Goal: Find specific page/section: Find specific page/section

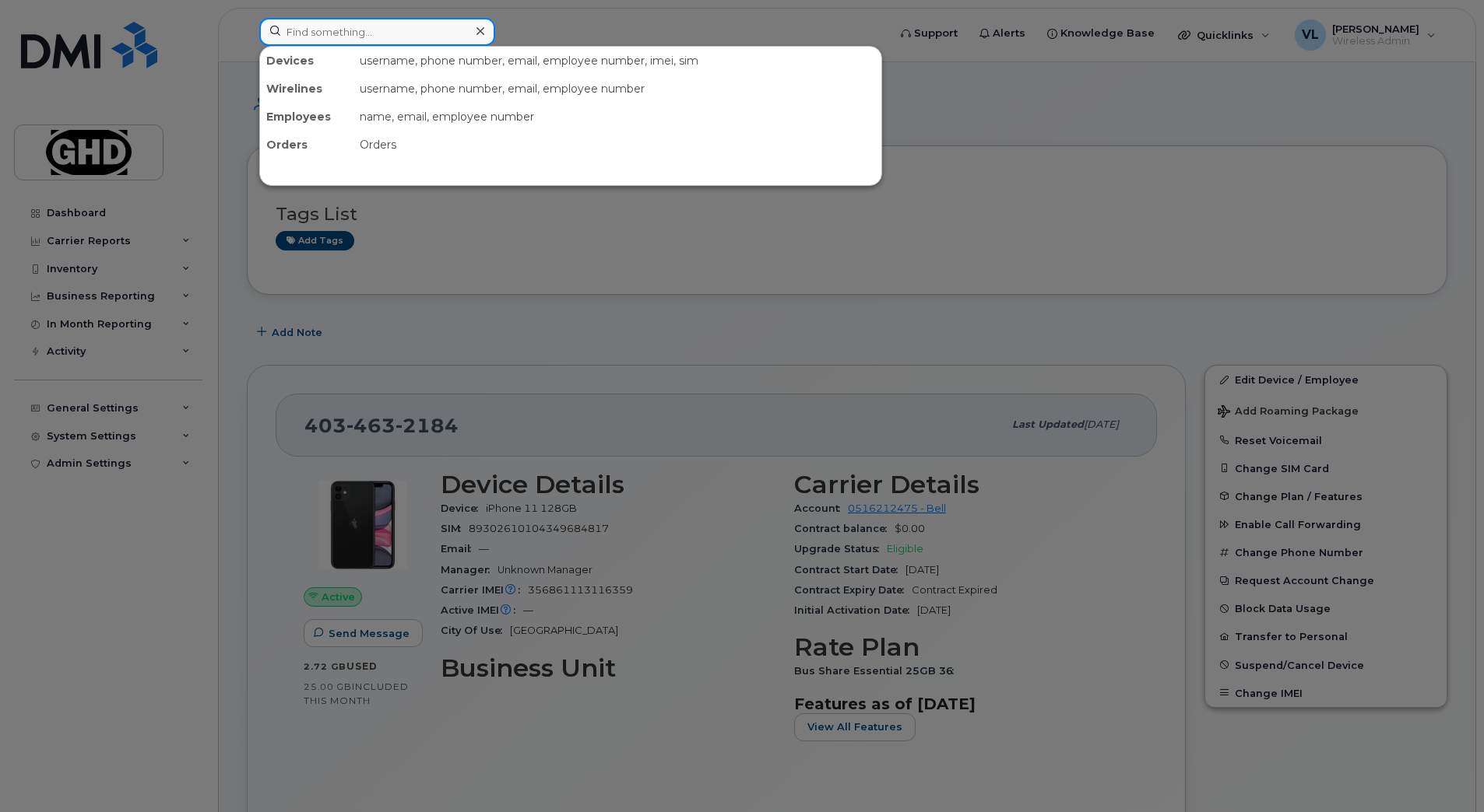
click at [345, 43] on input at bounding box center [377, 32] width 236 height 28
paste input "4034634408"
type input "4034634408"
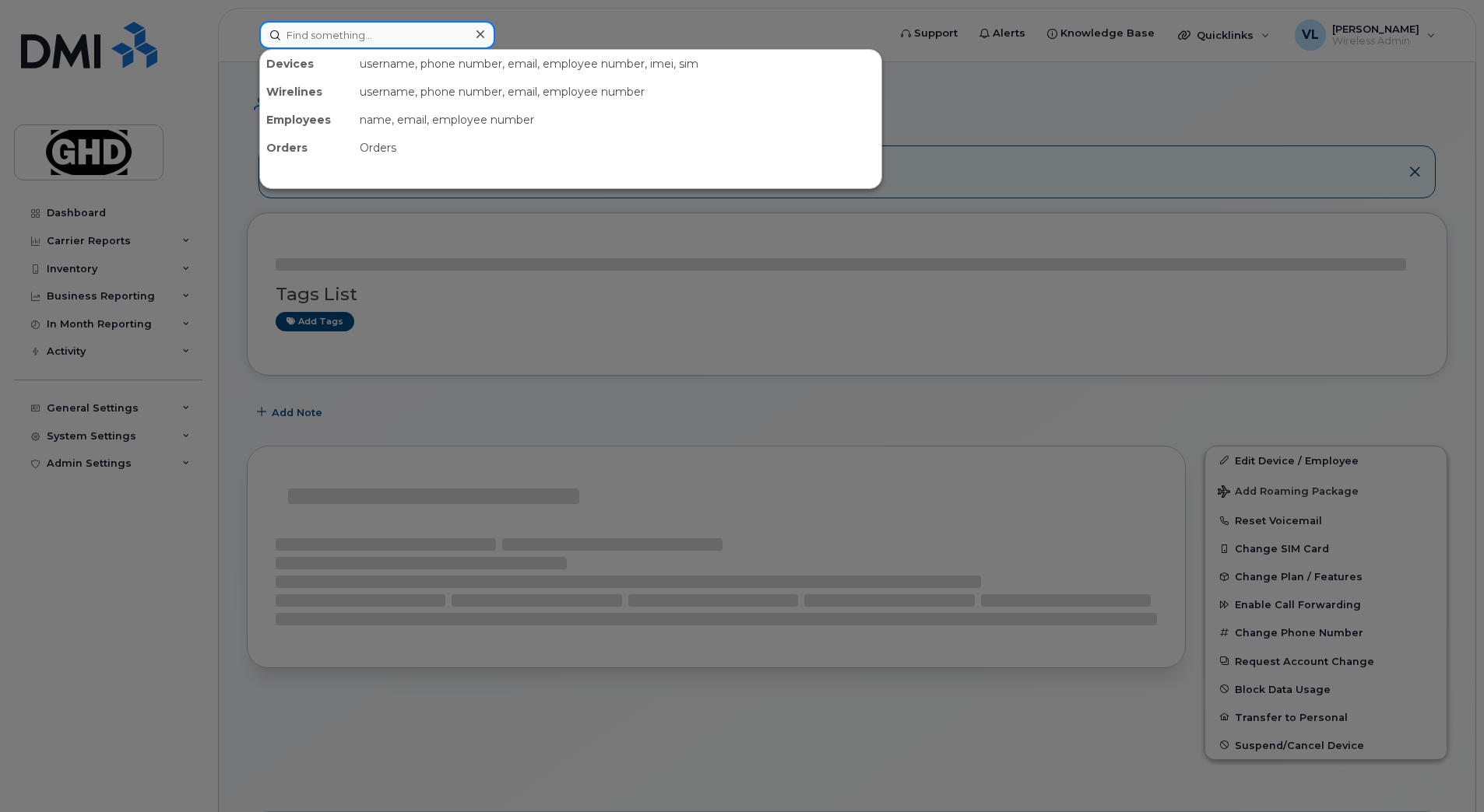
click at [324, 39] on input at bounding box center [377, 35] width 236 height 28
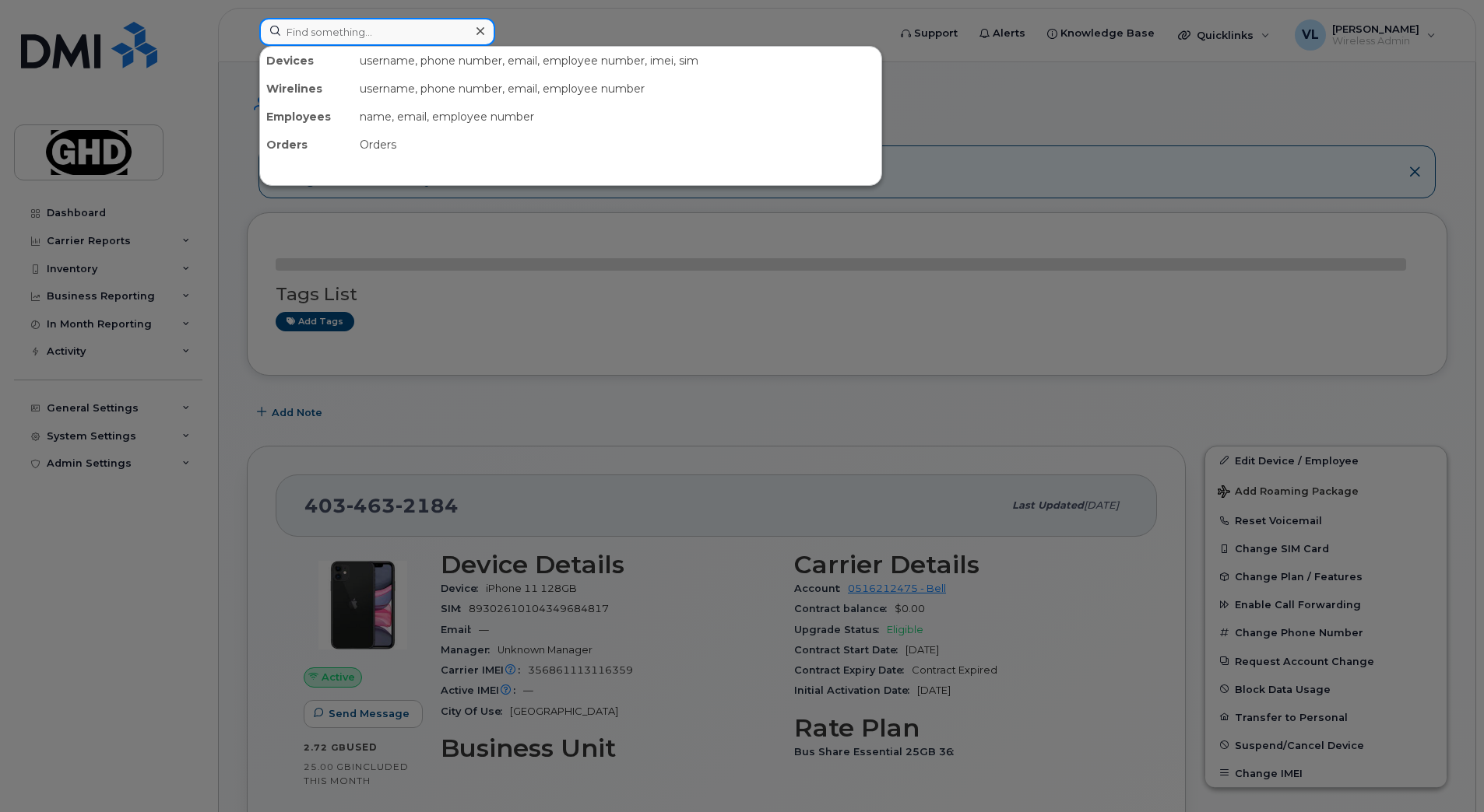
paste input "4034634408"
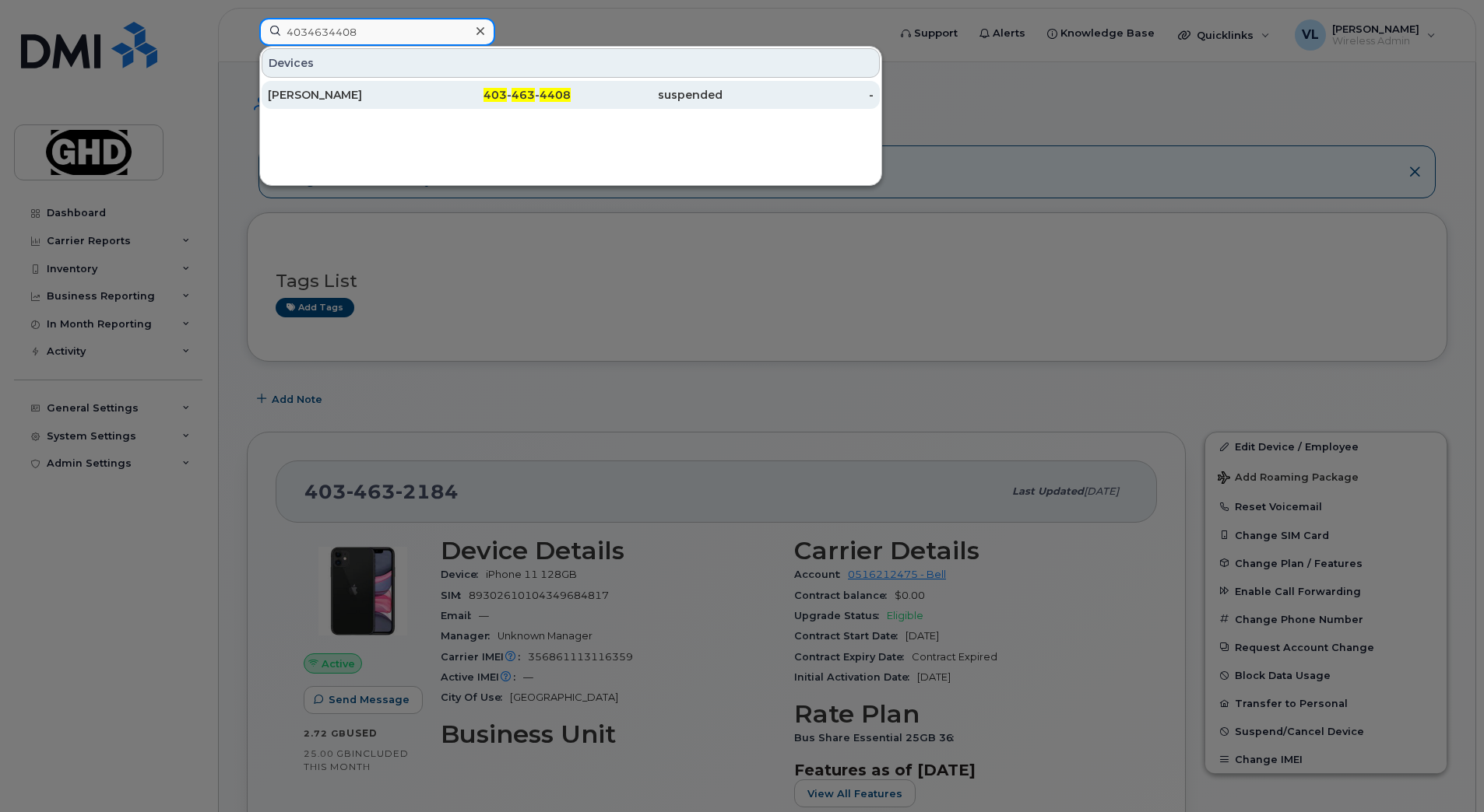
type input "4034634408"
click at [343, 96] on div "[PERSON_NAME]" at bounding box center [343, 95] width 152 height 16
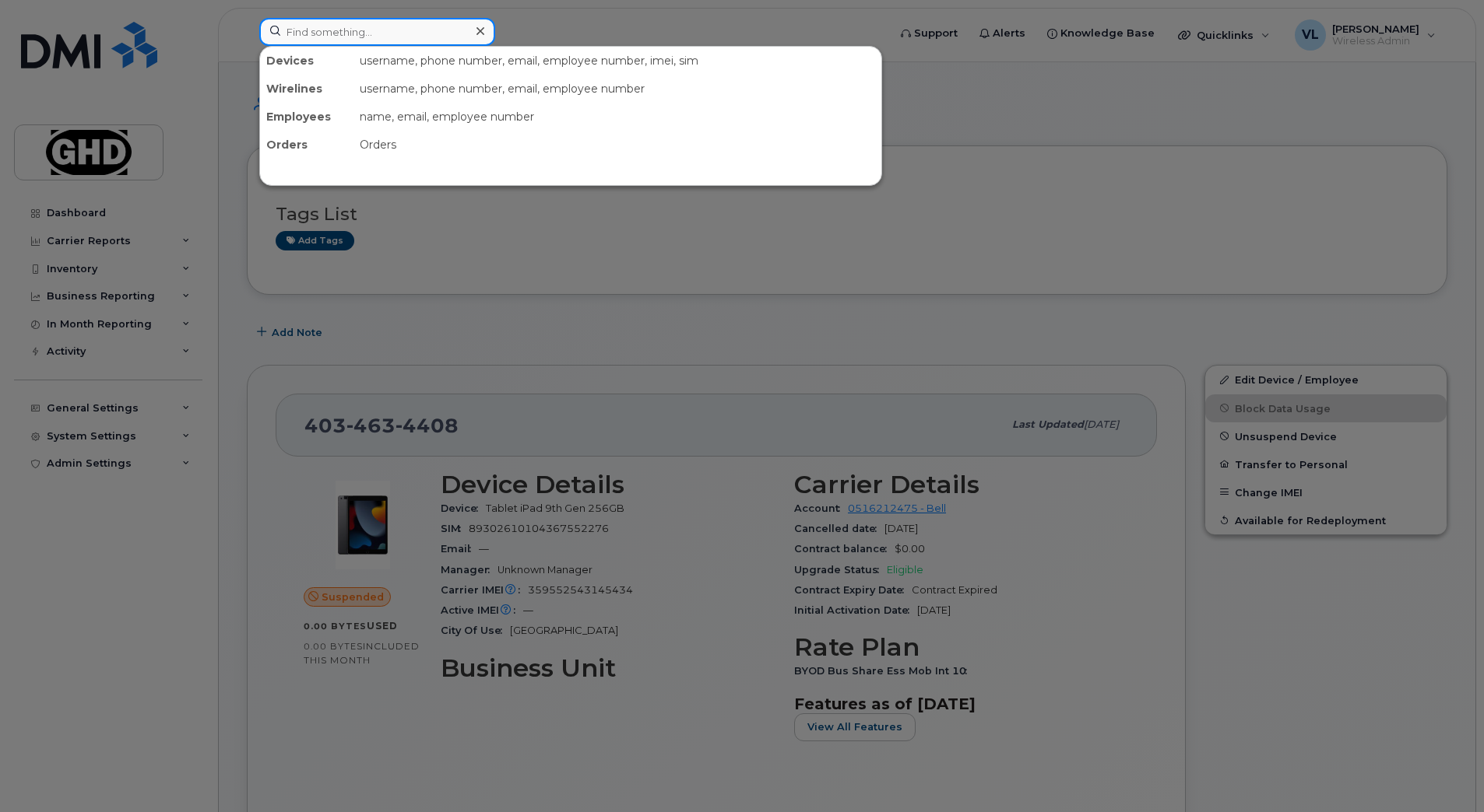
click at [340, 40] on input at bounding box center [377, 32] width 236 height 28
paste input "4034652725"
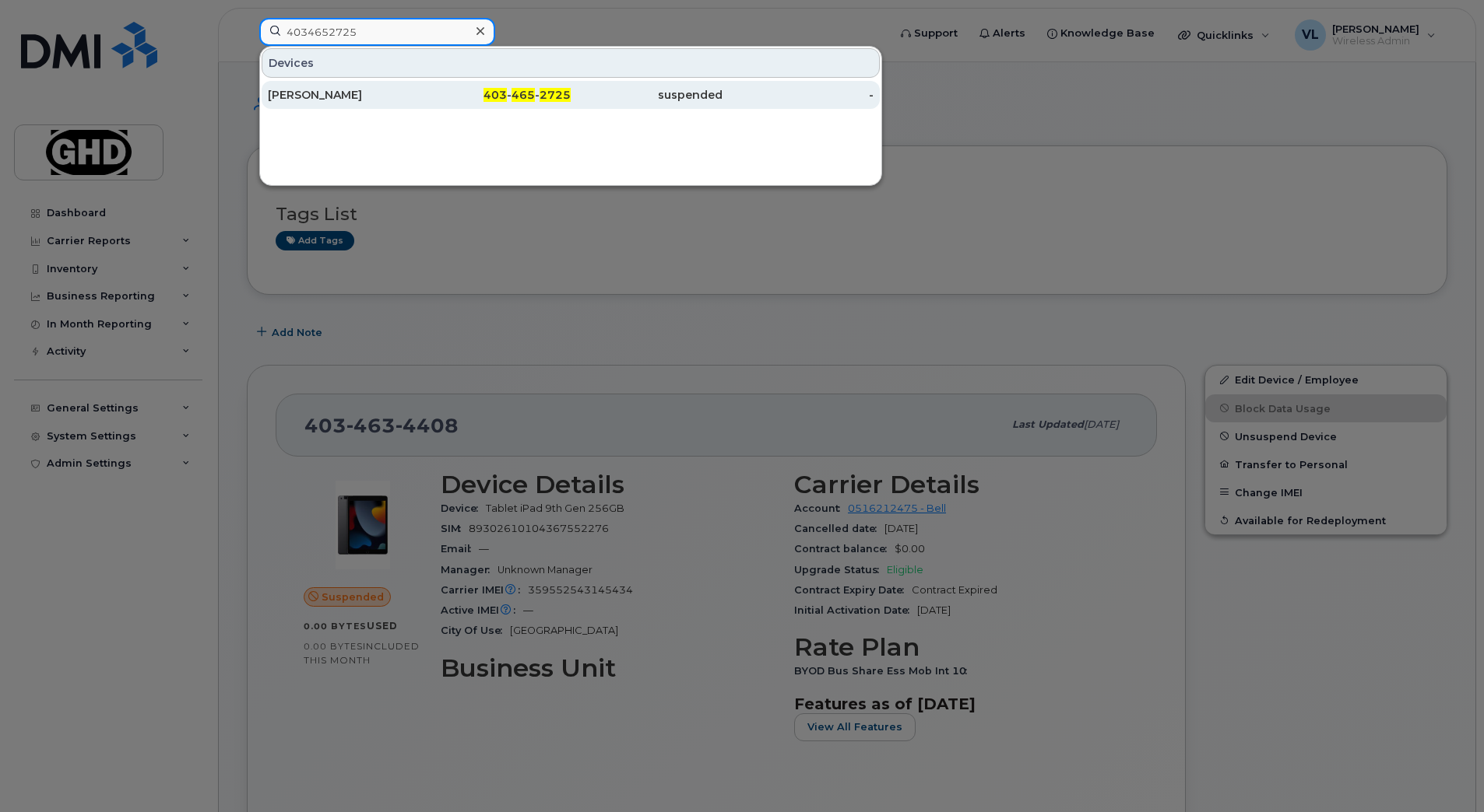
type input "4034652725"
click at [339, 93] on div "Taylor Smith" at bounding box center [343, 95] width 152 height 16
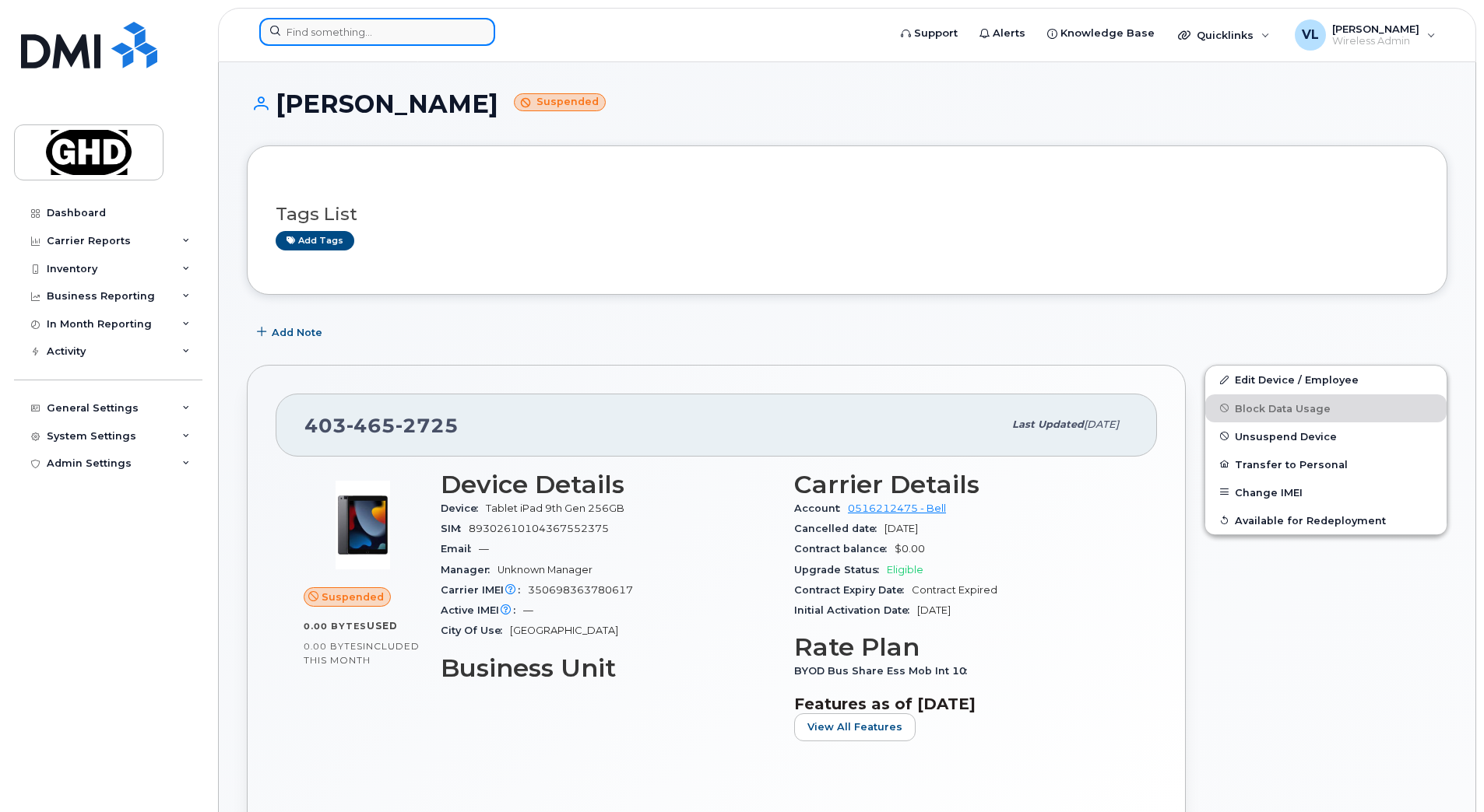
click at [324, 33] on input at bounding box center [377, 32] width 236 height 28
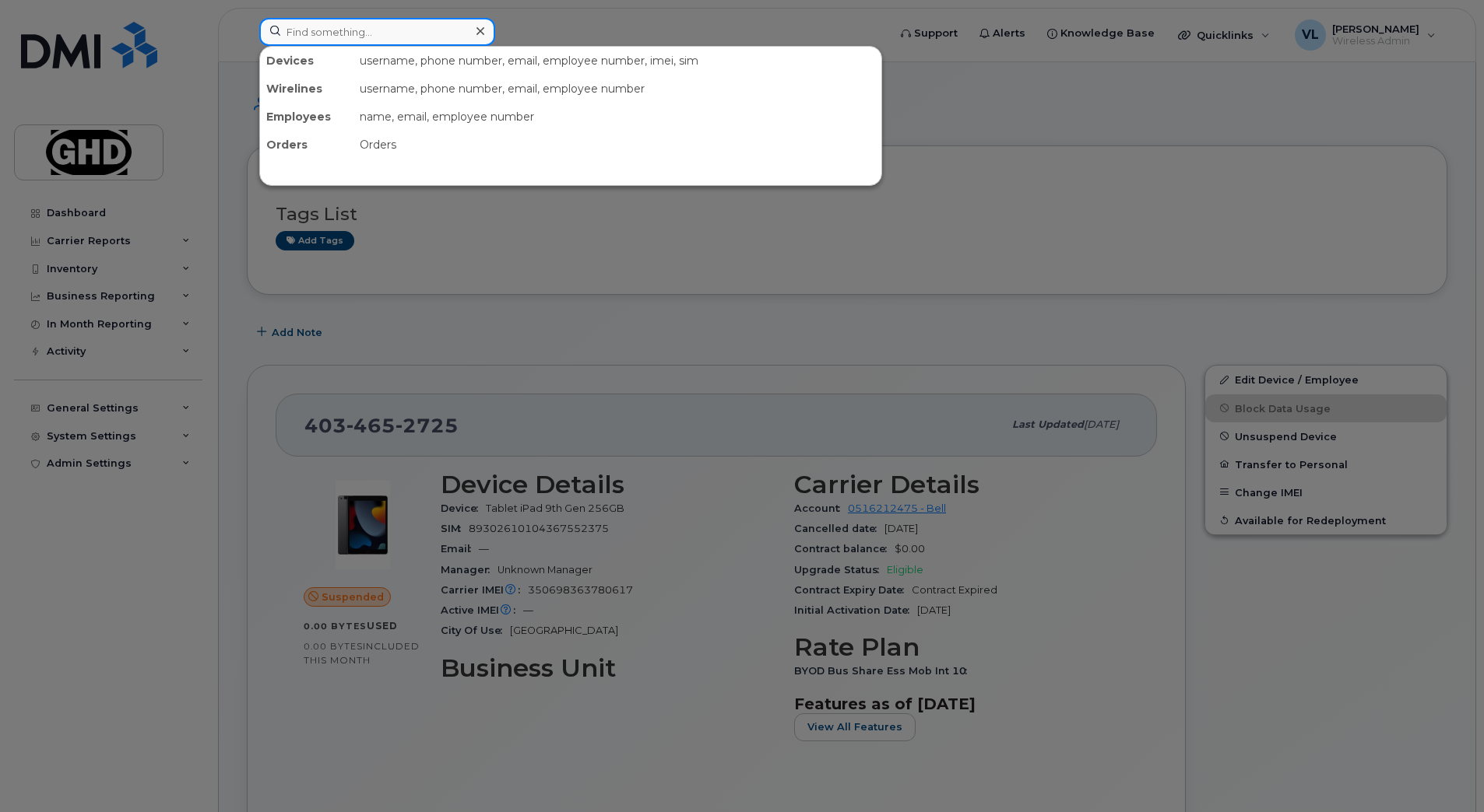
paste input "4034772485"
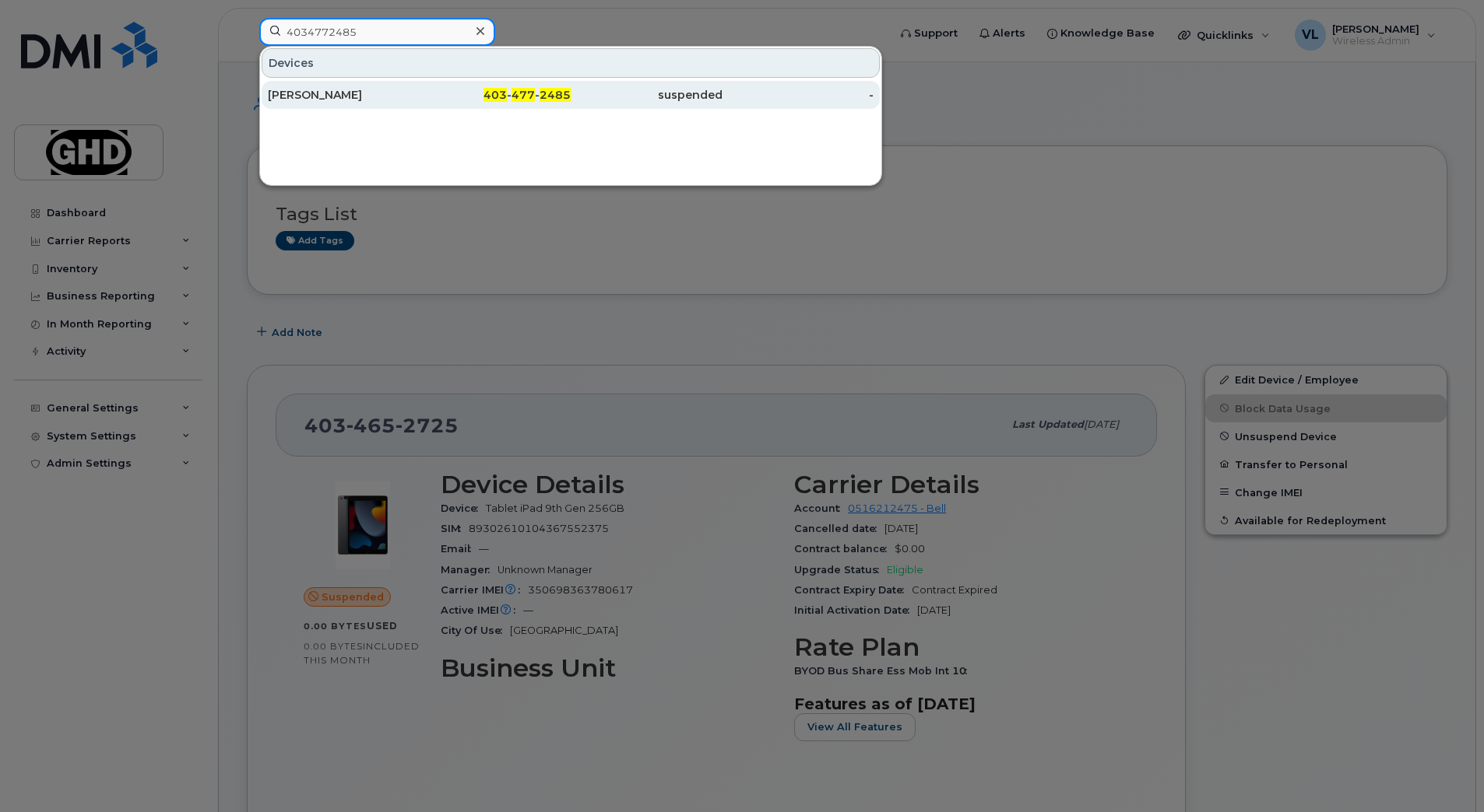
type input "4034772485"
click at [311, 96] on div "Megan Barth" at bounding box center [343, 95] width 152 height 16
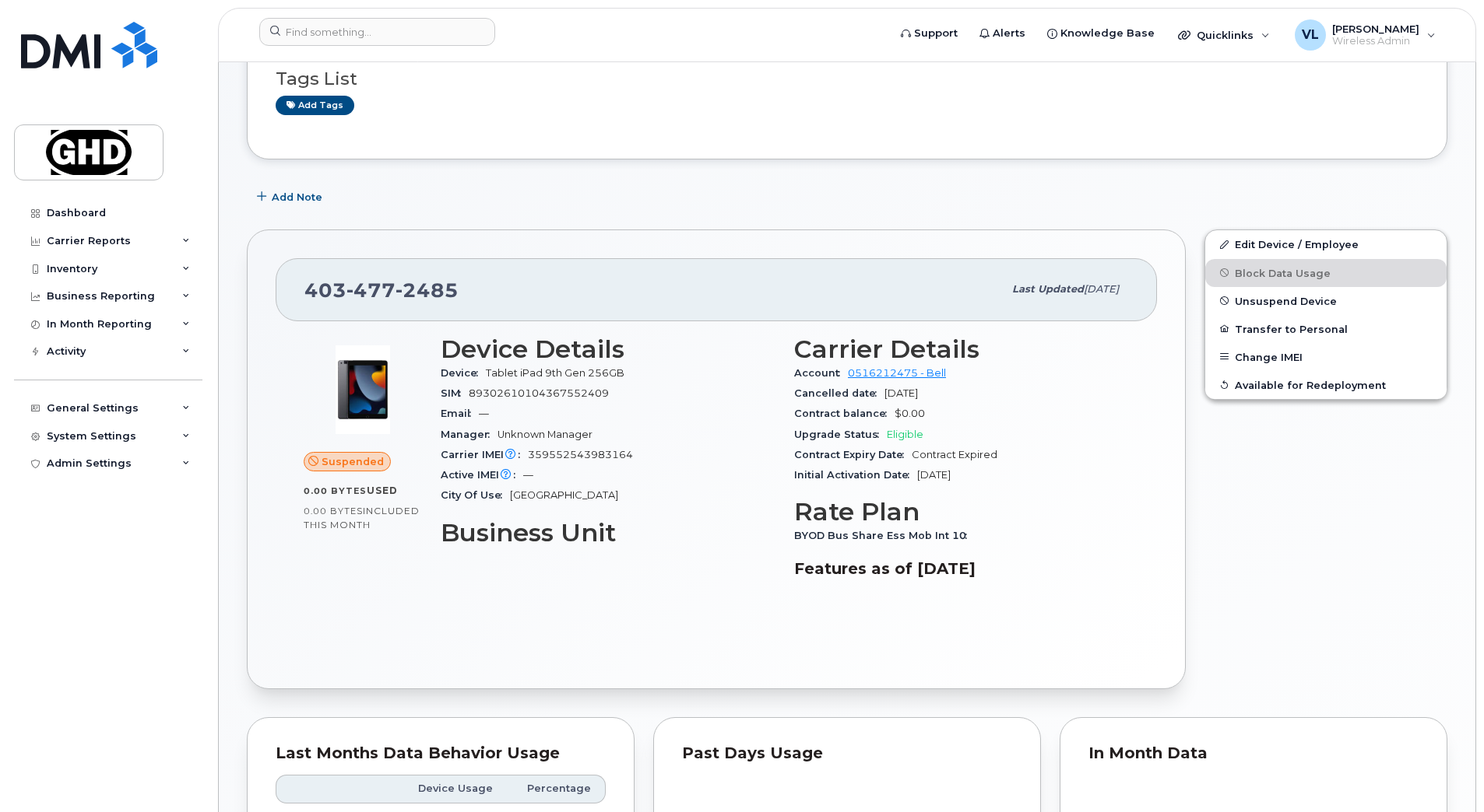
scroll to position [175, 0]
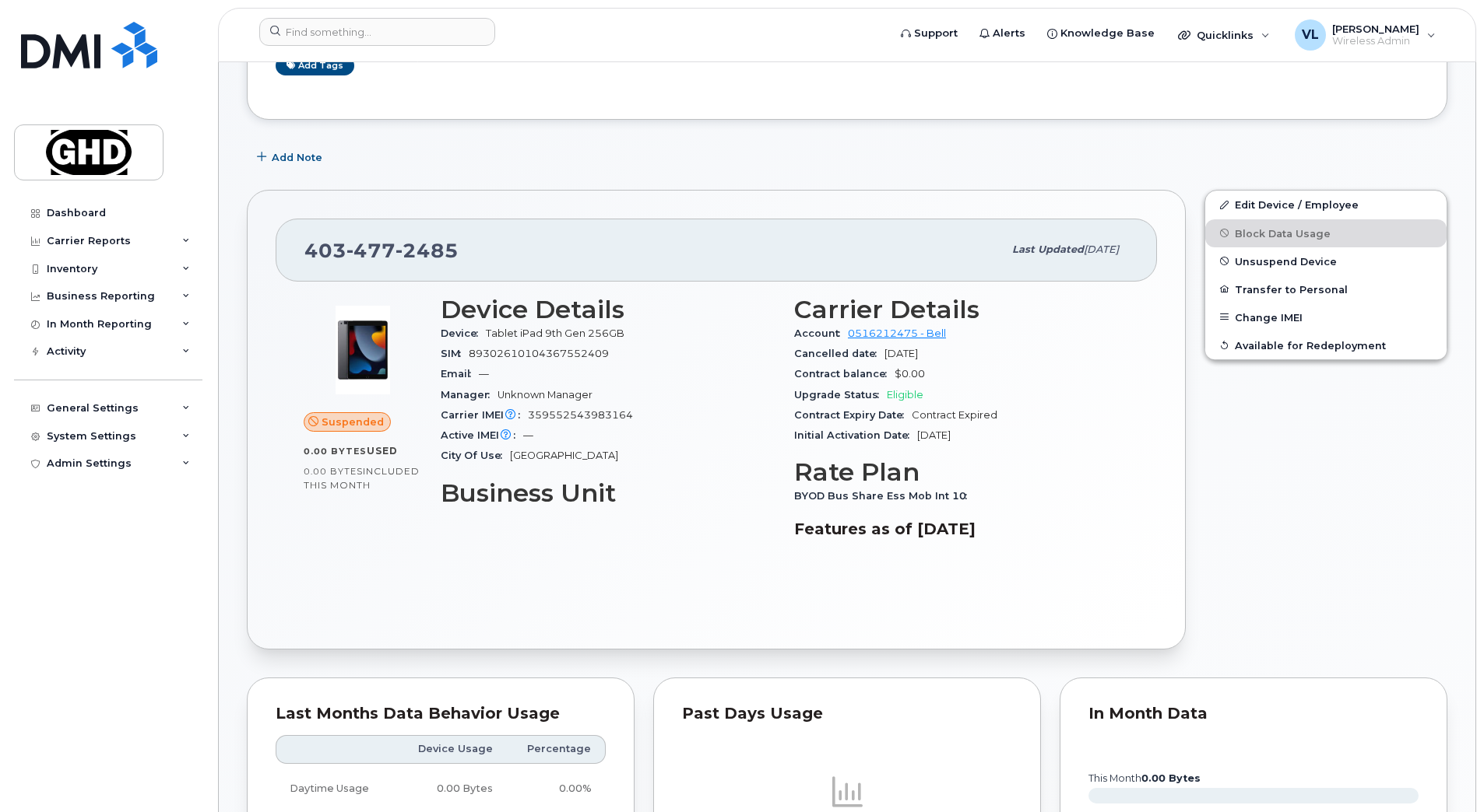
drag, startPoint x: 980, startPoint y: 624, endPoint x: 972, endPoint y: 613, distance: 13.6
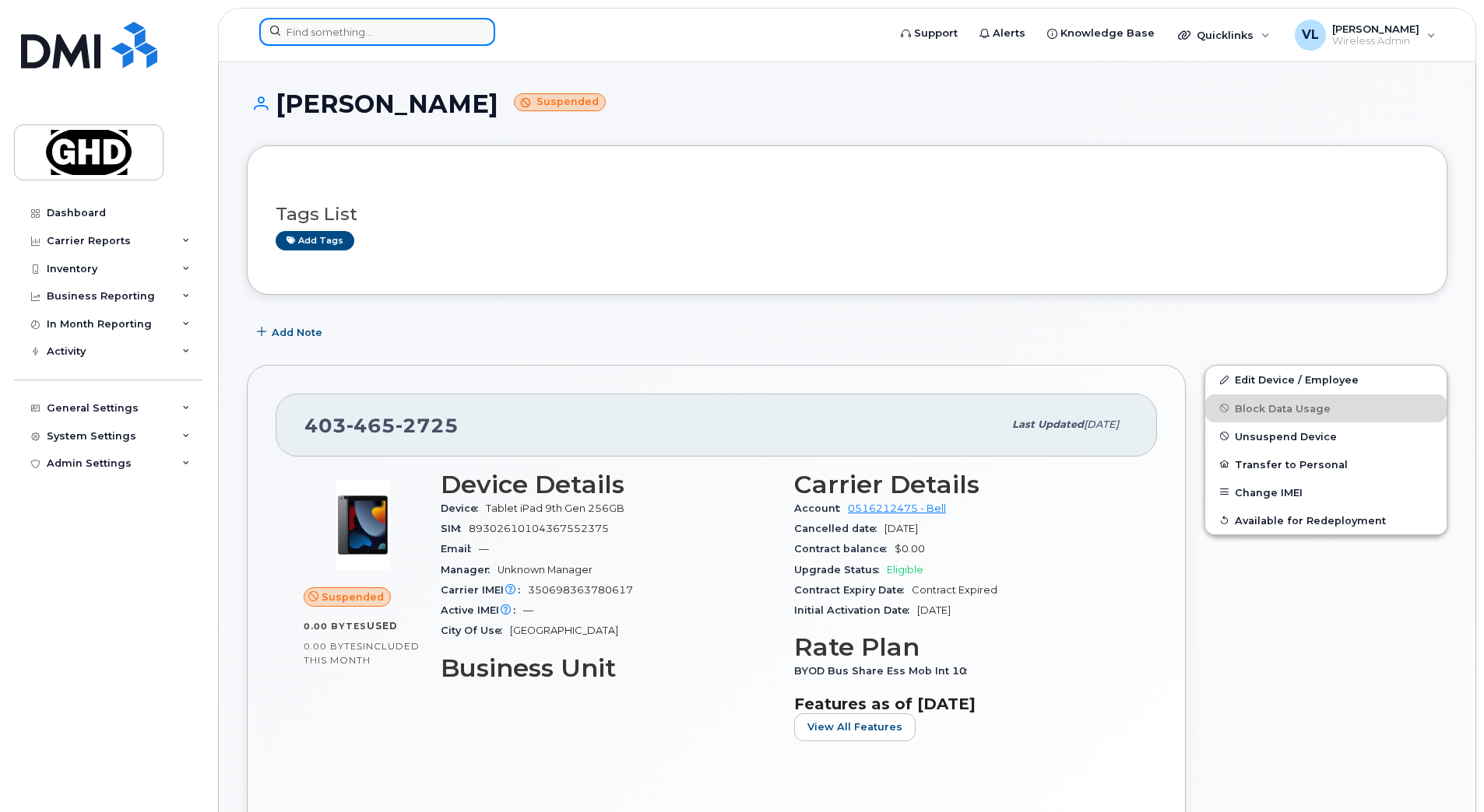
click at [343, 35] on input at bounding box center [377, 32] width 236 height 28
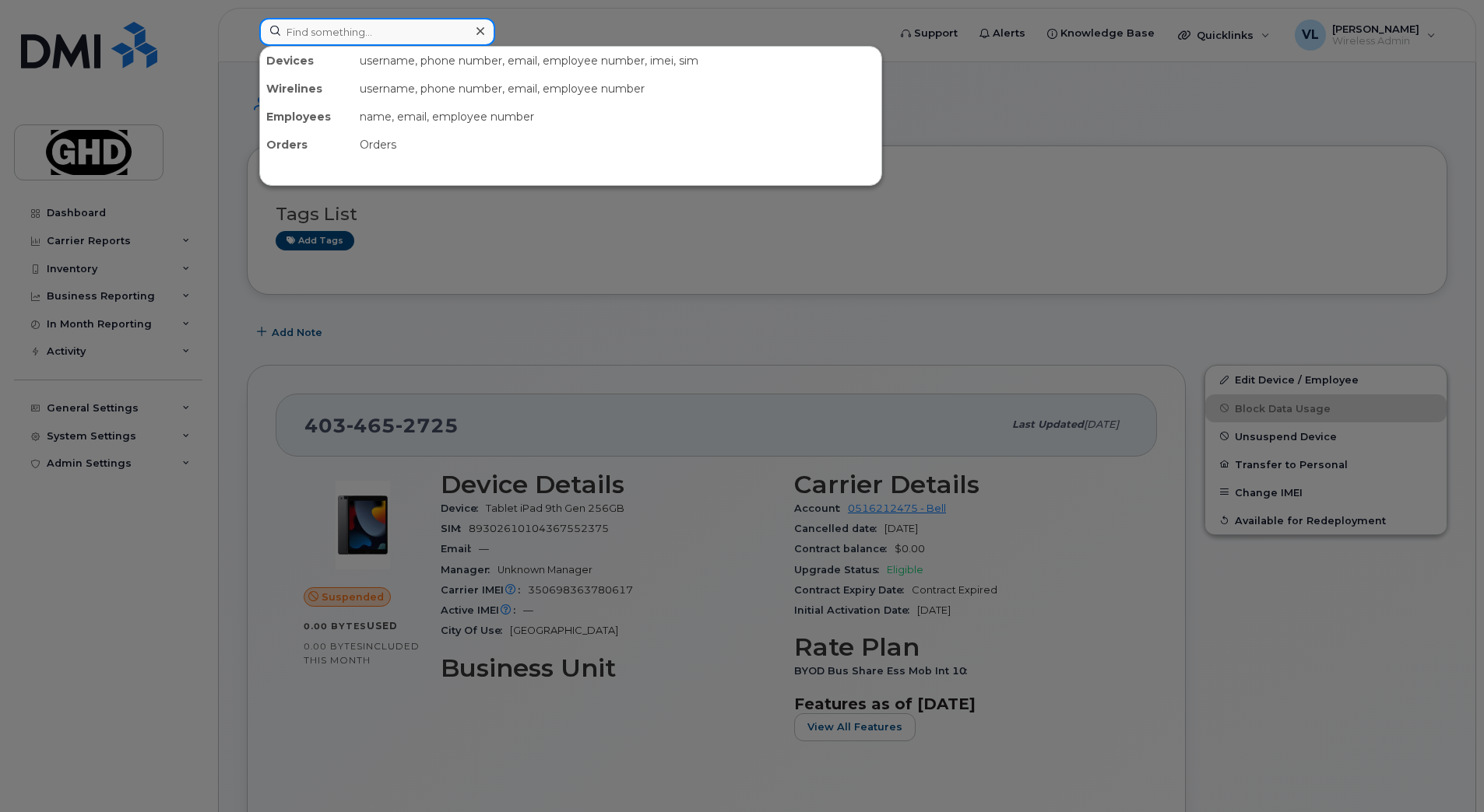
paste input "4034772485"
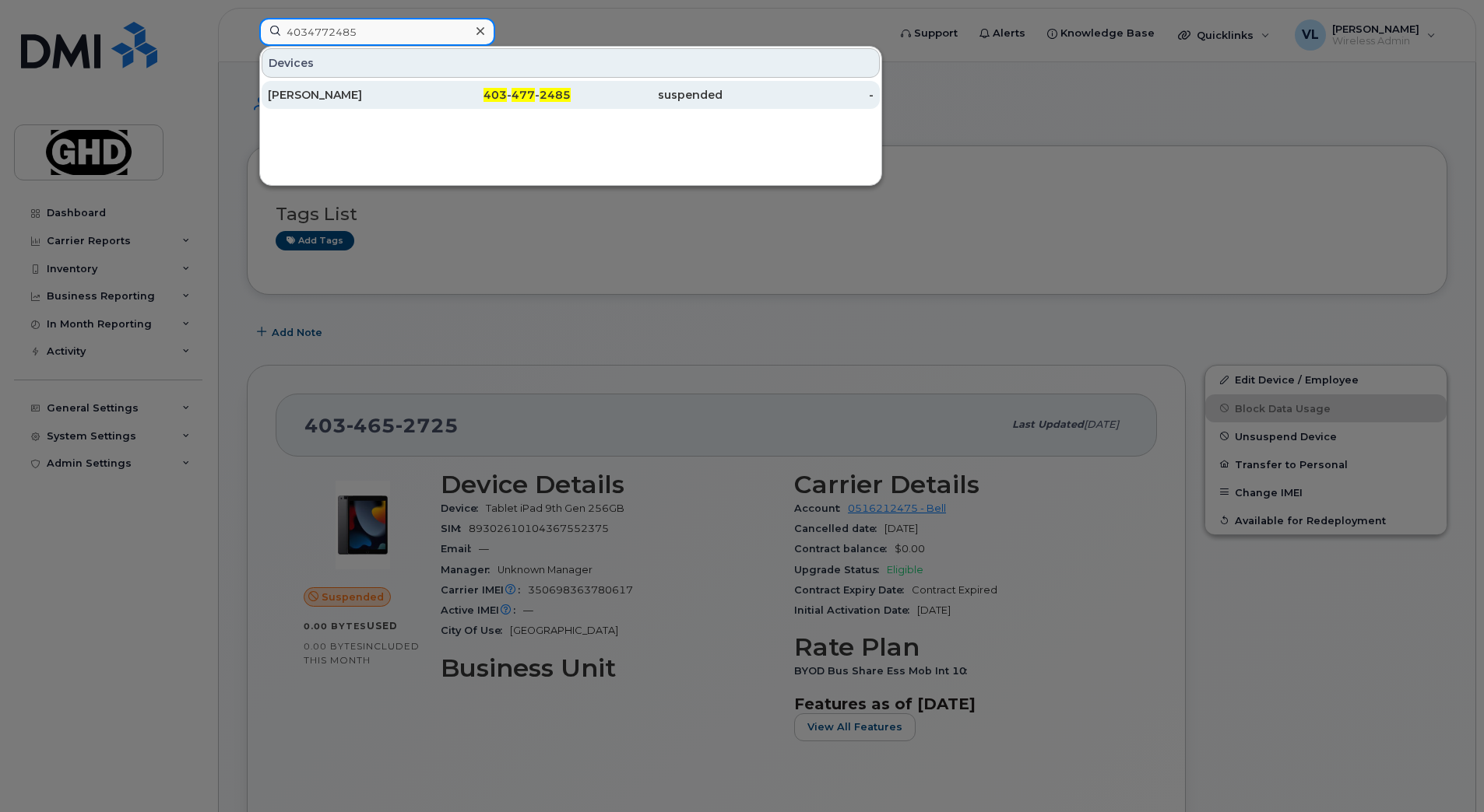
type input "4034772485"
click at [301, 85] on div "Megan Barth" at bounding box center [343, 95] width 152 height 28
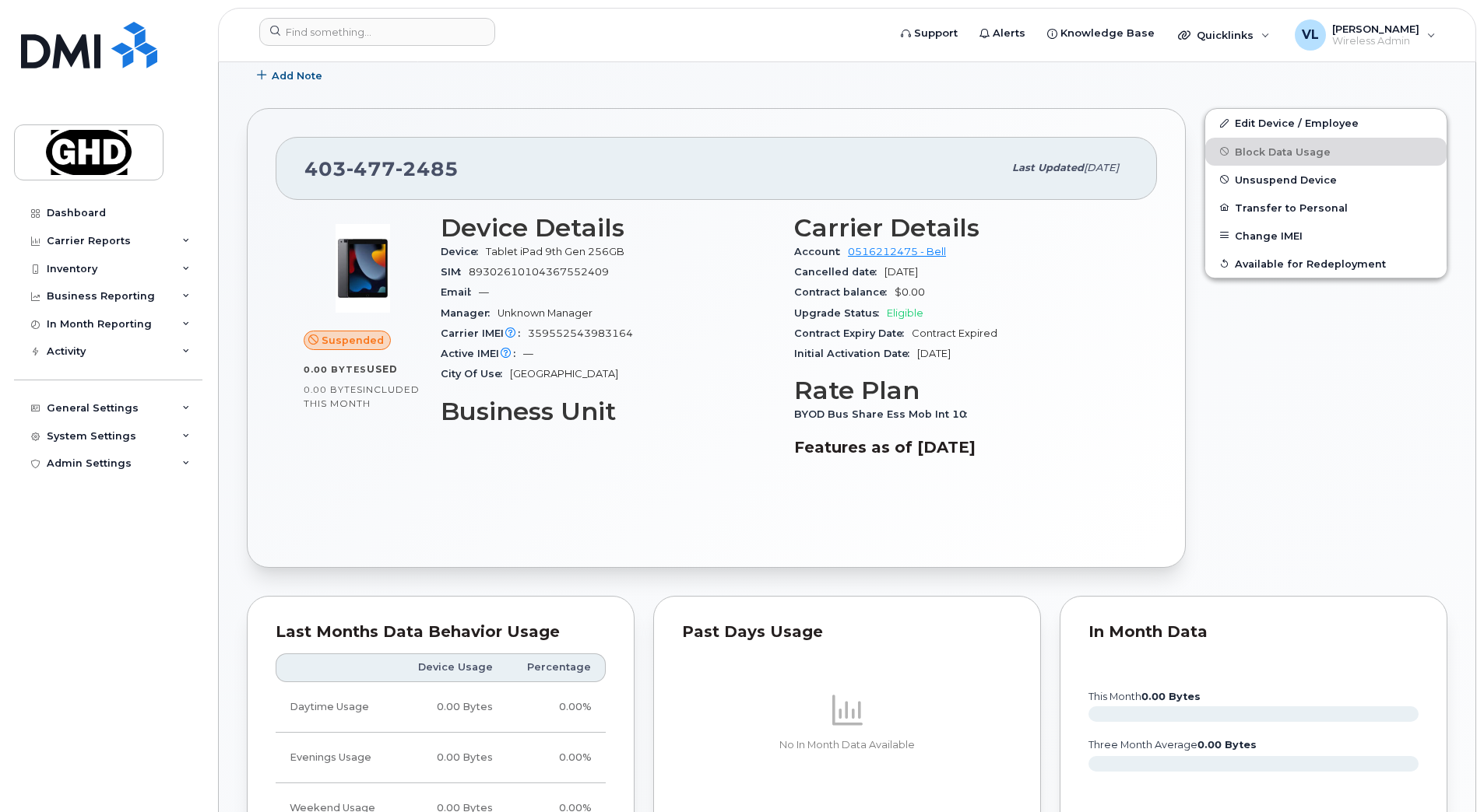
scroll to position [148, 0]
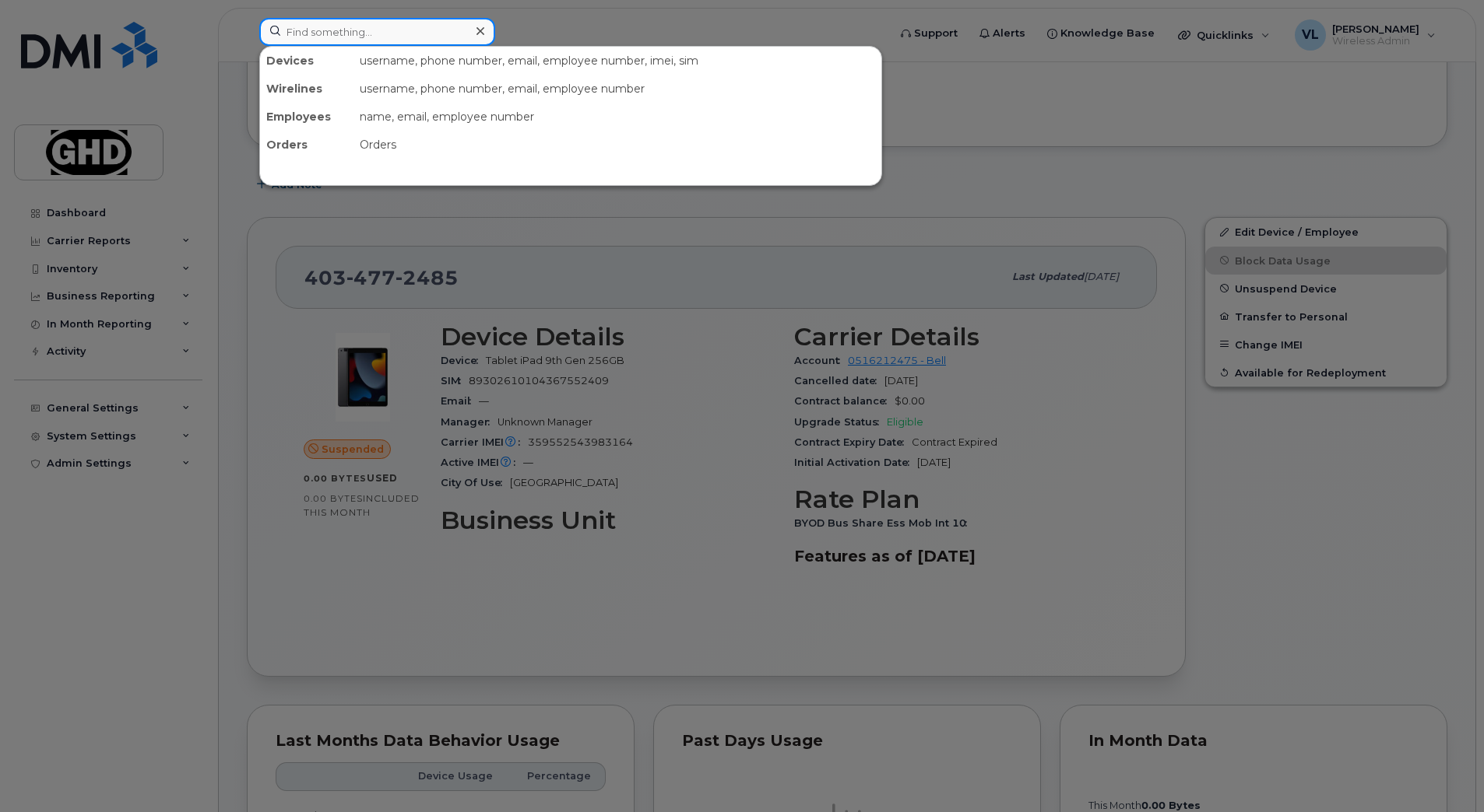
click at [407, 35] on input at bounding box center [377, 32] width 236 height 28
paste input "4035851014"
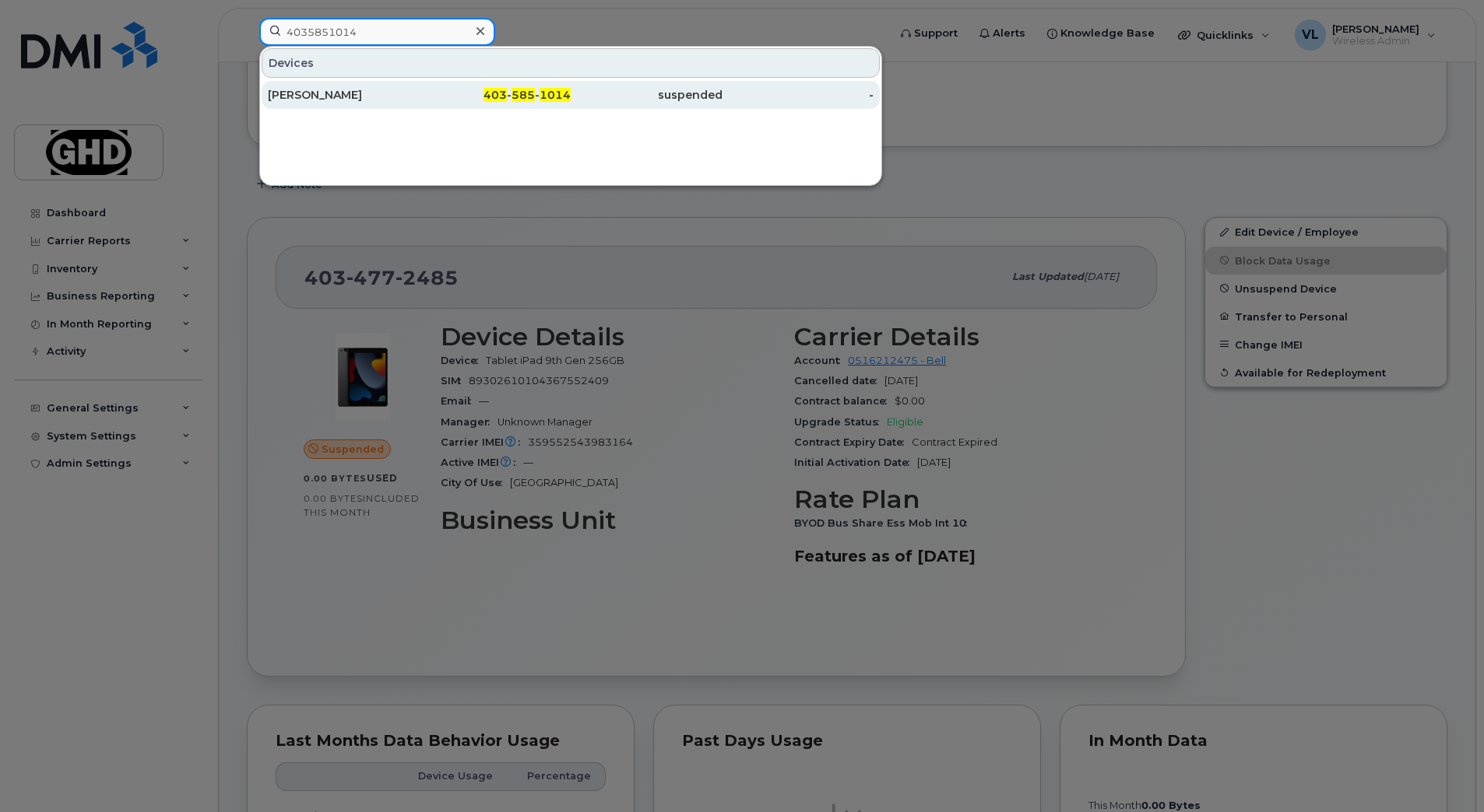
type input "4035851014"
click at [316, 97] on div "[PERSON_NAME]" at bounding box center [343, 95] width 152 height 16
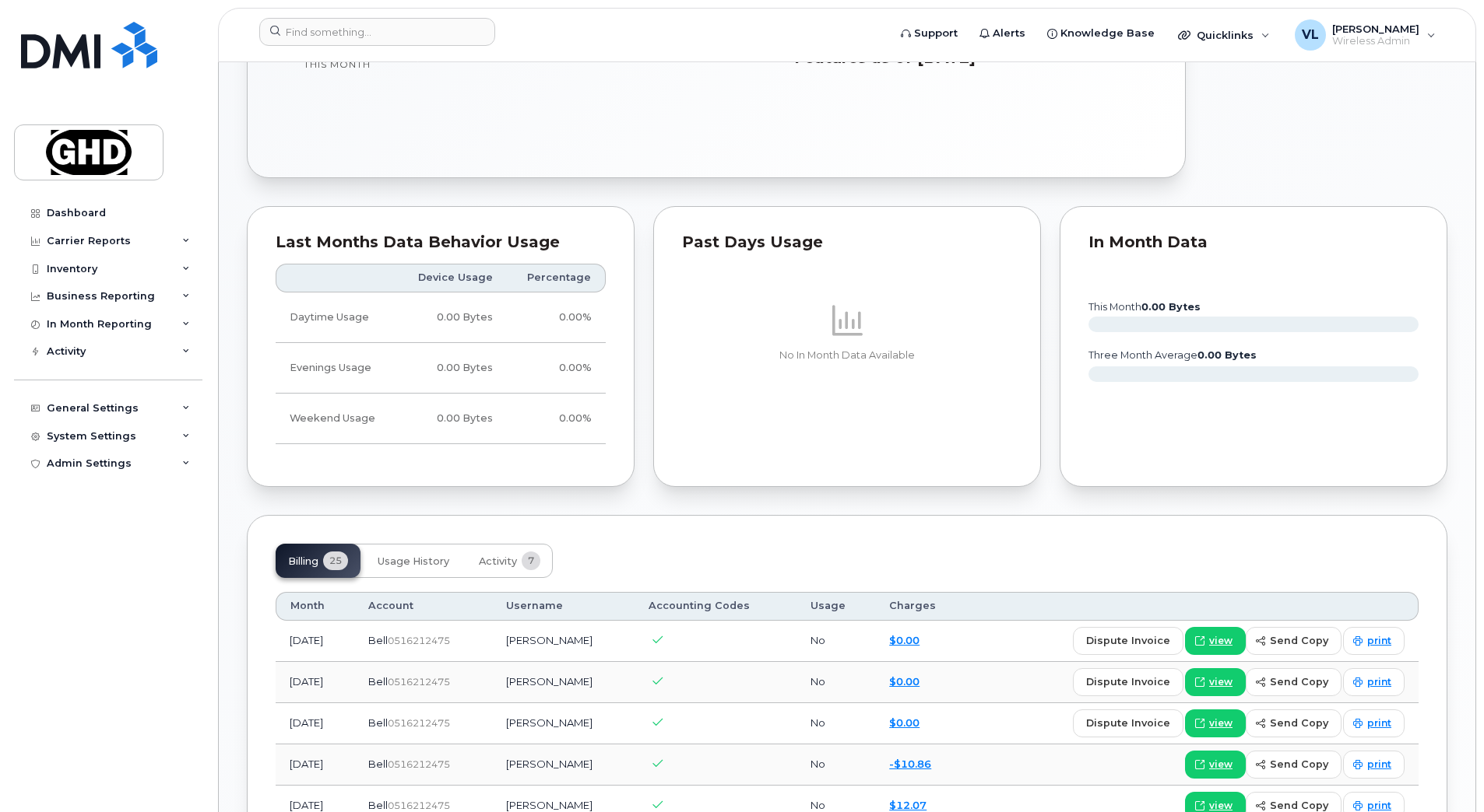
scroll to position [603, 0]
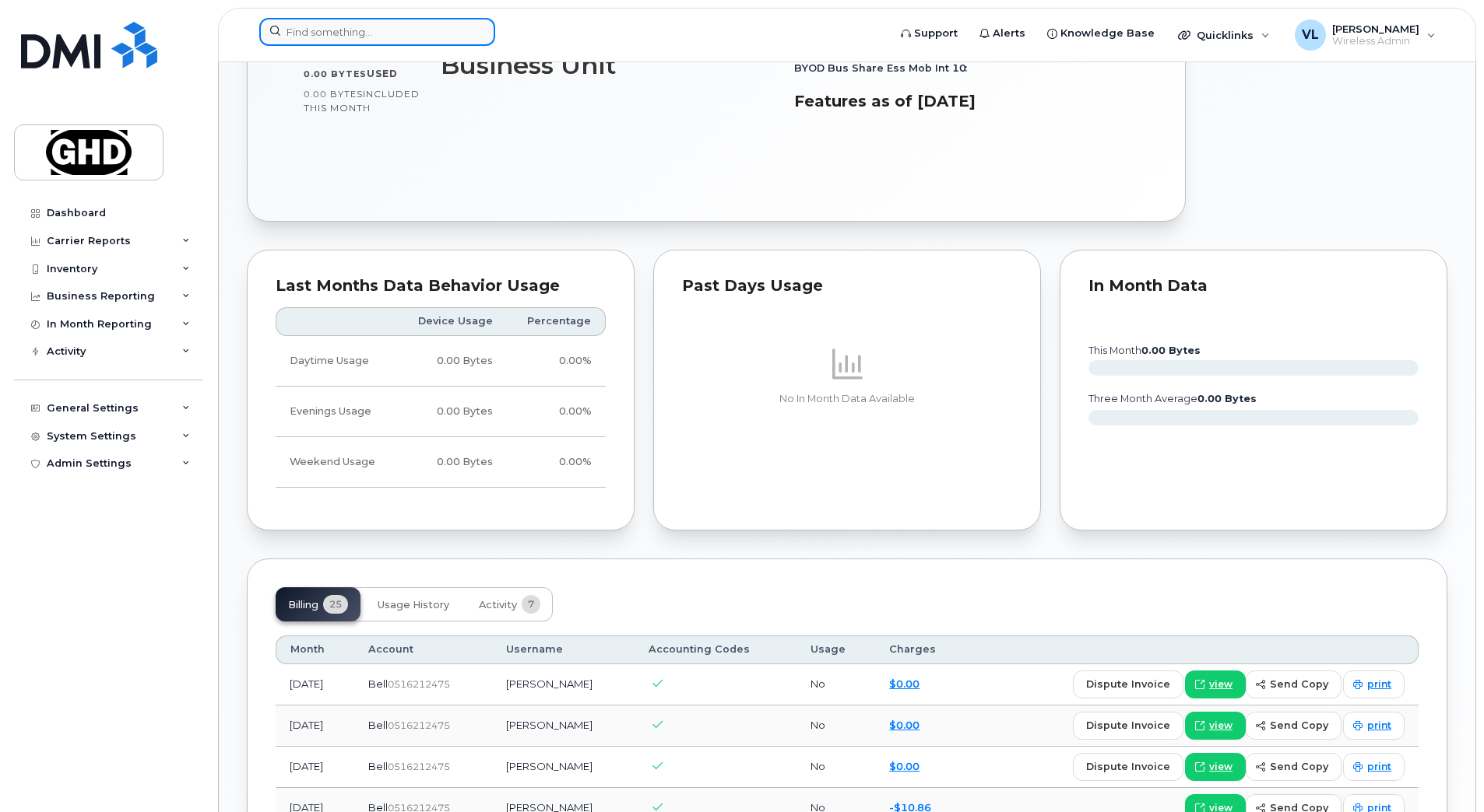
click at [341, 35] on input at bounding box center [377, 32] width 236 height 28
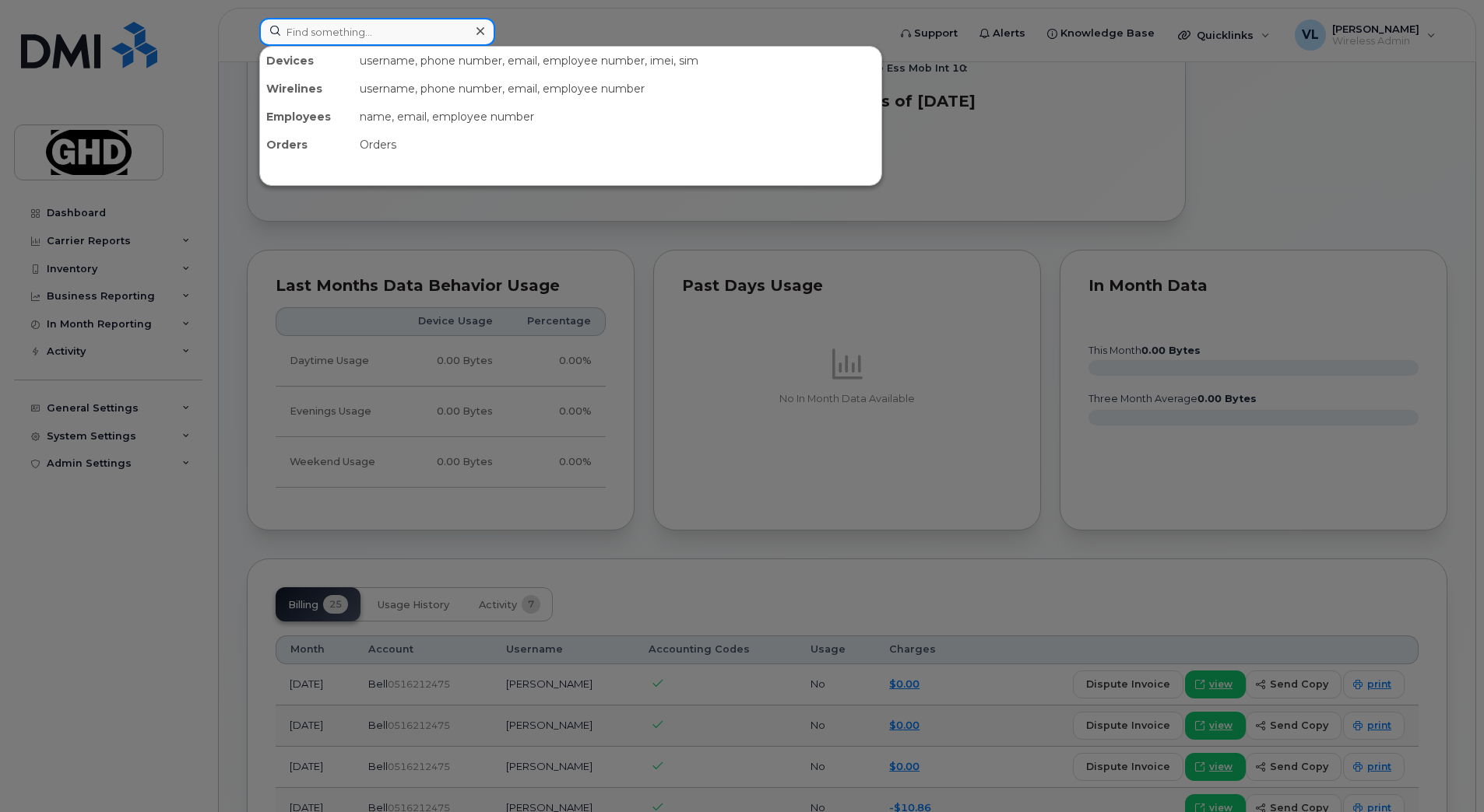
paste input "4036501204"
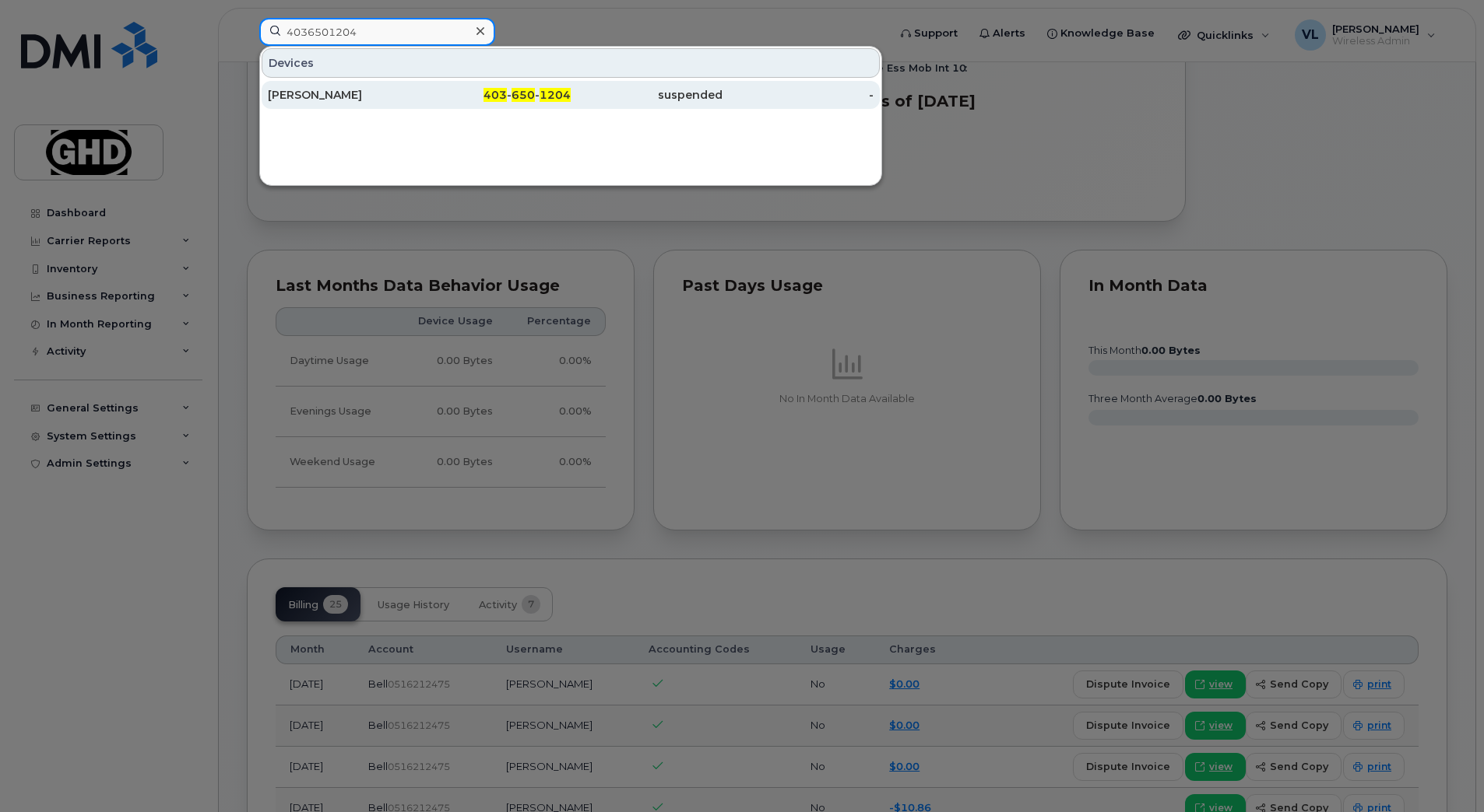
type input "4036501204"
click at [403, 93] on div "Kyle Lockwood" at bounding box center [343, 95] width 152 height 16
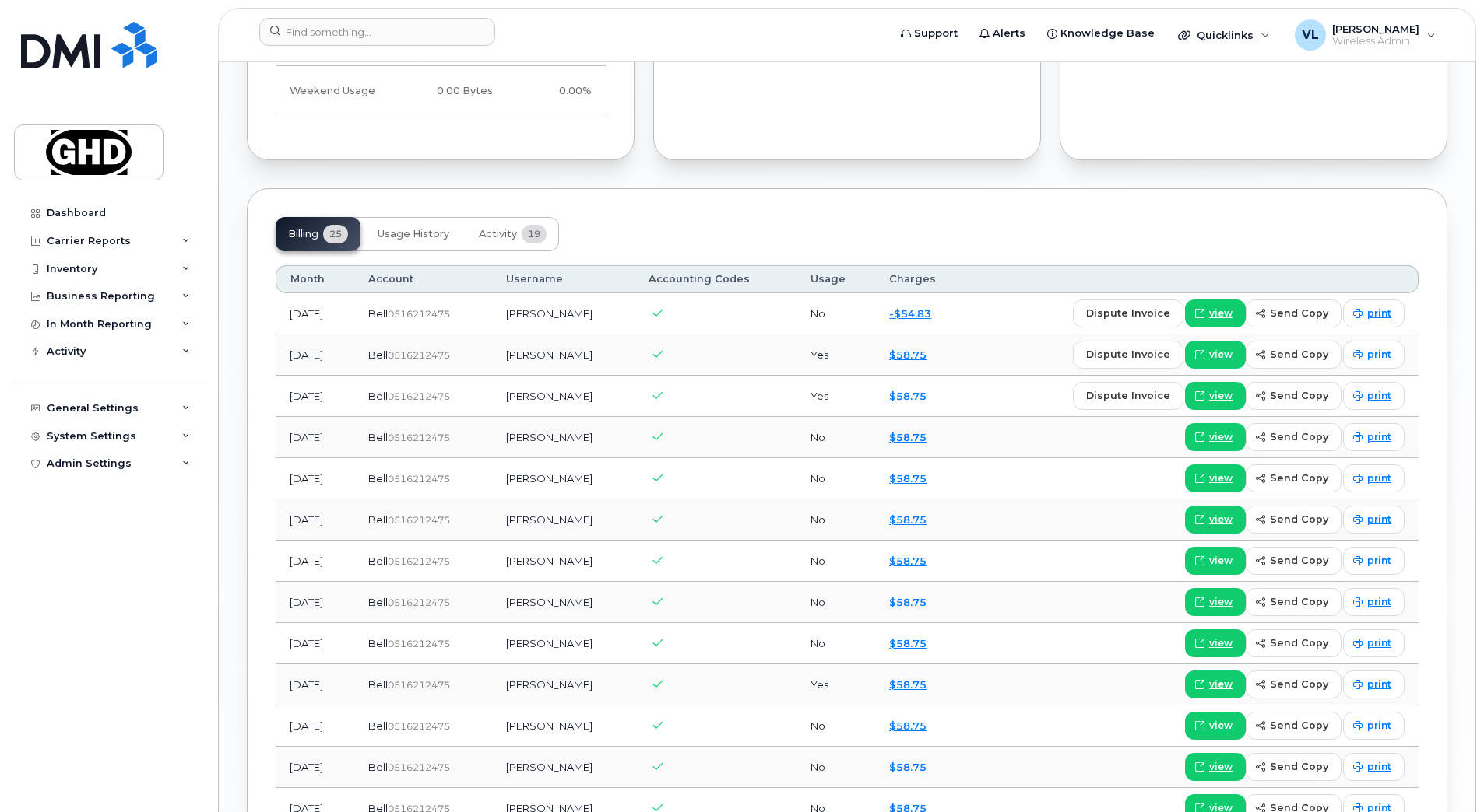
scroll to position [1039, 0]
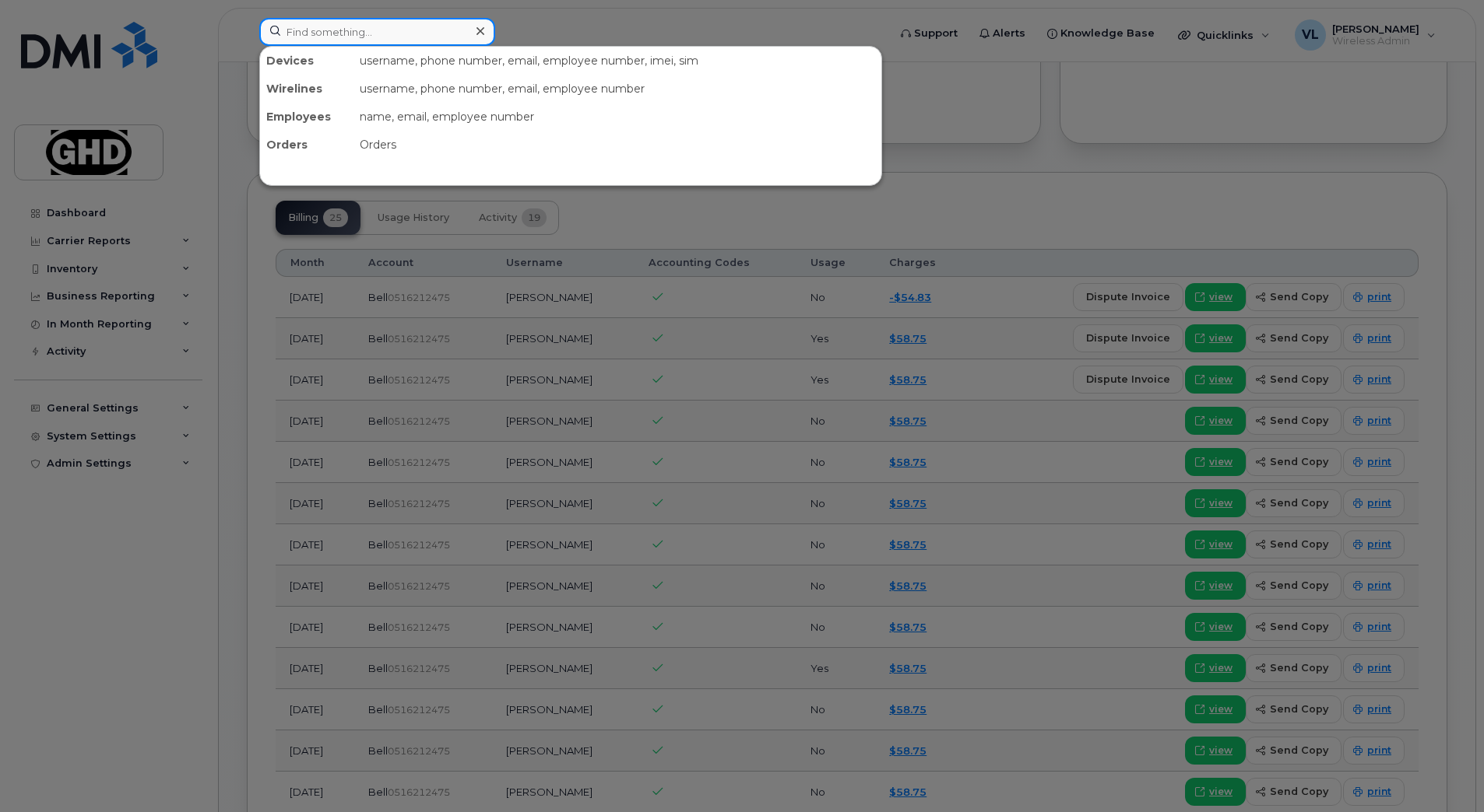
click at [343, 42] on input at bounding box center [377, 32] width 236 height 28
paste input "4036608250"
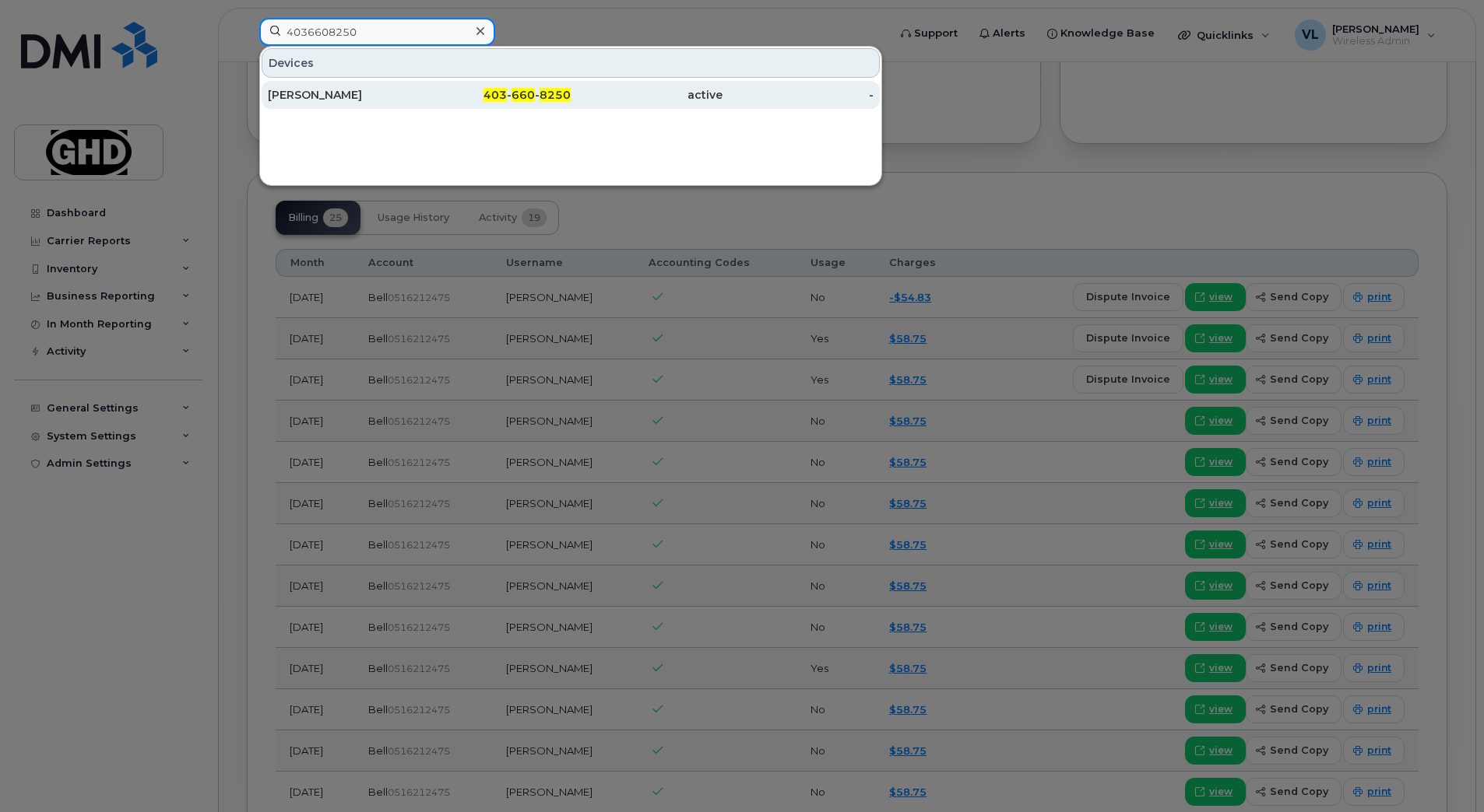
type input "4036608250"
click at [330, 94] on div "Greig Chapman" at bounding box center [343, 95] width 152 height 16
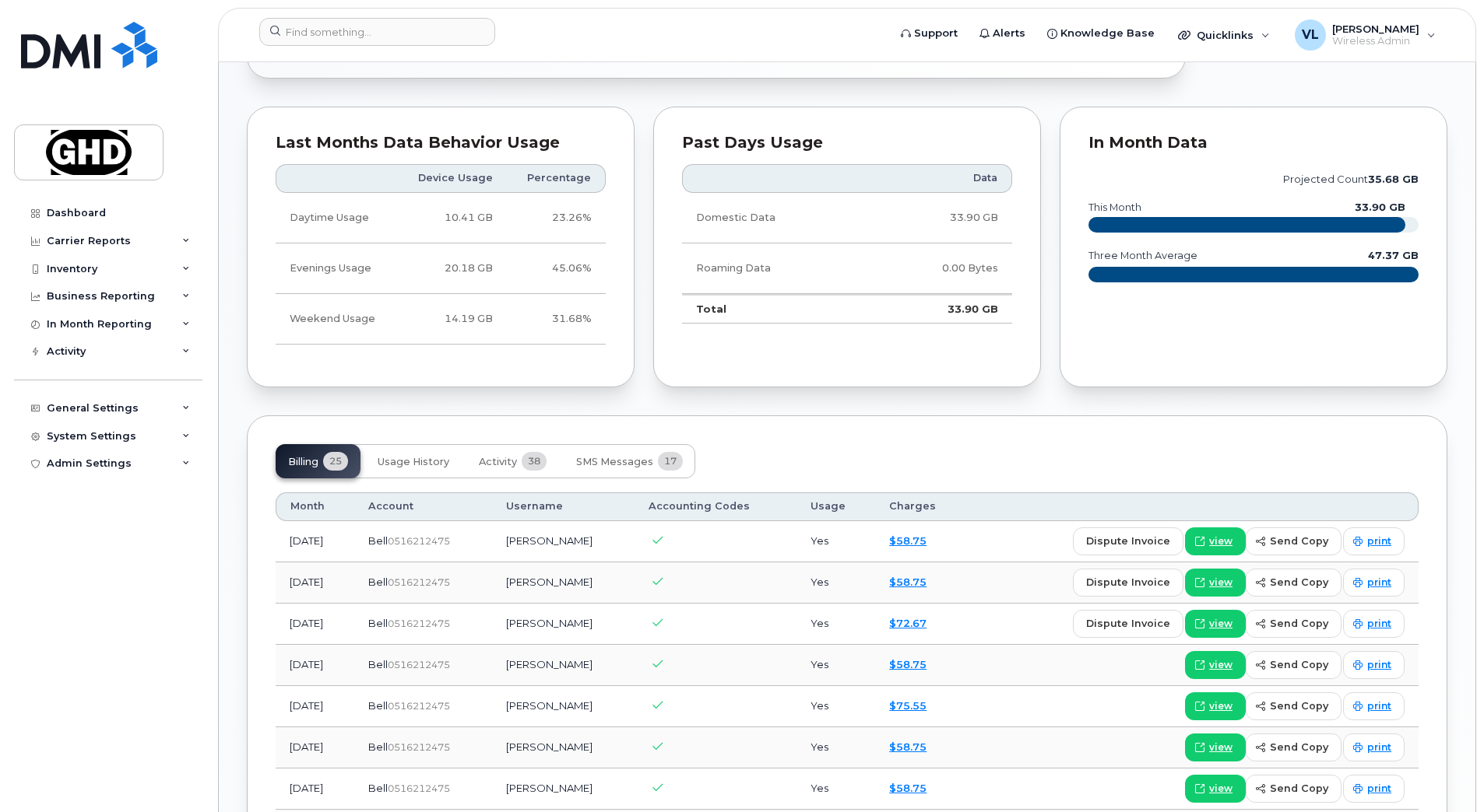
scroll to position [778, 0]
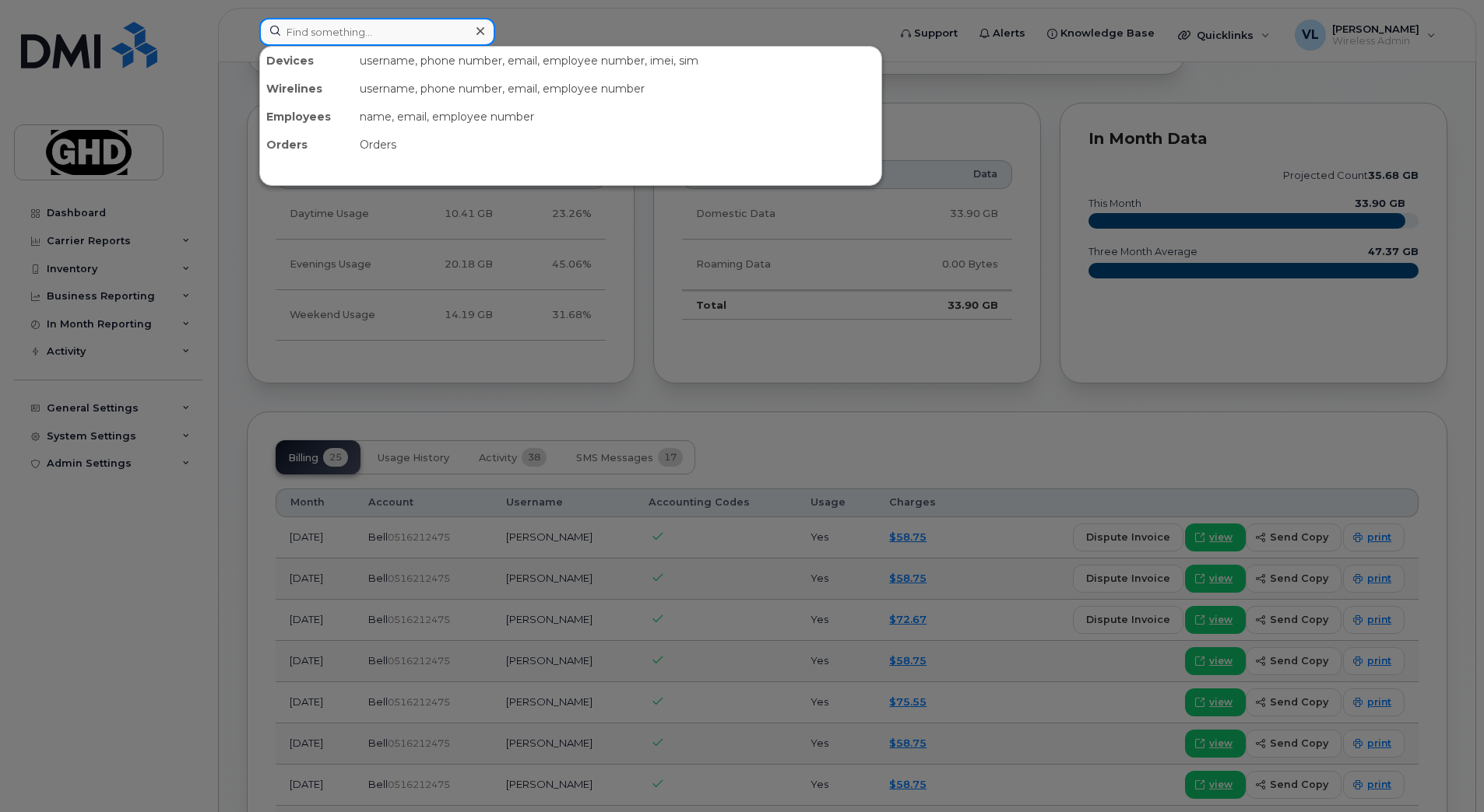
click at [414, 33] on input at bounding box center [377, 32] width 236 height 28
paste input "4037011751"
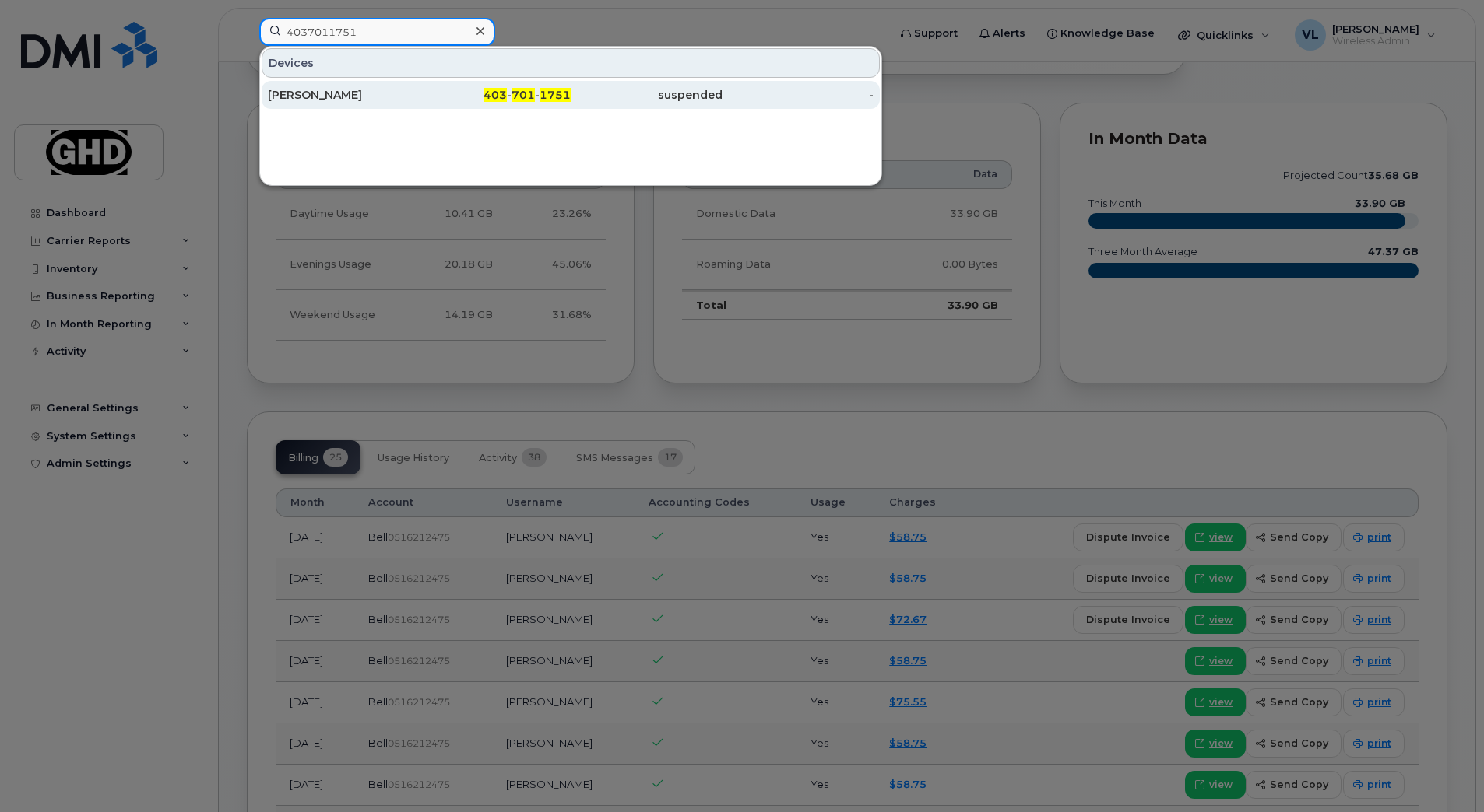
type input "4037011751"
click at [315, 99] on div "Peter Tkalec" at bounding box center [343, 95] width 152 height 16
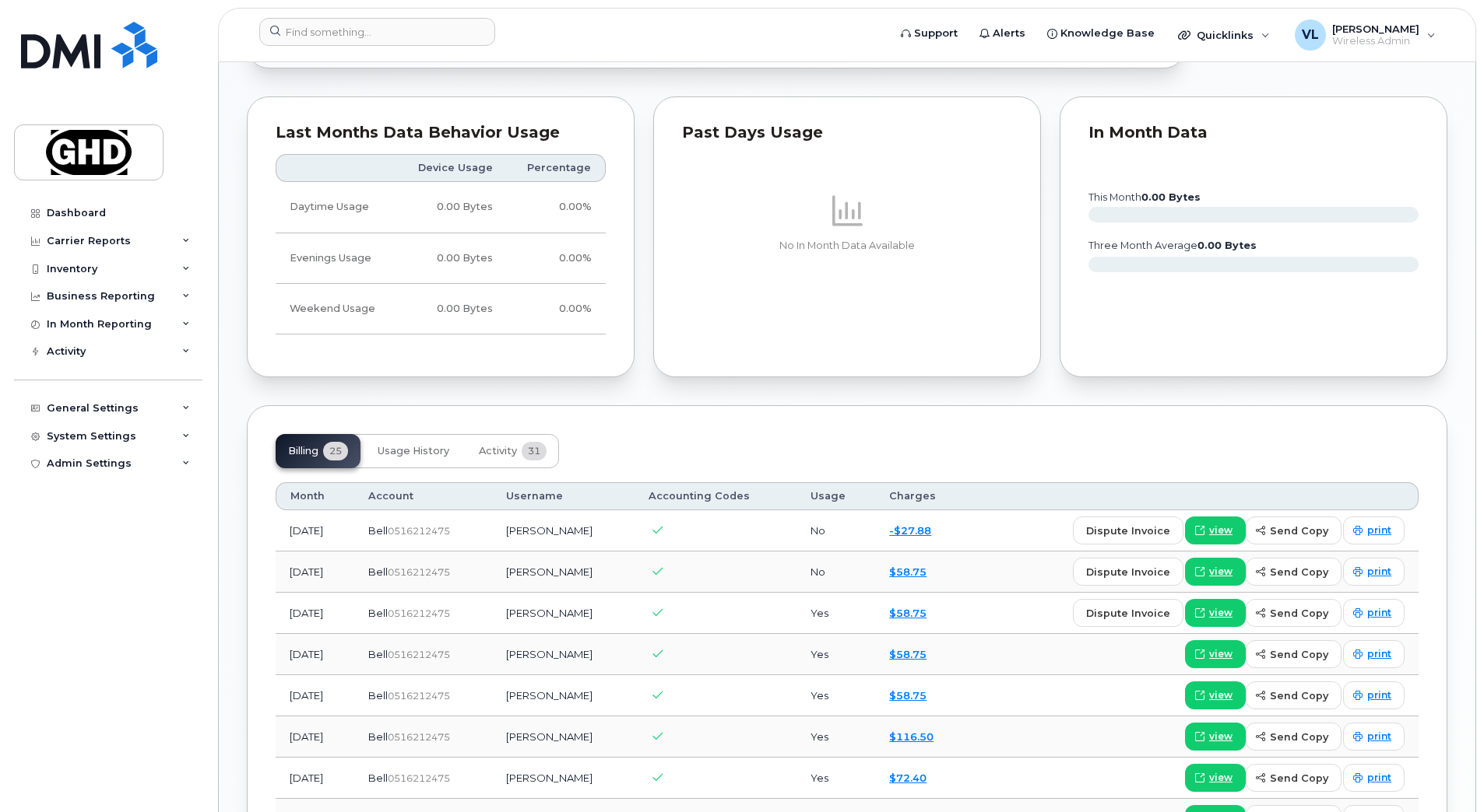
scroll to position [971, 0]
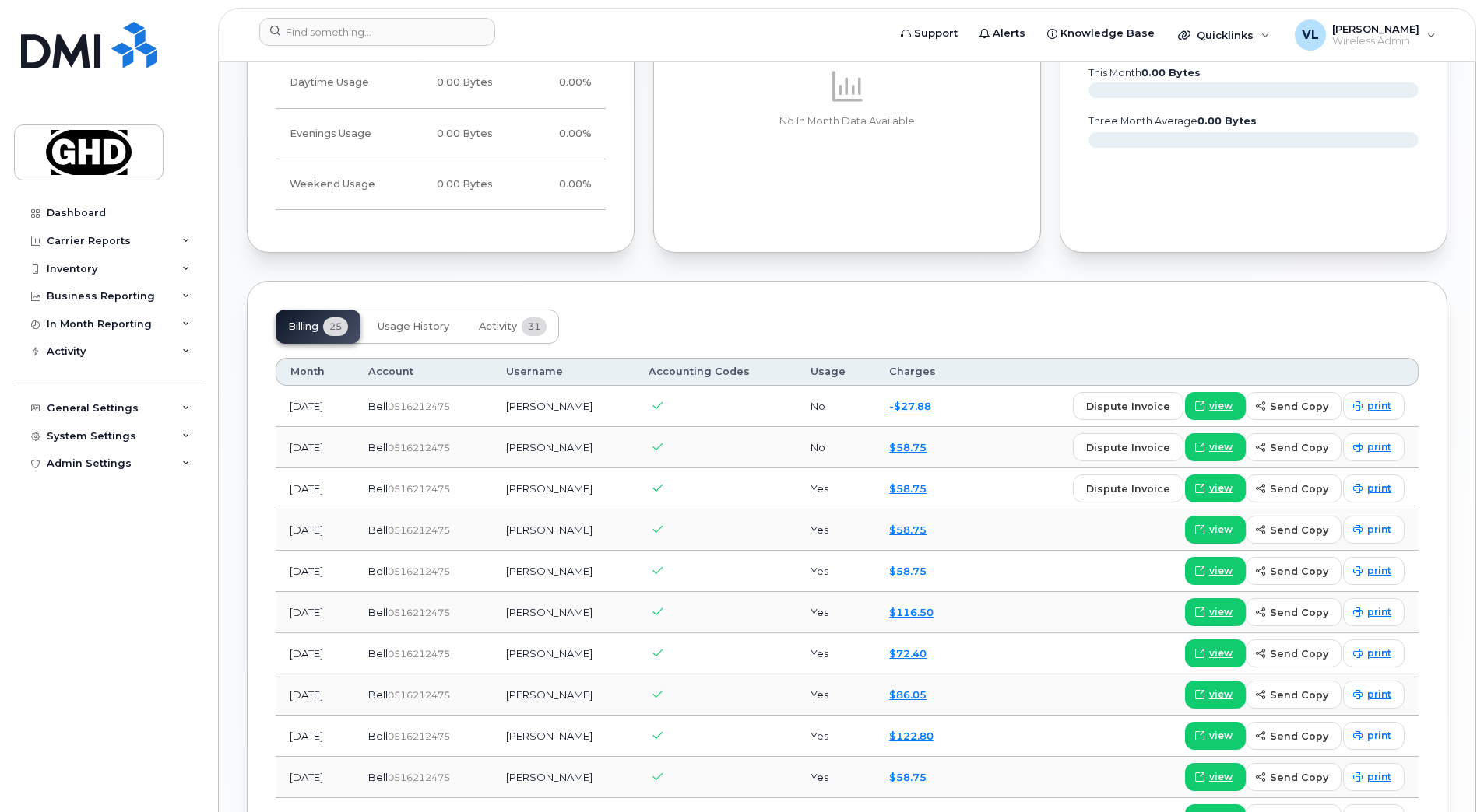
click at [1223, 261] on div "In Month Data this month 0.00 Bytes three month average 0.00 Bytes" at bounding box center [1253, 112] width 407 height 300
click at [1154, 336] on div "Billing 25 Usage History Activity 31" at bounding box center [847, 327] width 1143 height 35
click at [30, 686] on div "Dashboard Carrier Reports Monthly Billing Data Daily Data Pooling Data Behavior…" at bounding box center [110, 494] width 192 height 590
click at [741, 339] on div "Billing 25 Usage History Activity 31" at bounding box center [847, 327] width 1143 height 35
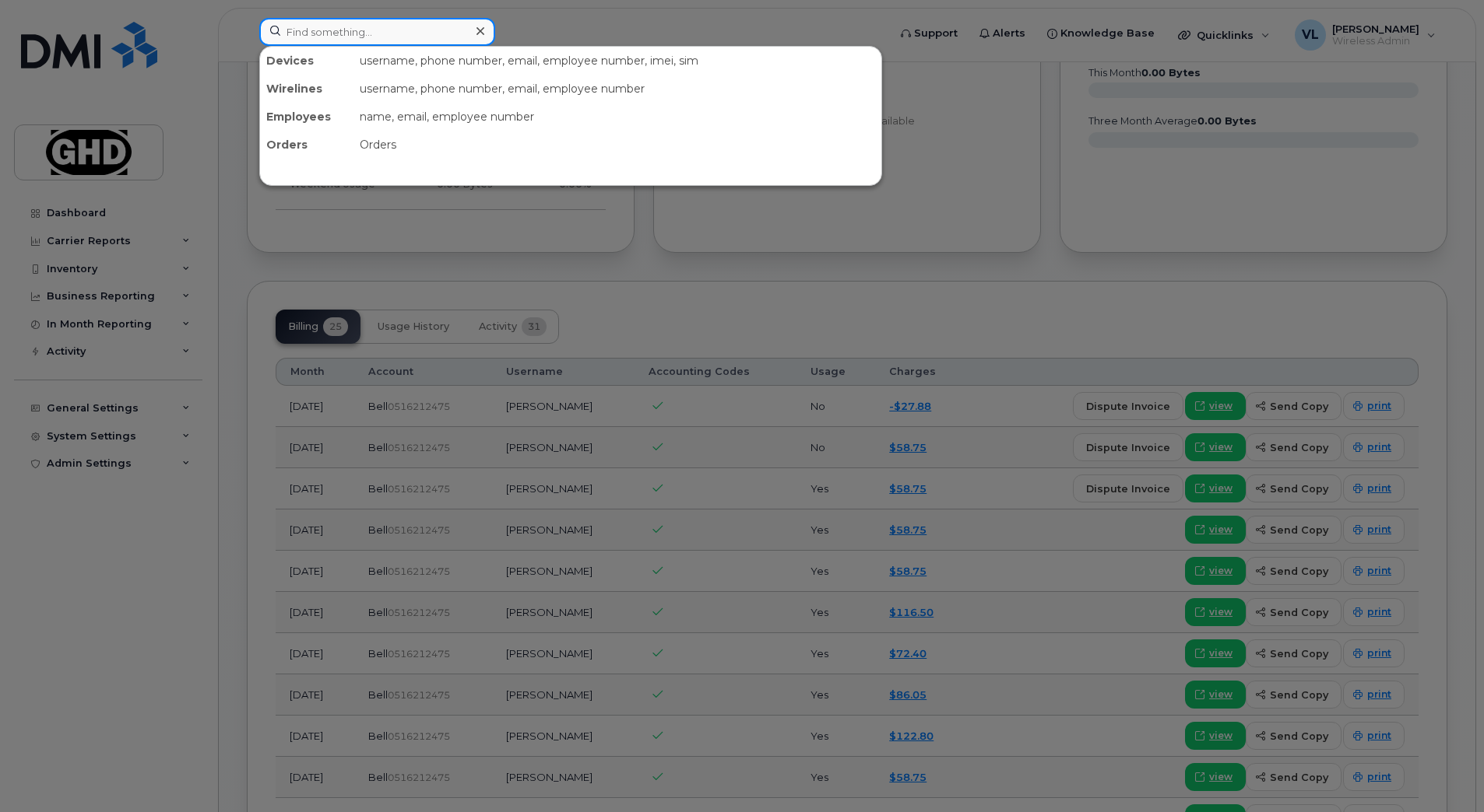
click at [374, 38] on input at bounding box center [377, 32] width 236 height 28
paste input "4163176279"
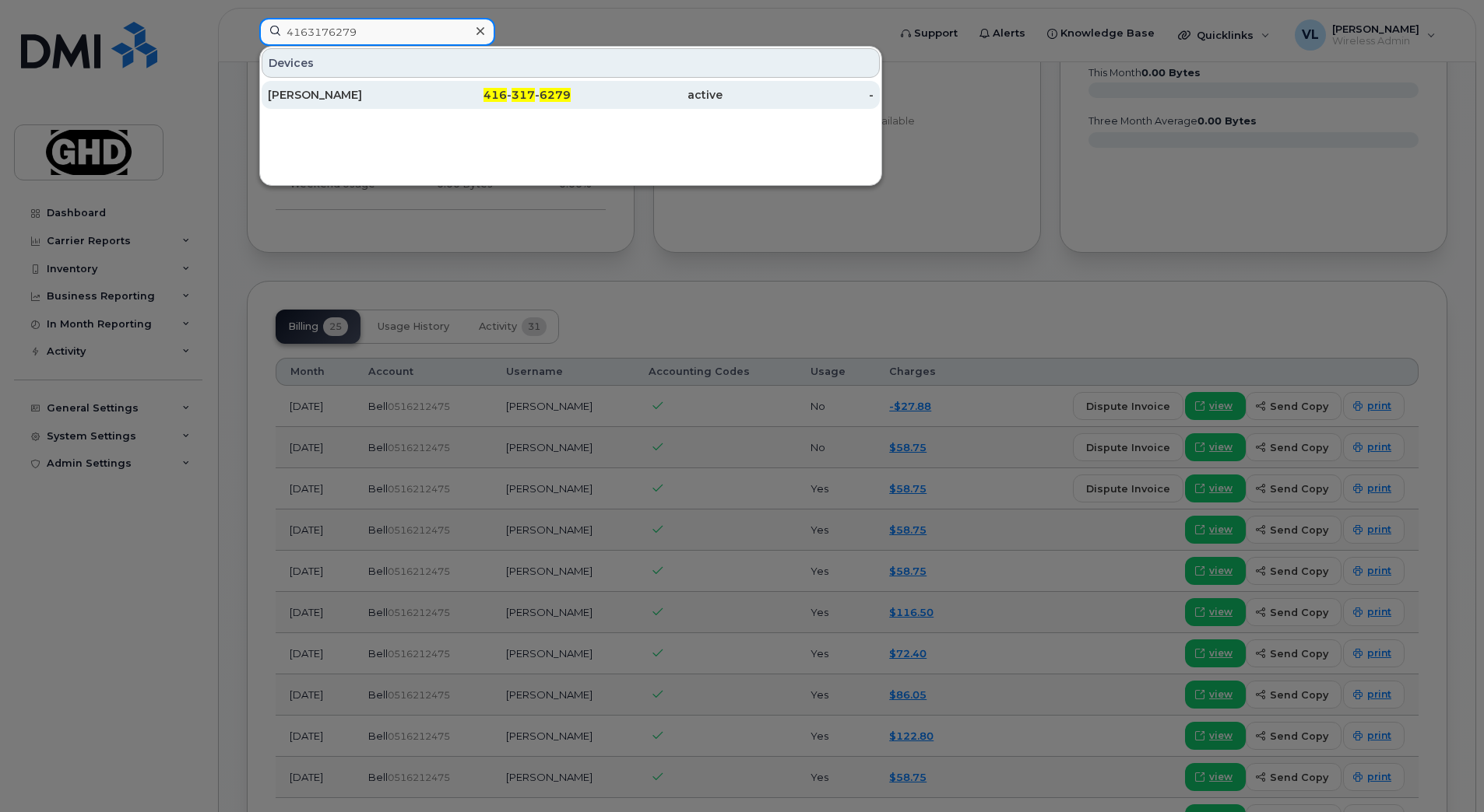
type input "4163176279"
click at [376, 92] on div "James Hwang" at bounding box center [343, 95] width 152 height 16
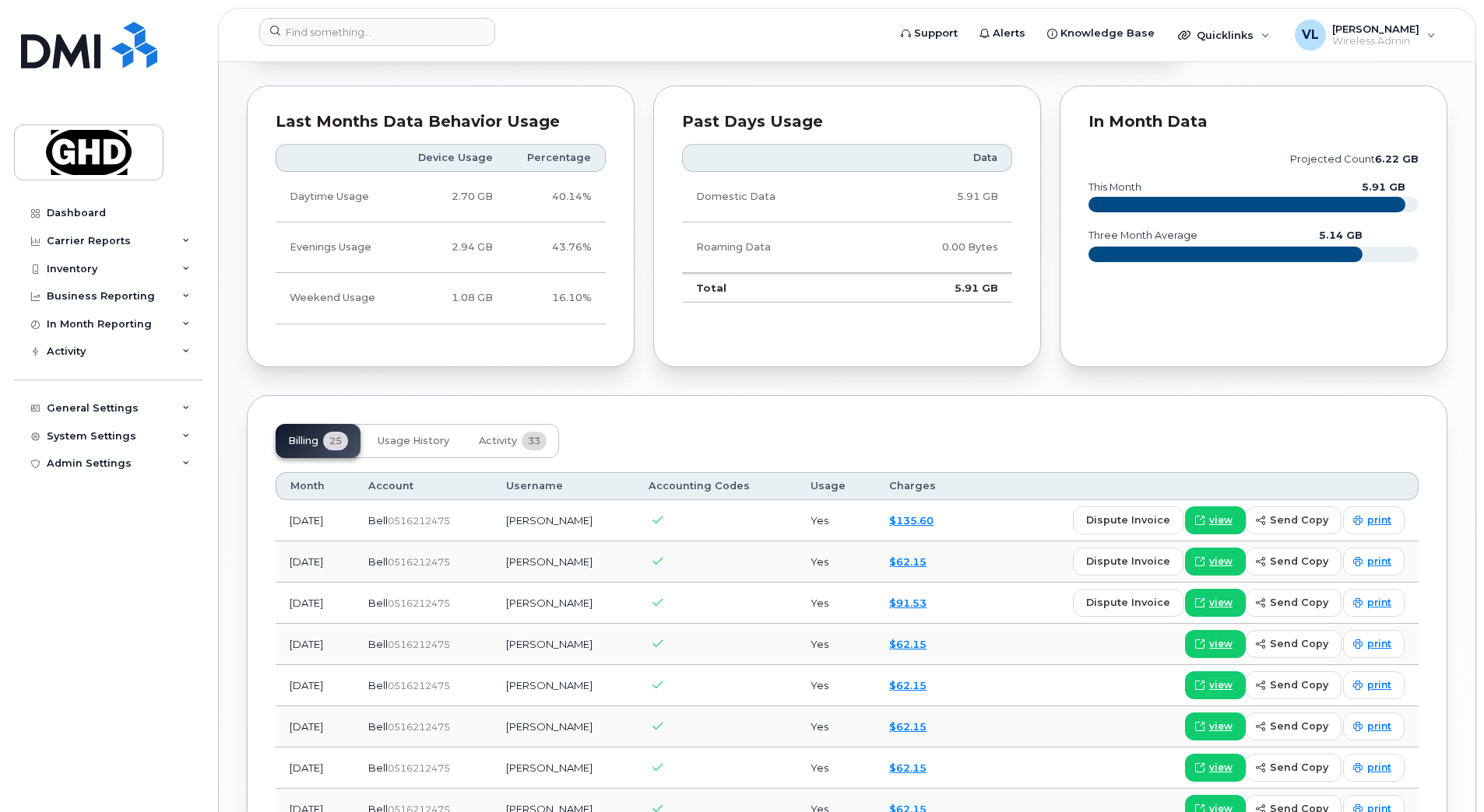
scroll to position [817, 0]
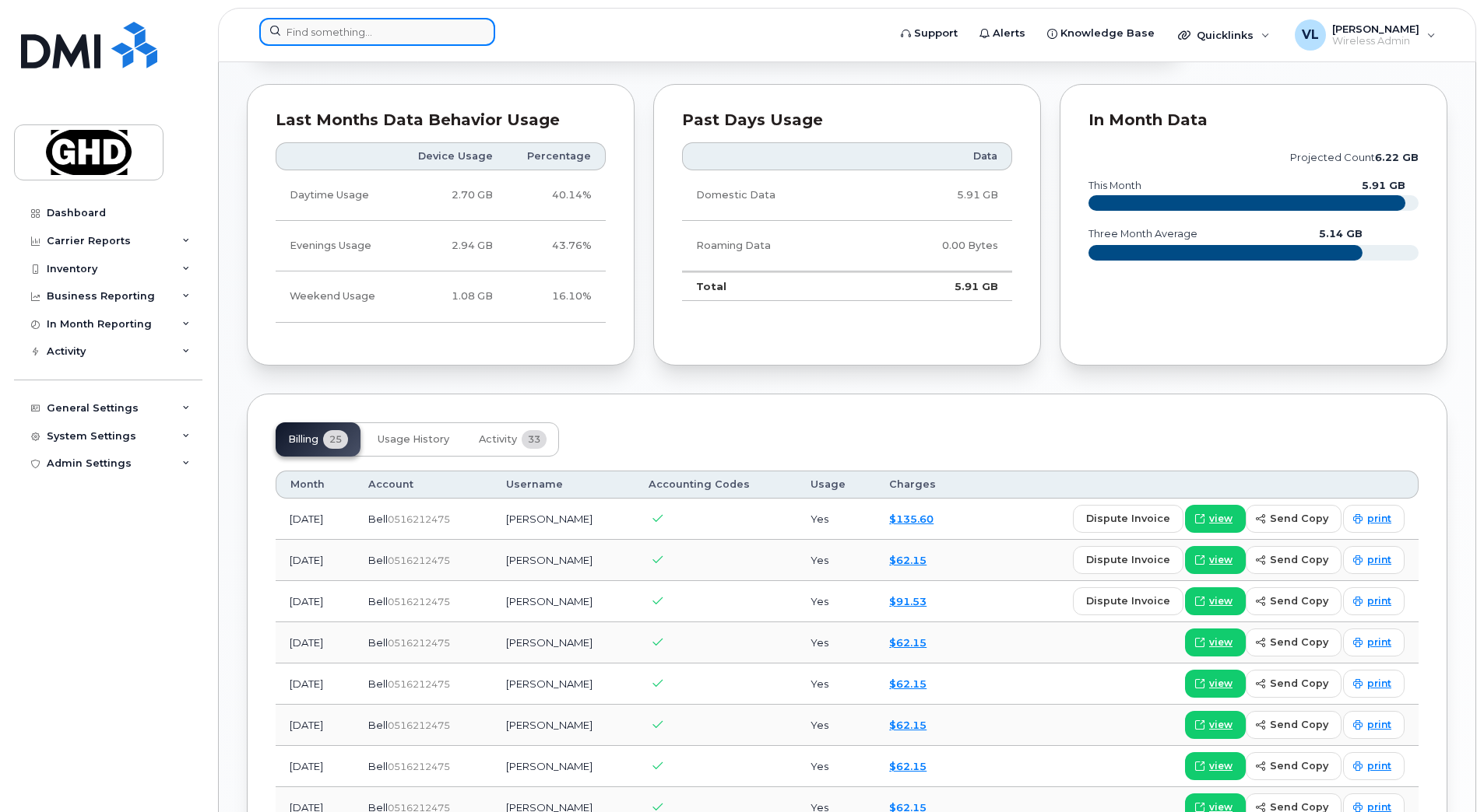
click at [392, 29] on input at bounding box center [377, 32] width 236 height 28
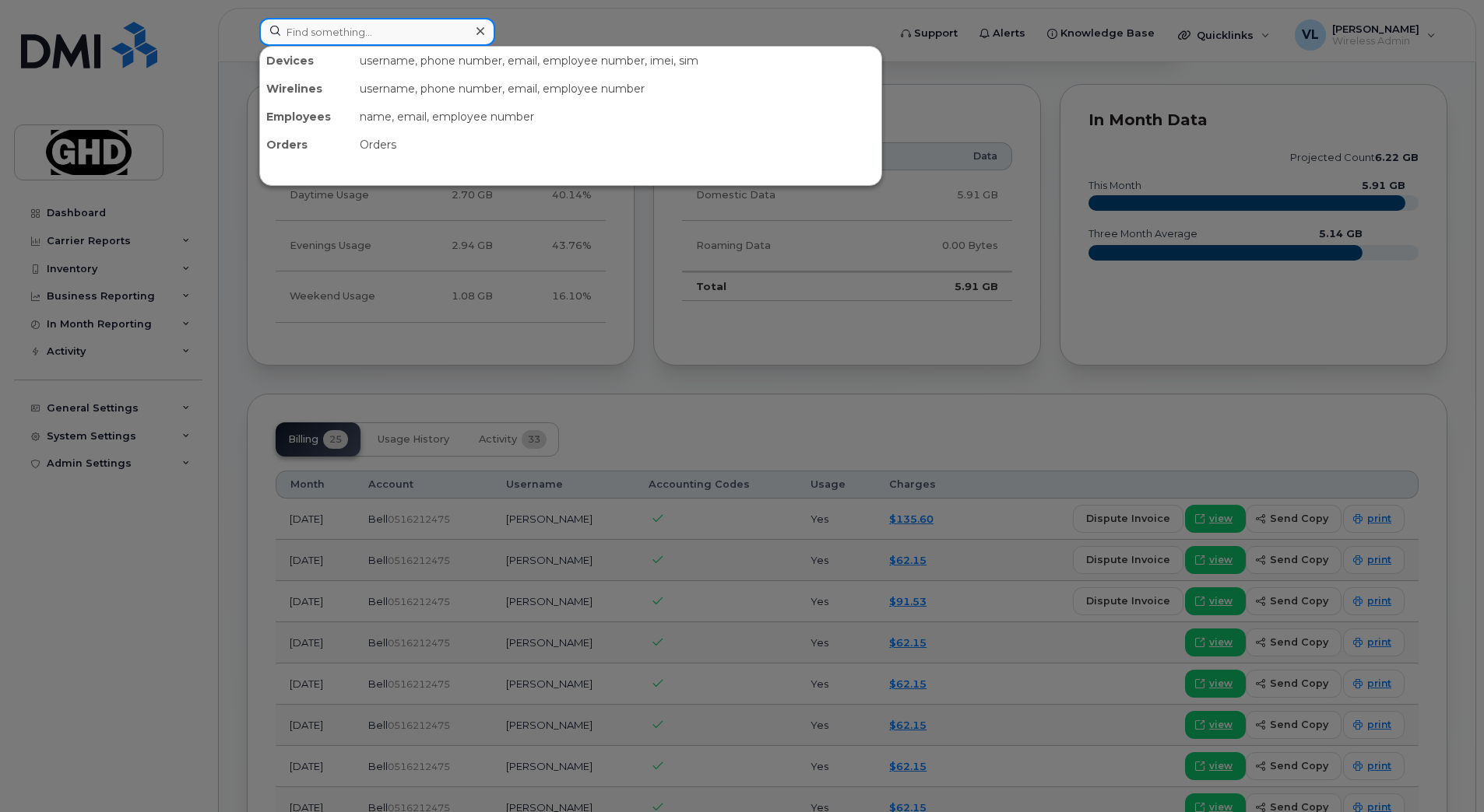
paste input "4164332382"
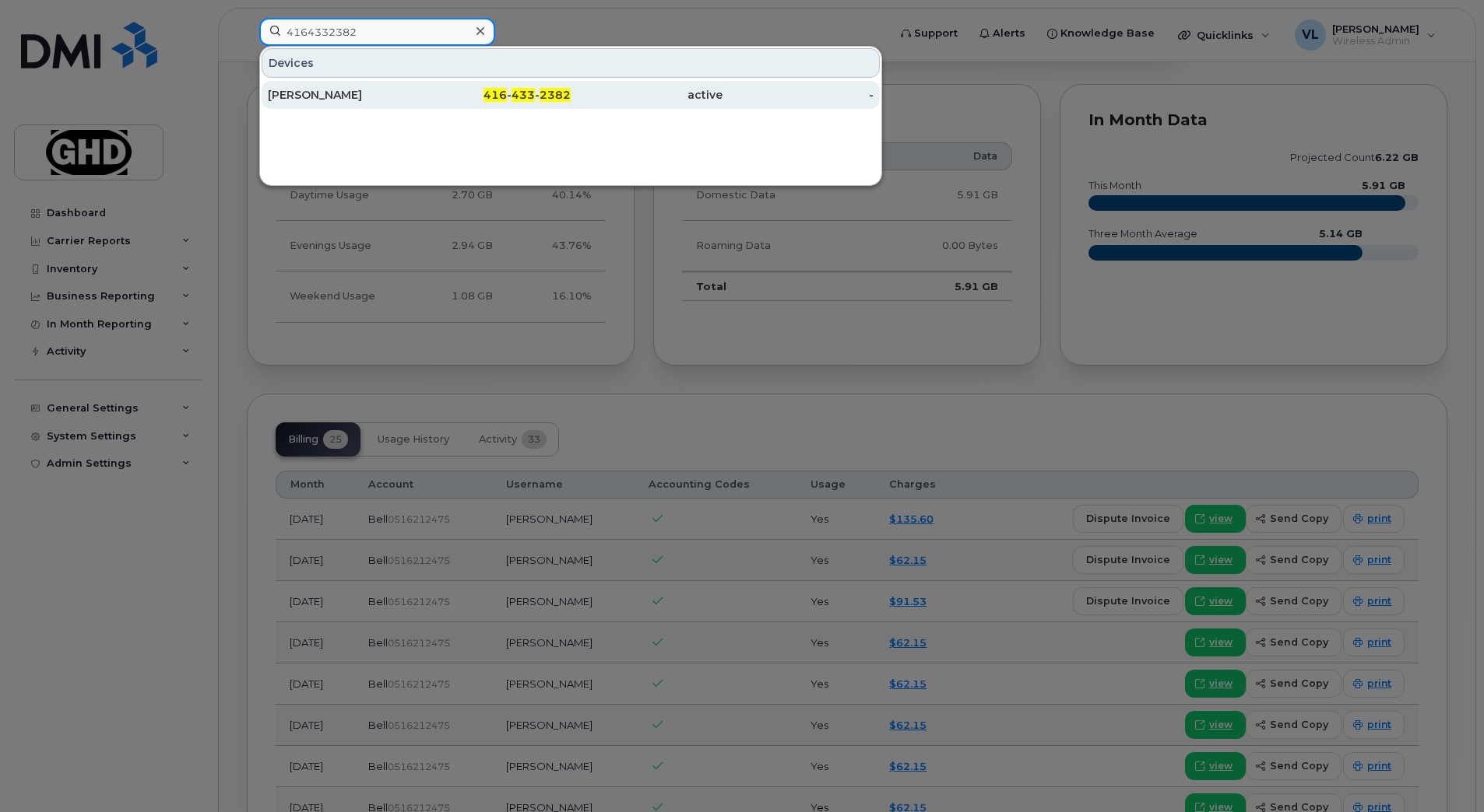
type input "4164332382"
click at [323, 101] on div "[PERSON_NAME]" at bounding box center [343, 95] width 152 height 16
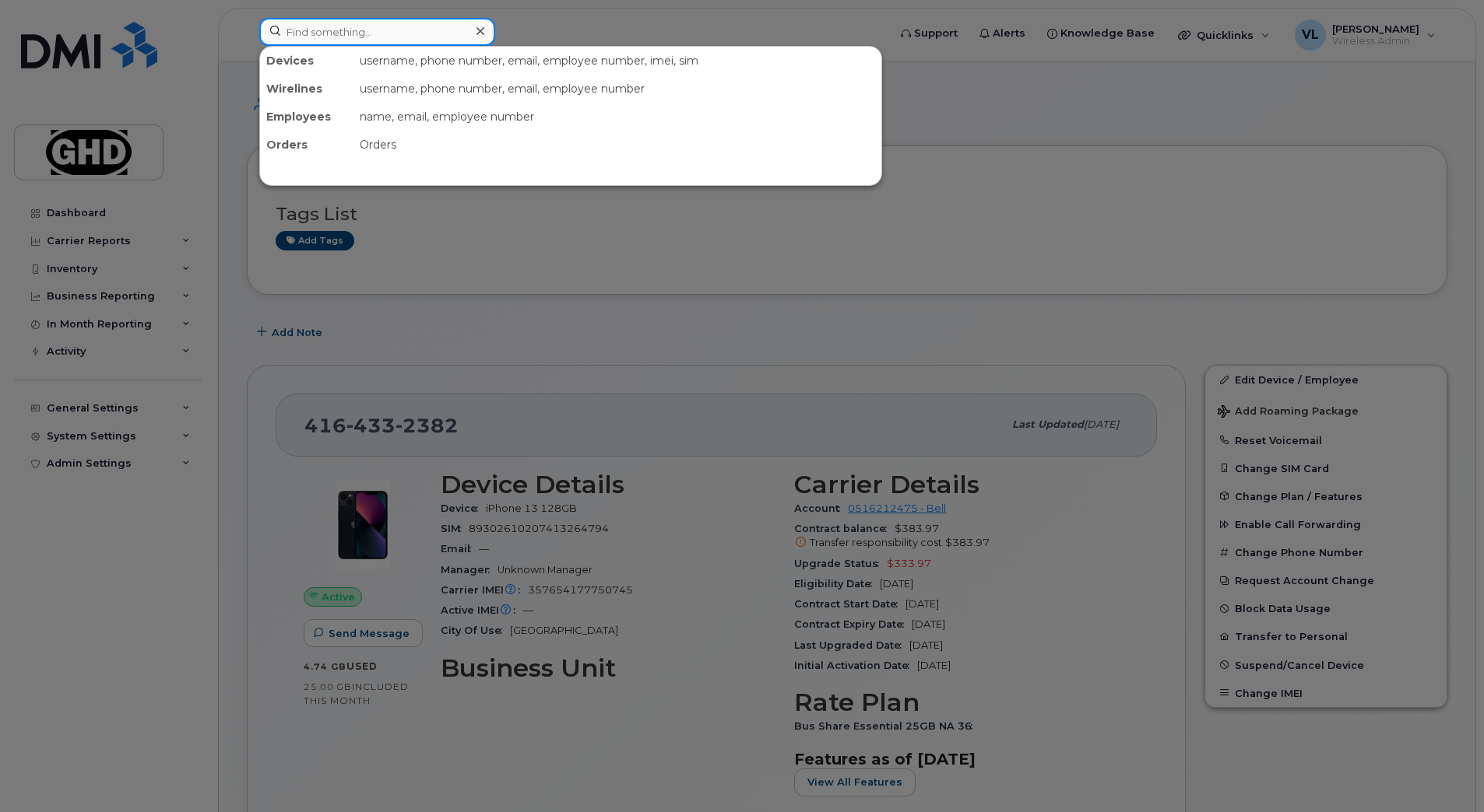
click at [316, 42] on input at bounding box center [377, 32] width 236 height 28
paste input "4165608115"
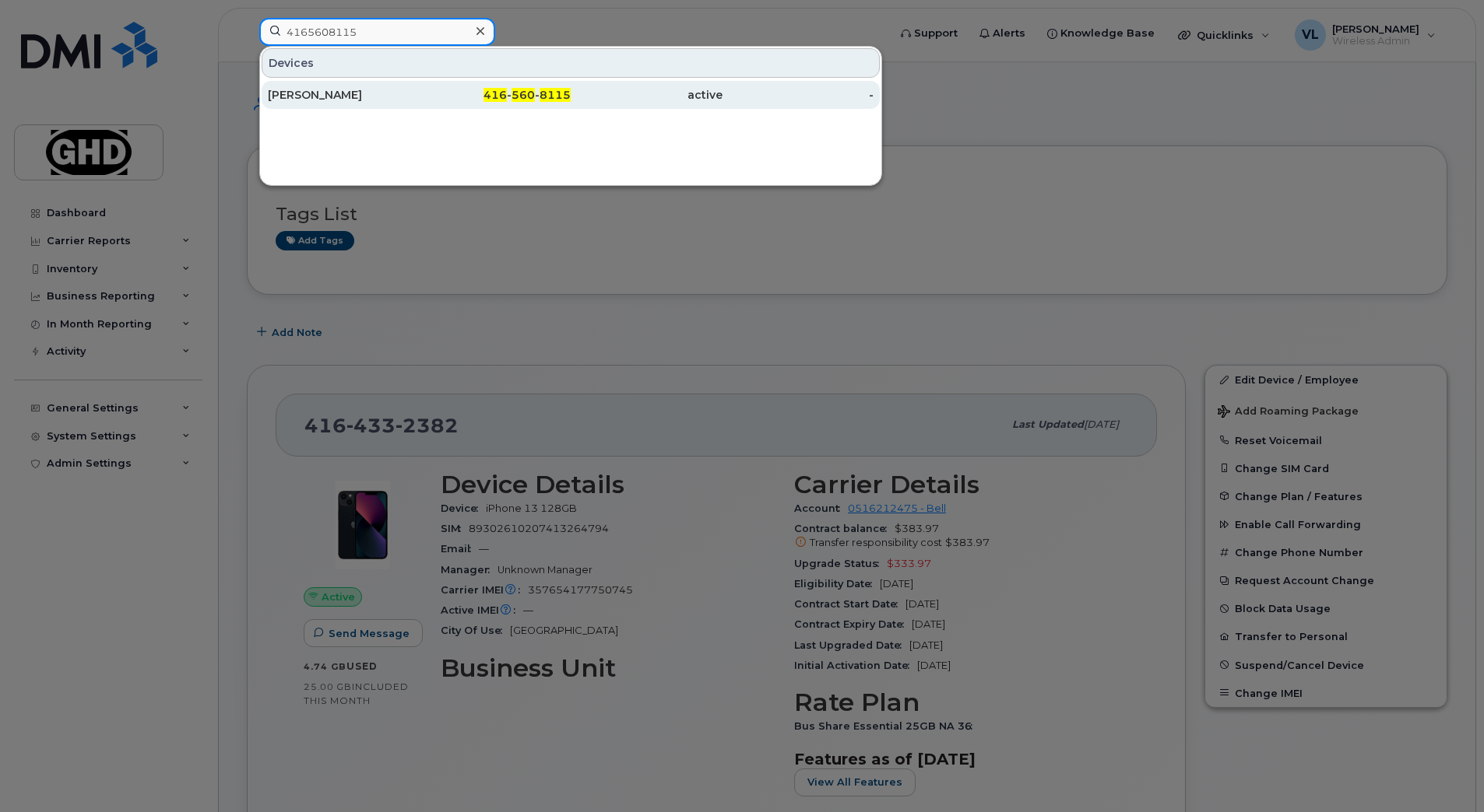
type input "4165608115"
click at [401, 94] on div "[PERSON_NAME]" at bounding box center [343, 95] width 152 height 16
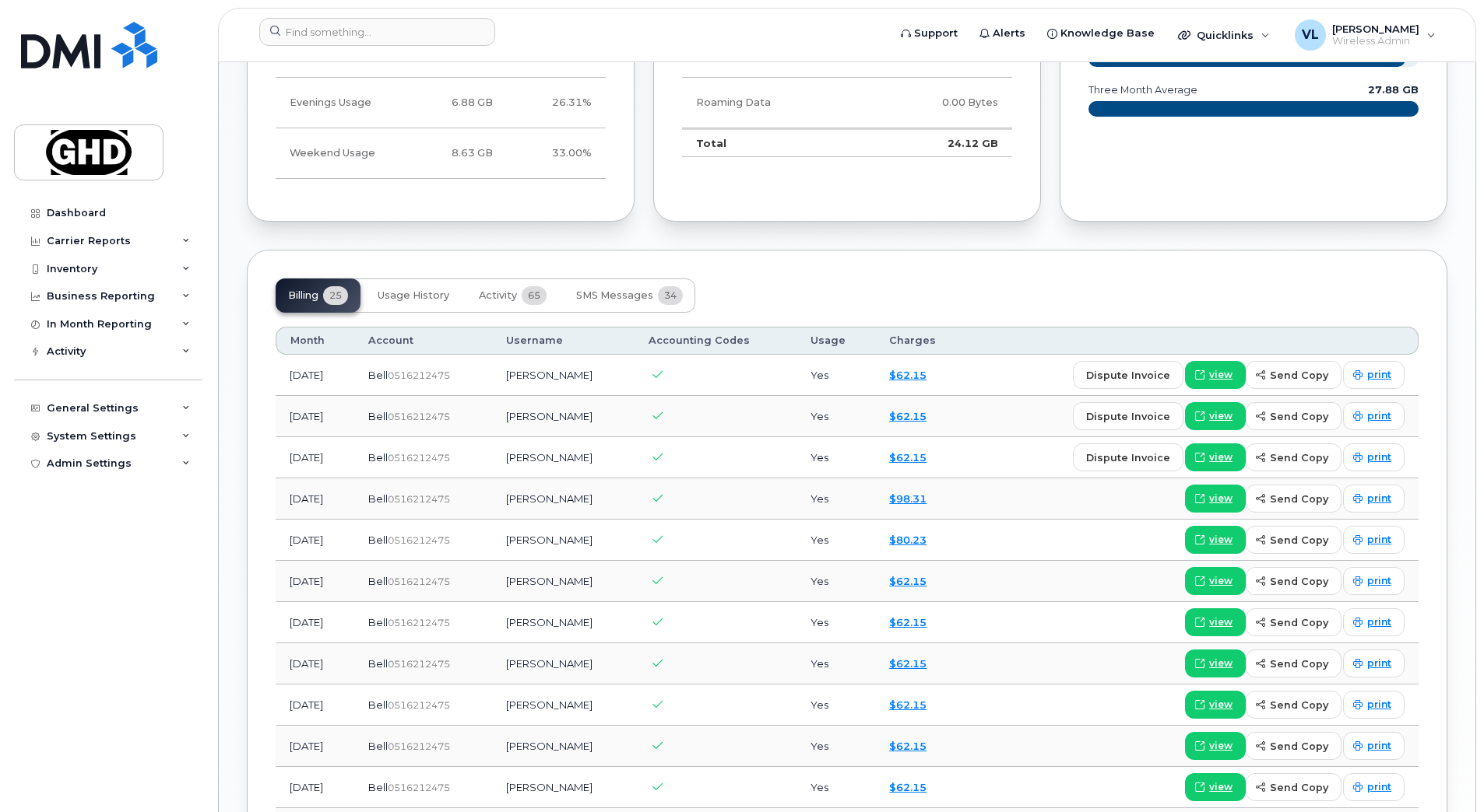
scroll to position [684, 0]
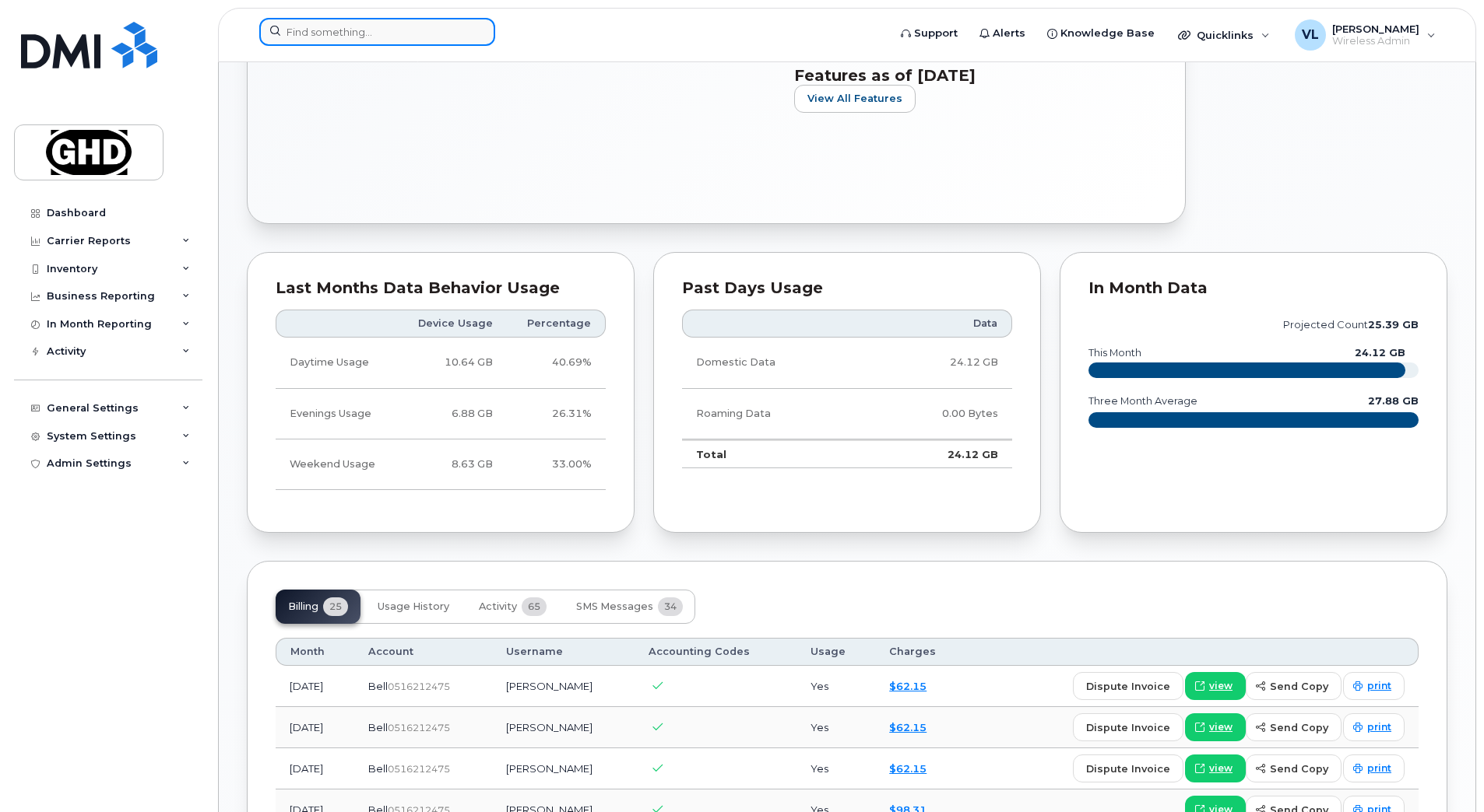
click at [373, 33] on input at bounding box center [377, 32] width 236 height 28
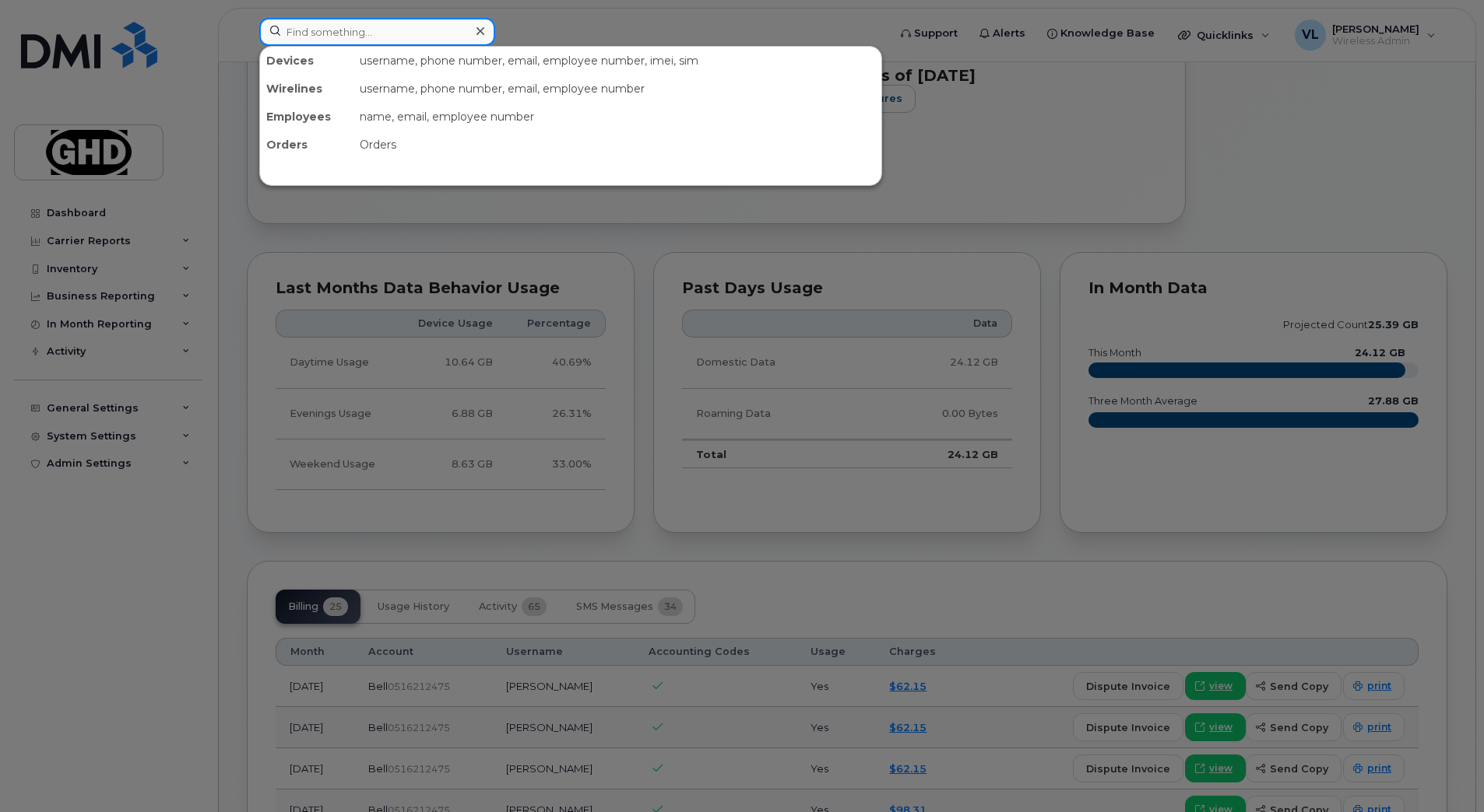
paste input "4167888734"
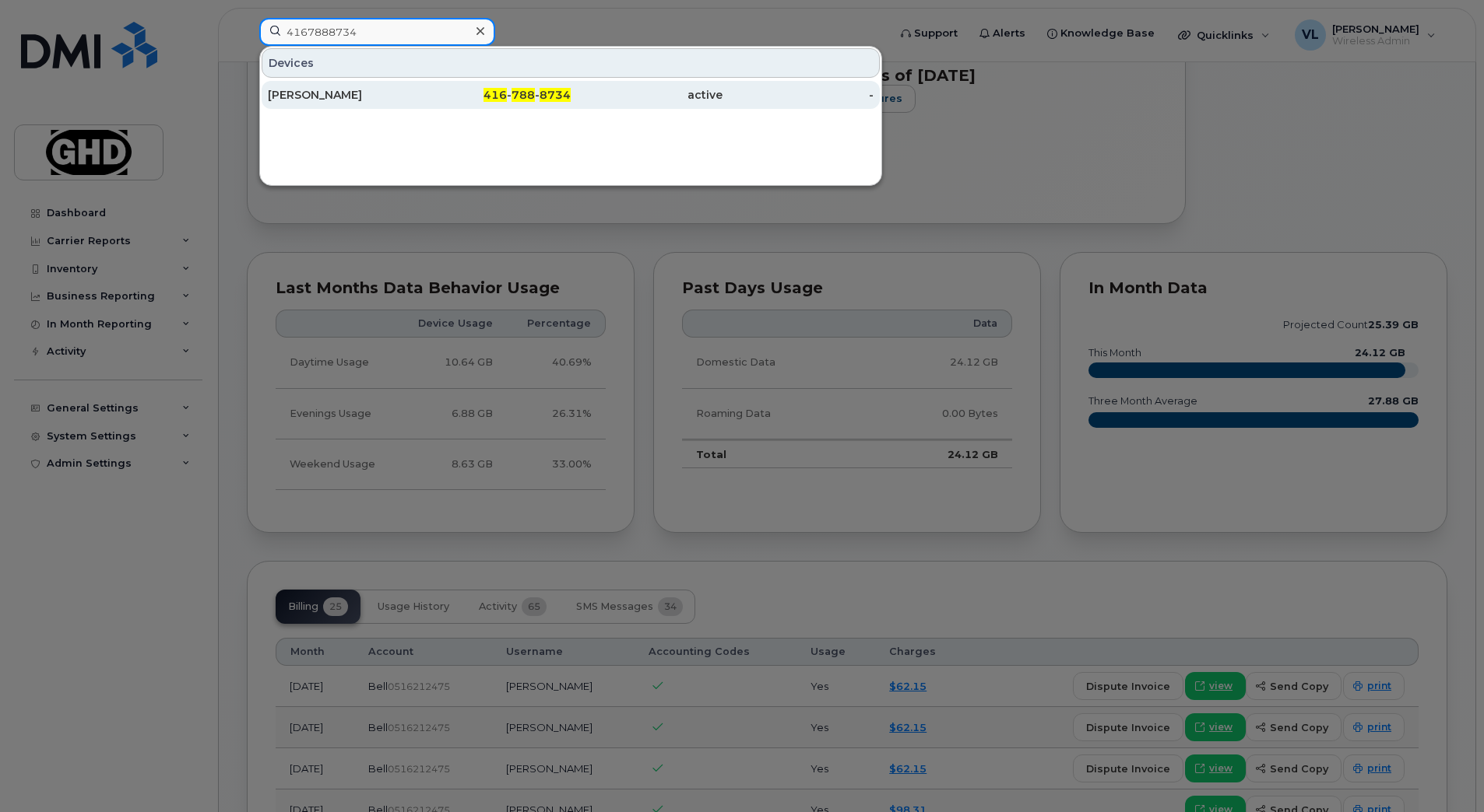
type input "4167888734"
click at [361, 94] on div "[PERSON_NAME]" at bounding box center [343, 95] width 152 height 16
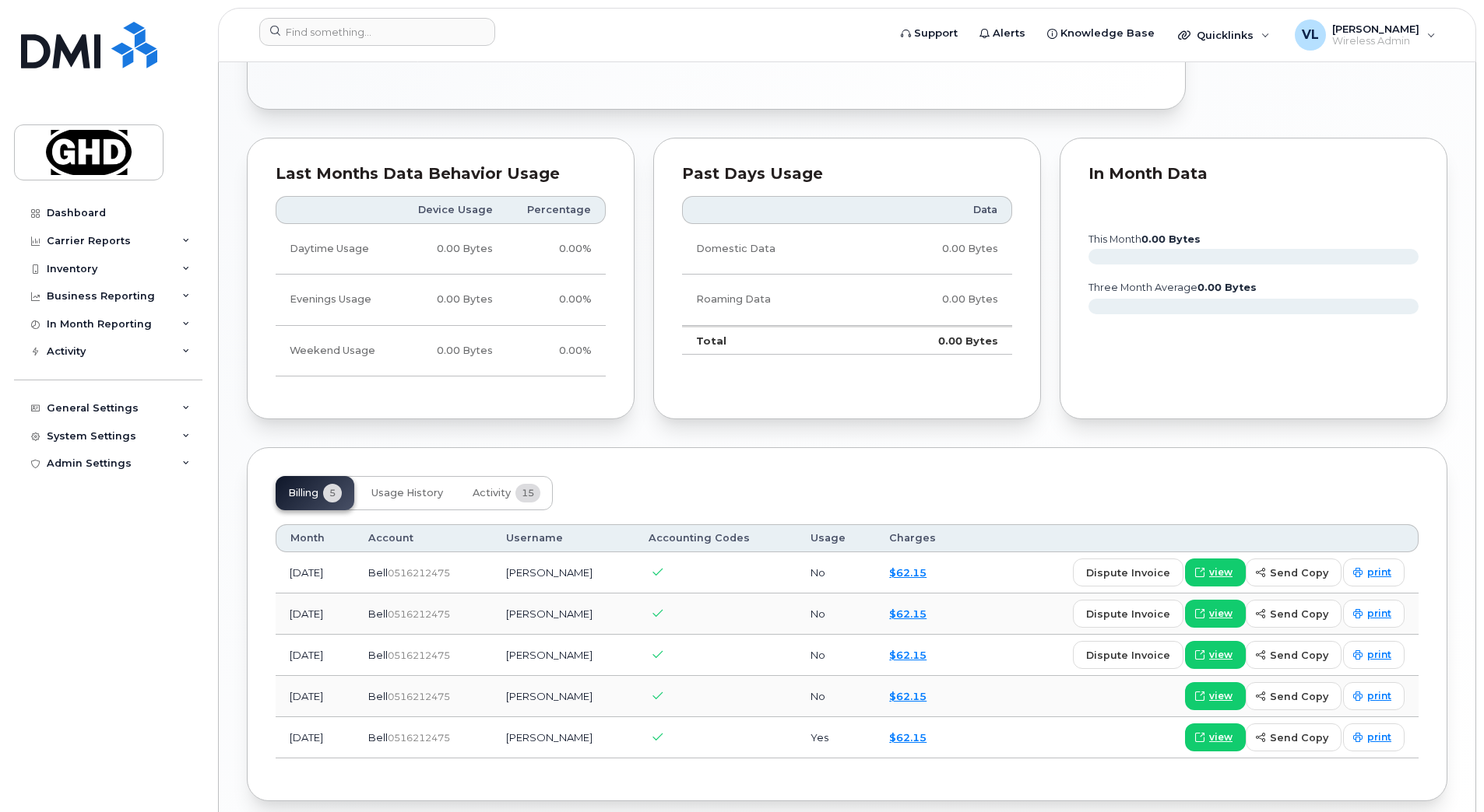
scroll to position [924, 0]
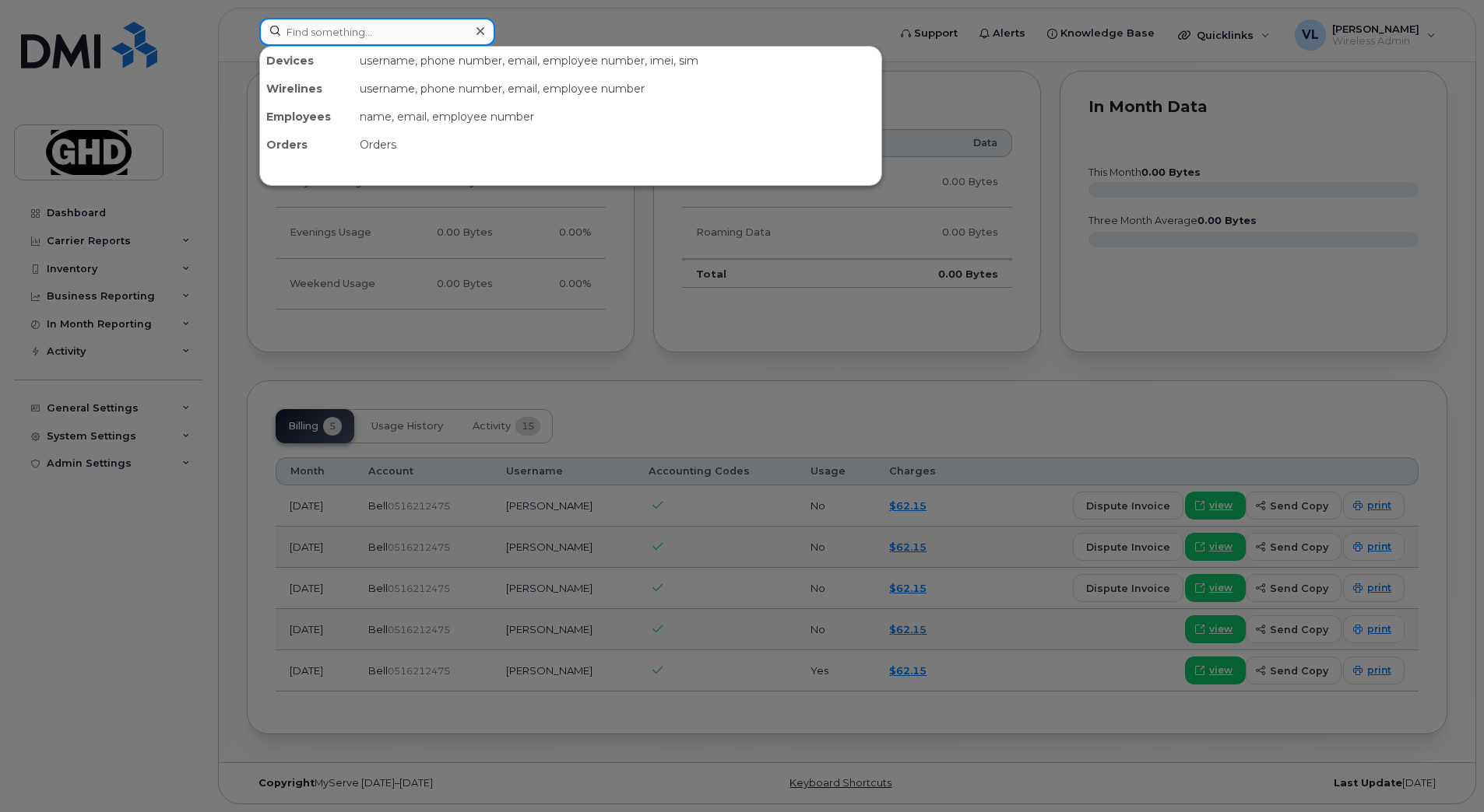
click at [353, 39] on input at bounding box center [377, 32] width 236 height 28
paste input "4169935610"
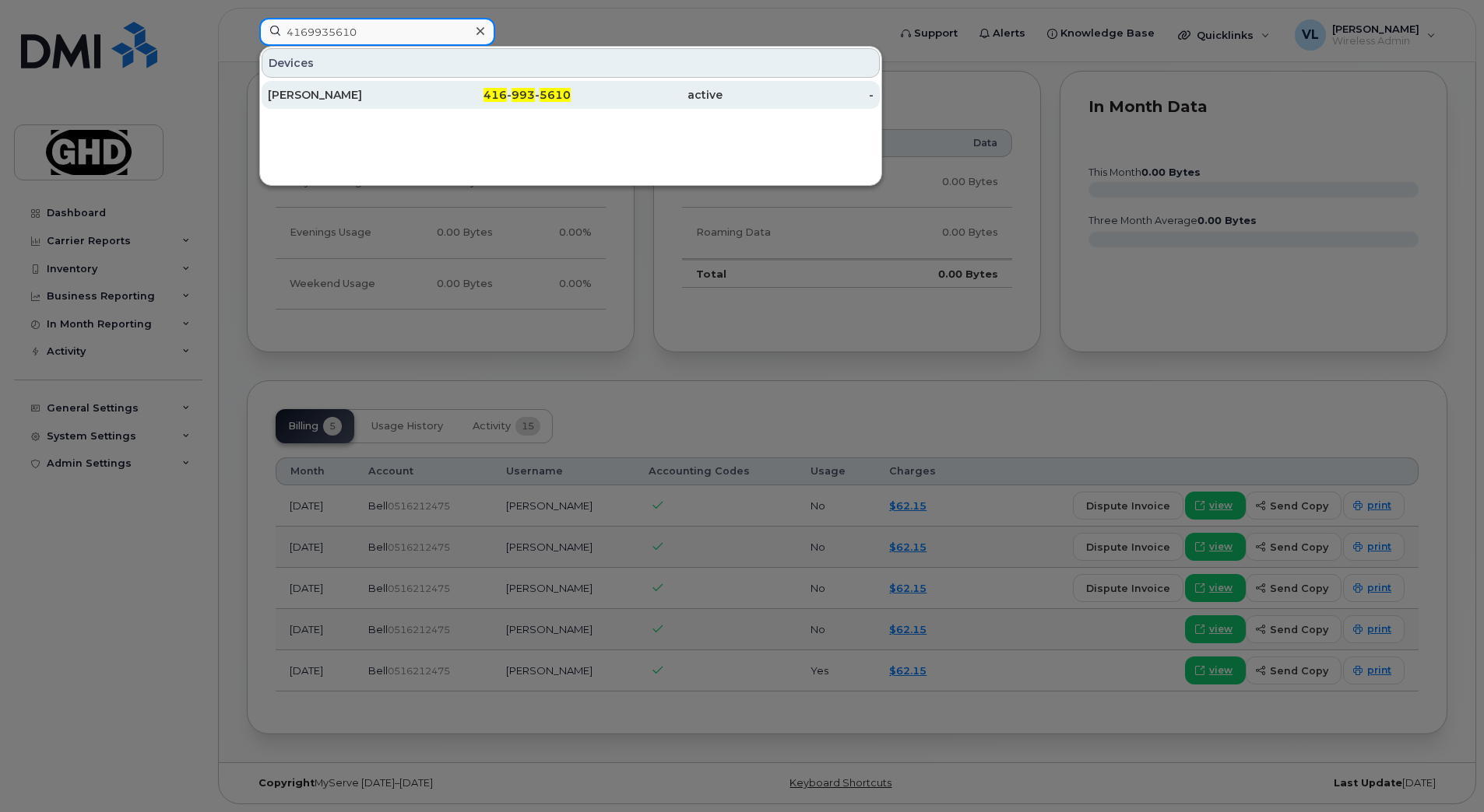
type input "4169935610"
click at [324, 93] on div "Pawan Jain" at bounding box center [343, 95] width 152 height 16
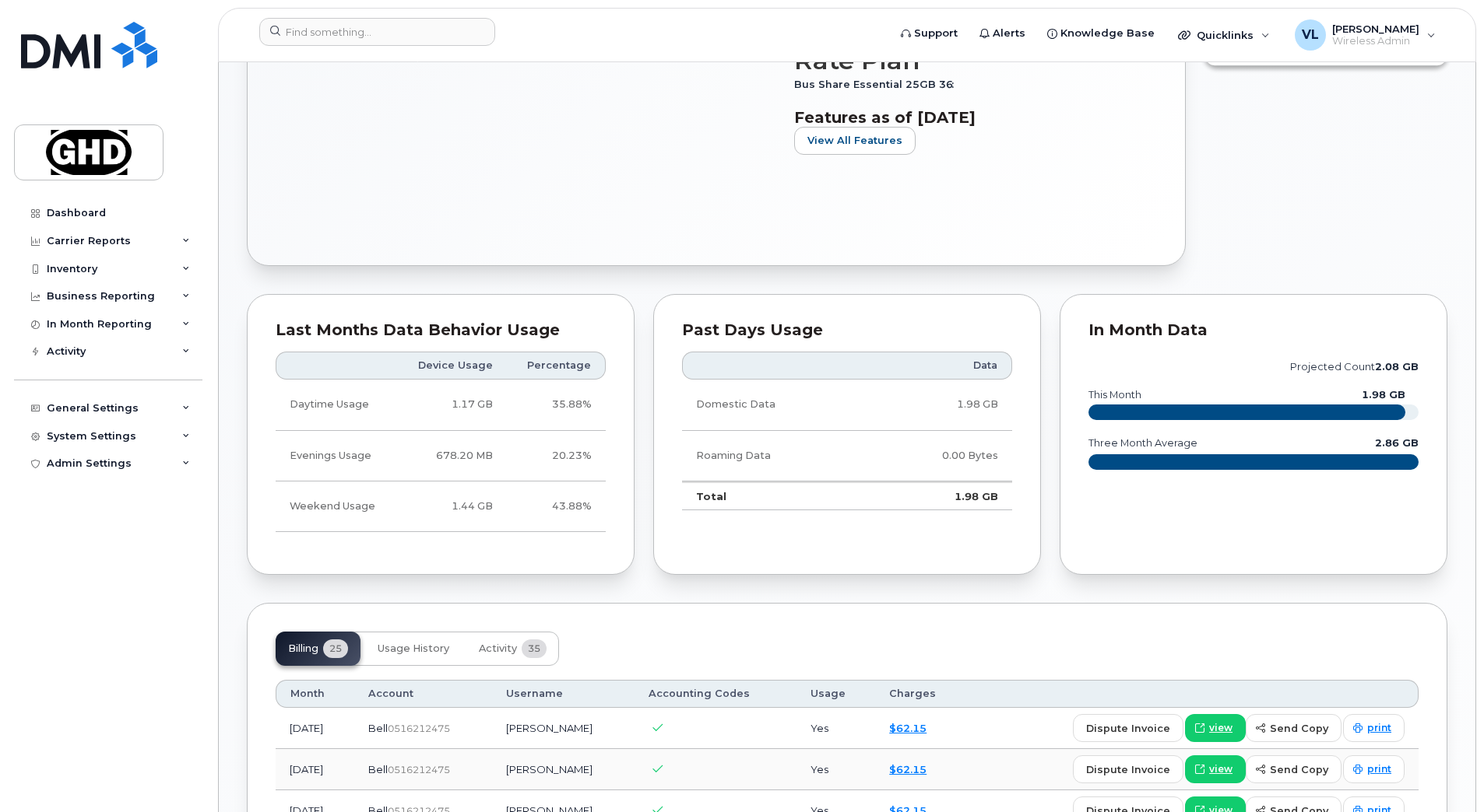
scroll to position [1109, 0]
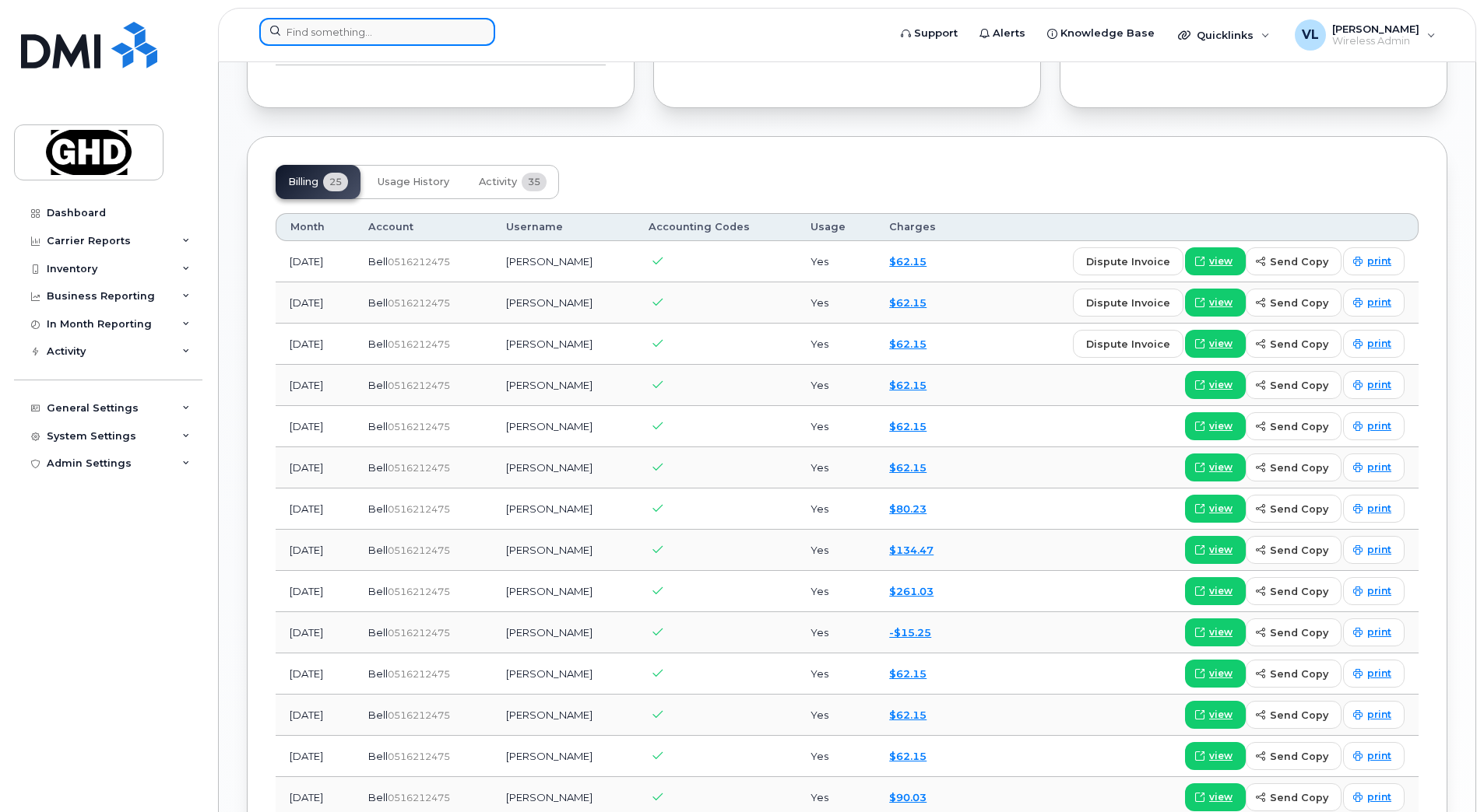
click at [322, 35] on input at bounding box center [377, 32] width 236 height 28
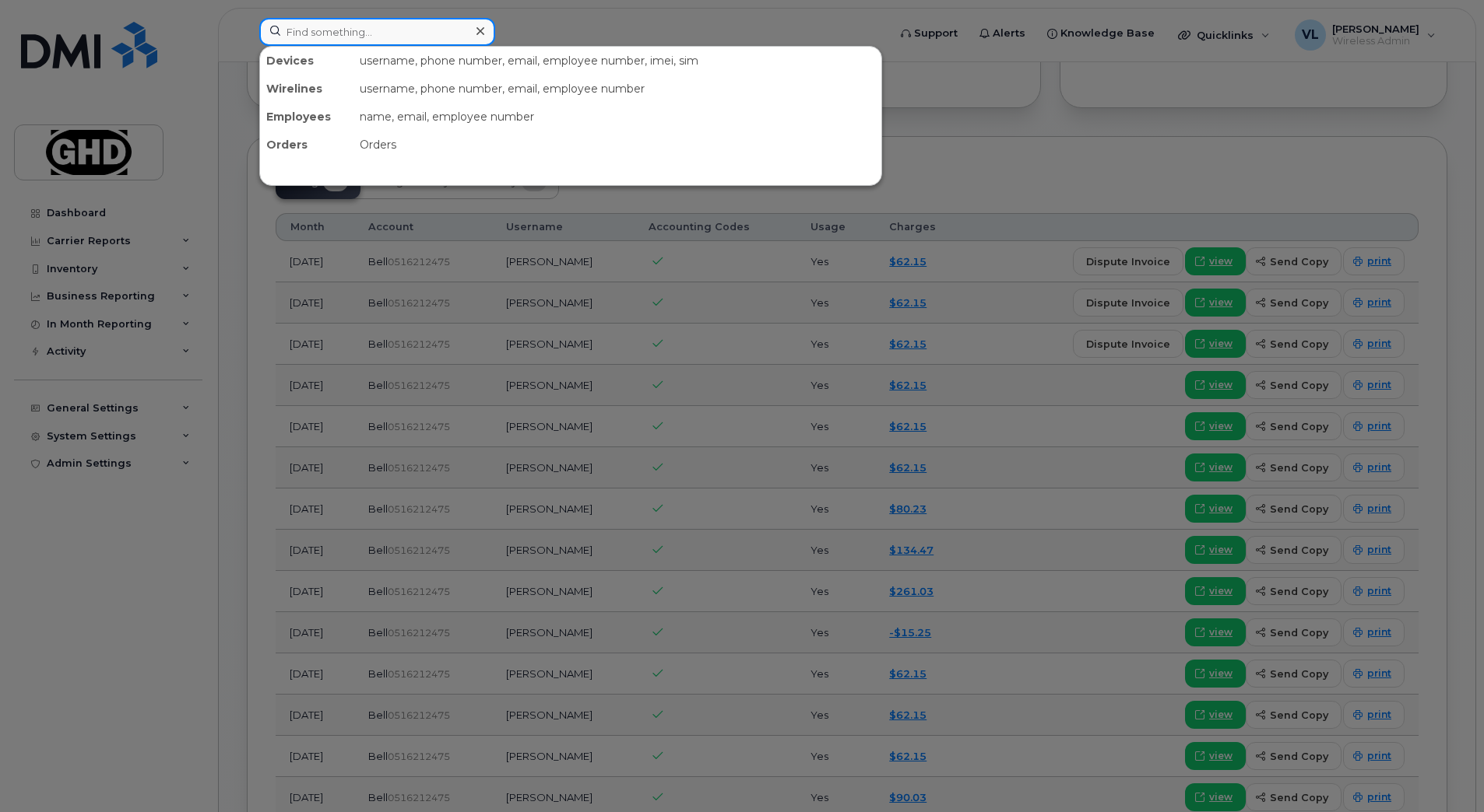
paste input "4374286479"
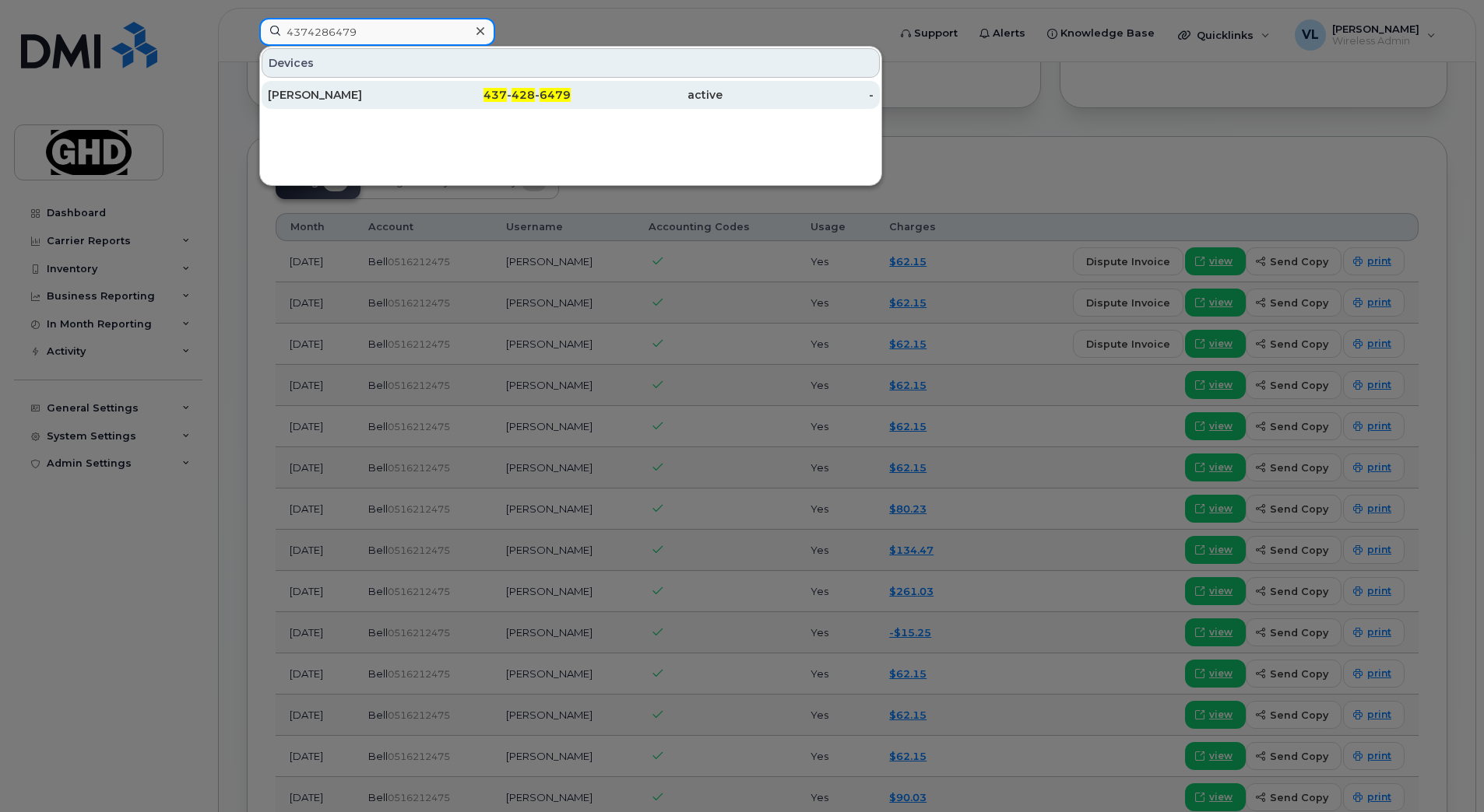
type input "4374286479"
click at [354, 91] on div "[PERSON_NAME]" at bounding box center [343, 95] width 152 height 16
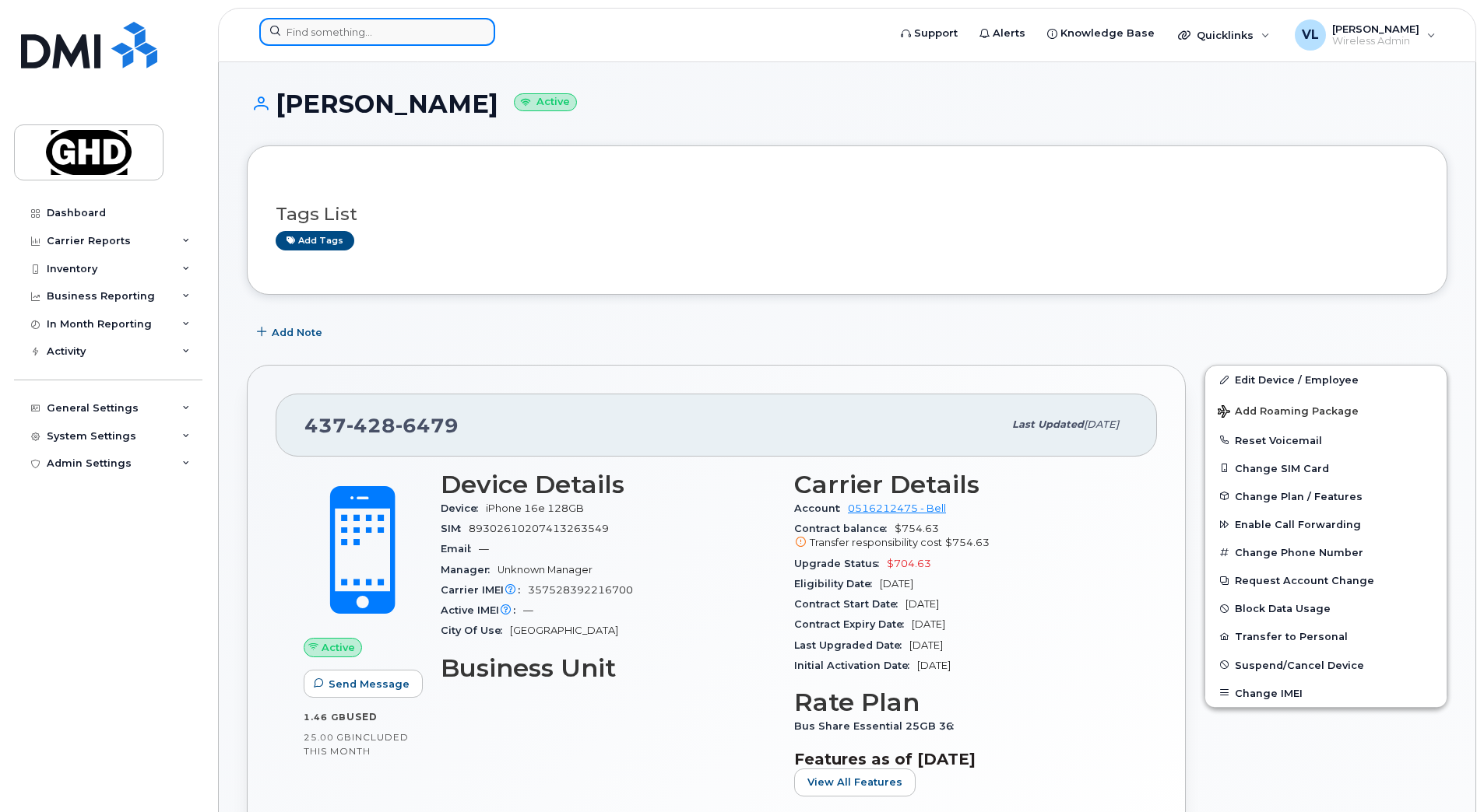
click at [364, 35] on input at bounding box center [377, 32] width 236 height 28
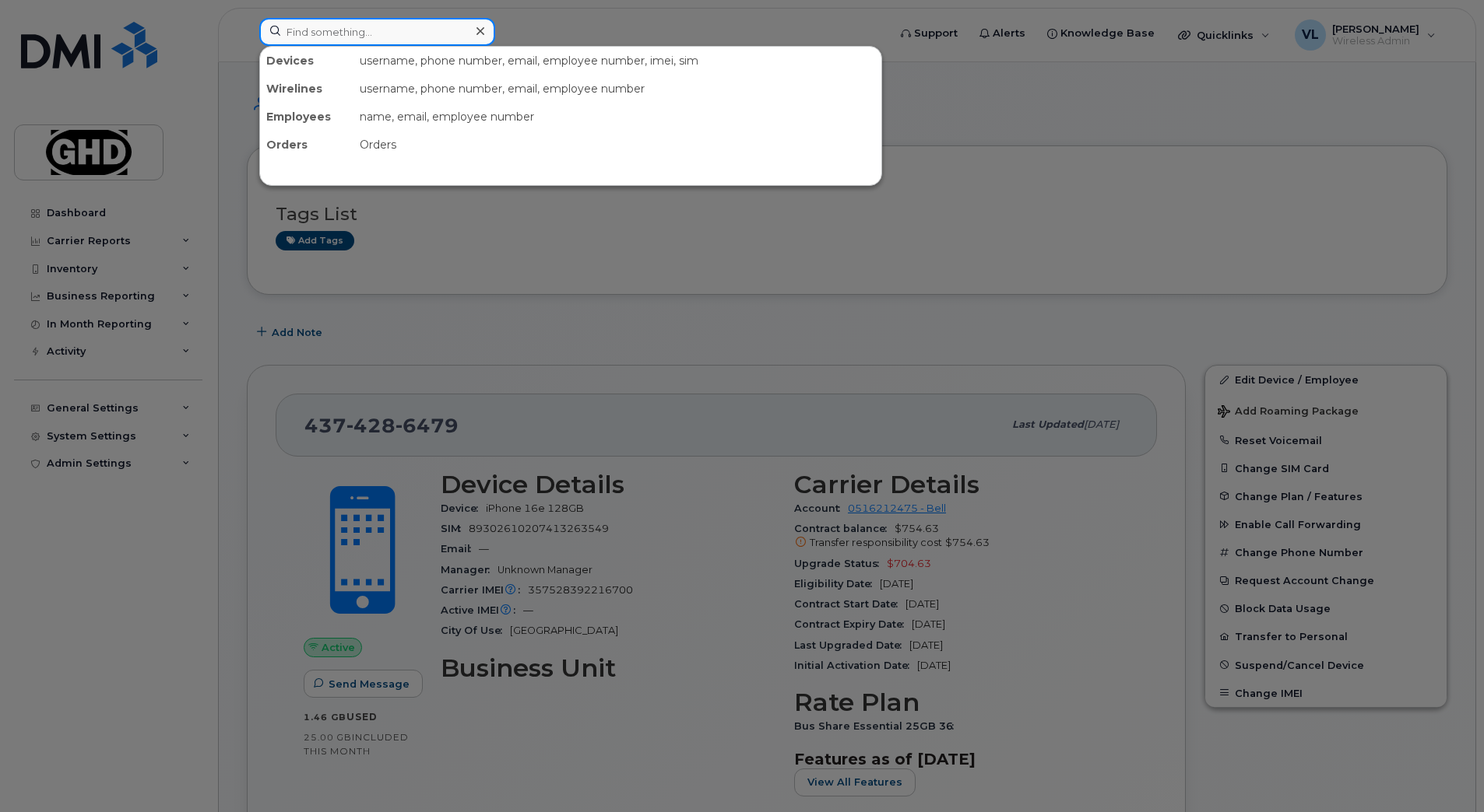
paste input "4374524465"
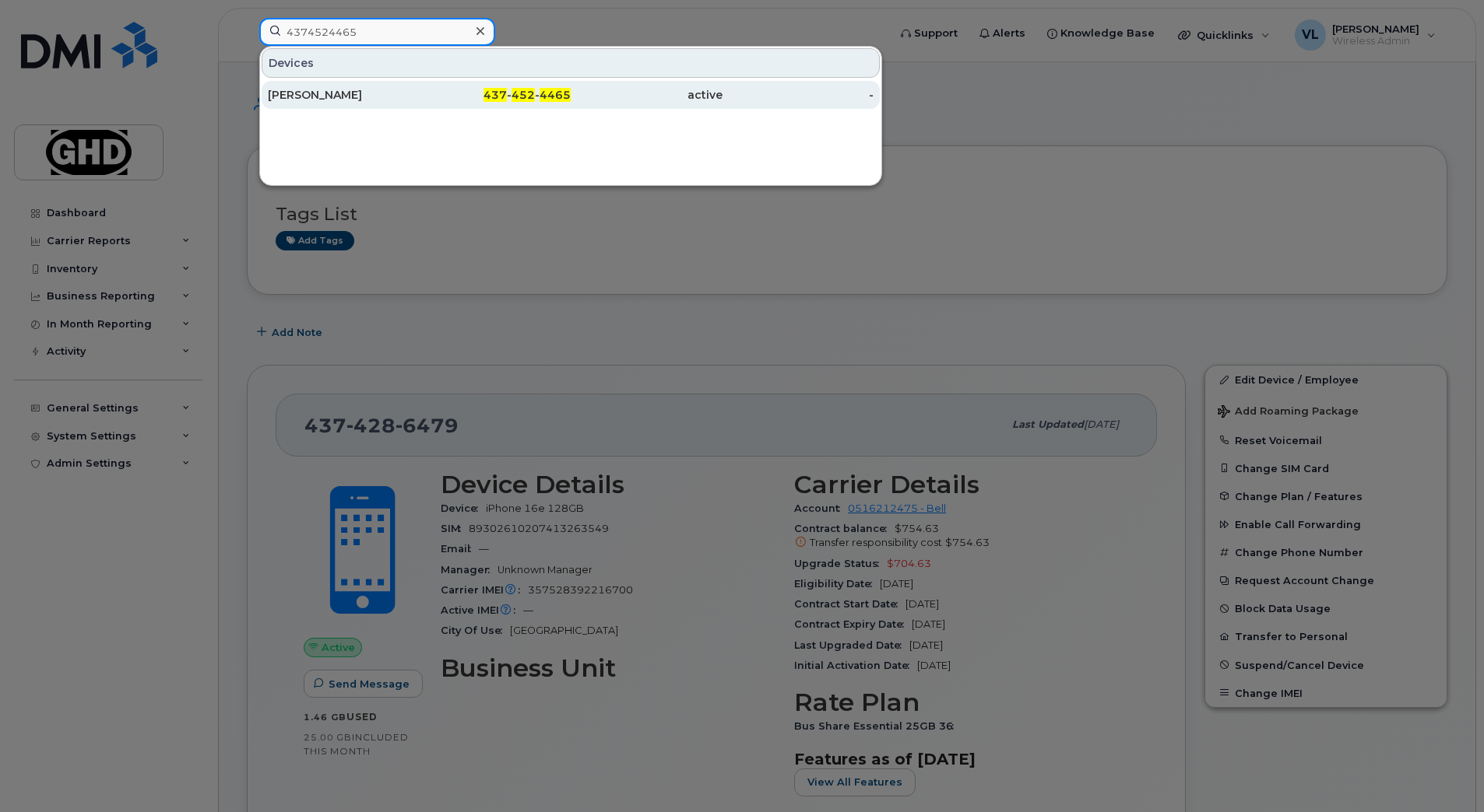
type input "4374524465"
click at [322, 97] on div "[PERSON_NAME]" at bounding box center [343, 95] width 152 height 16
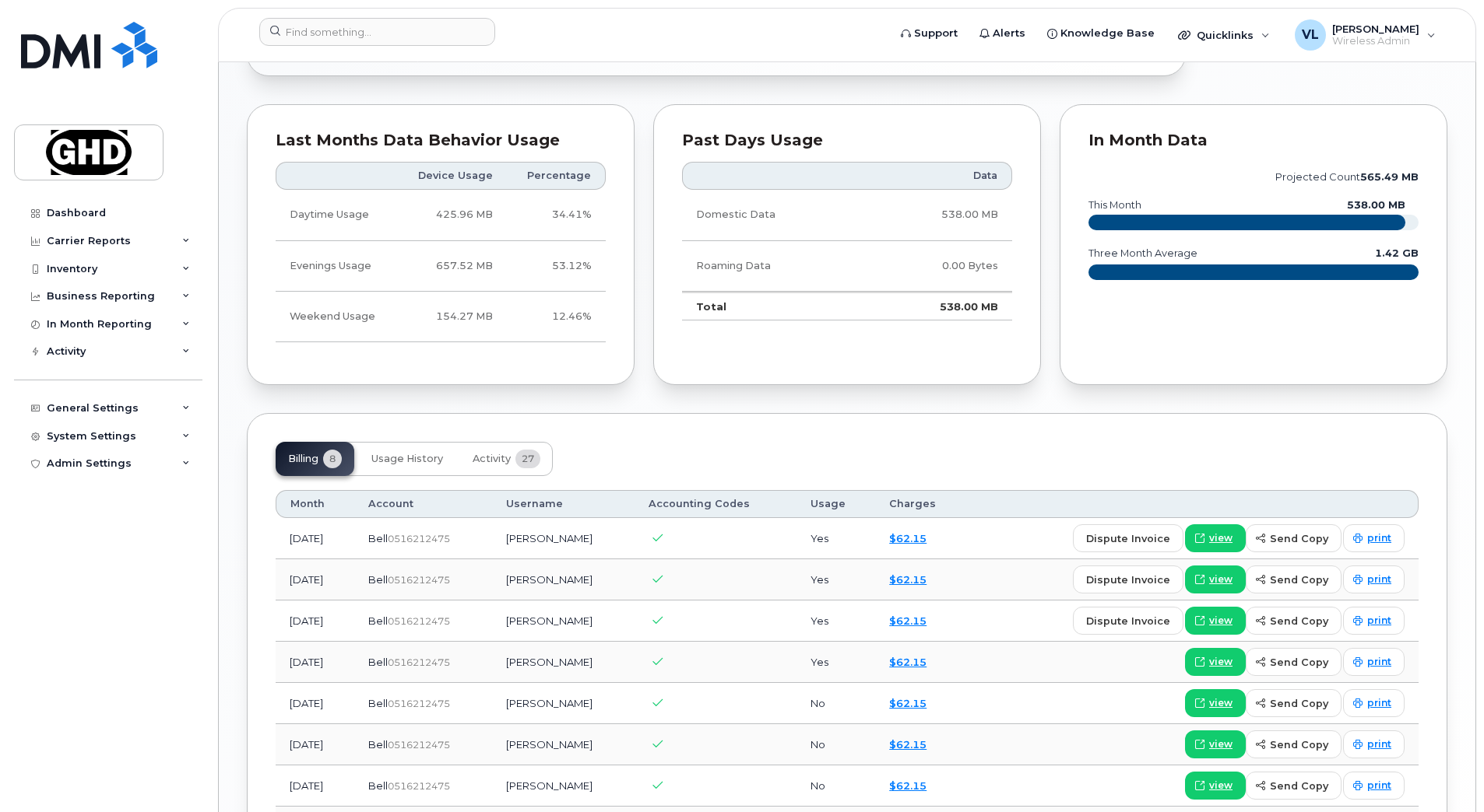
scroll to position [817, 0]
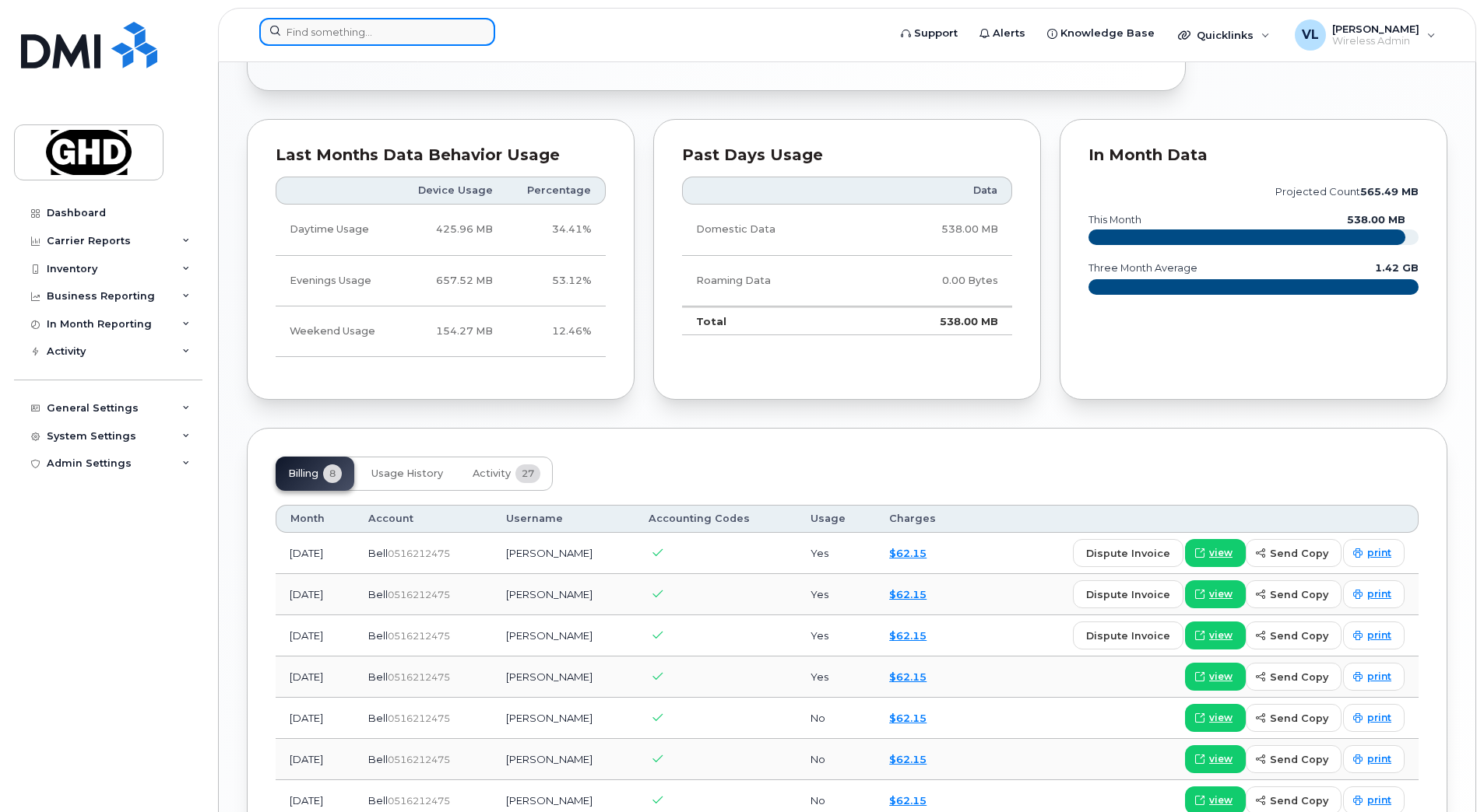
click at [299, 28] on input at bounding box center [377, 32] width 236 height 28
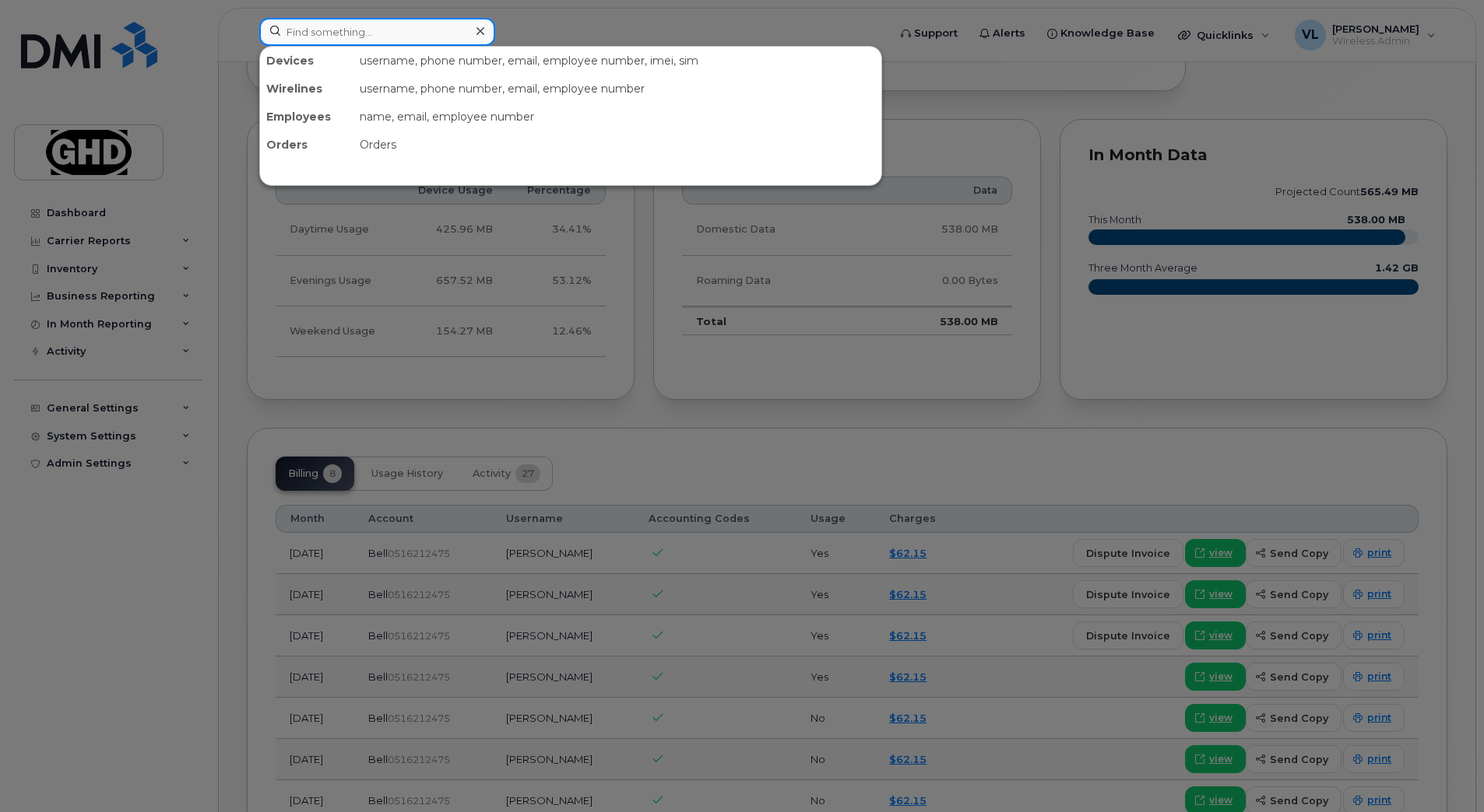
paste input "4374550812"
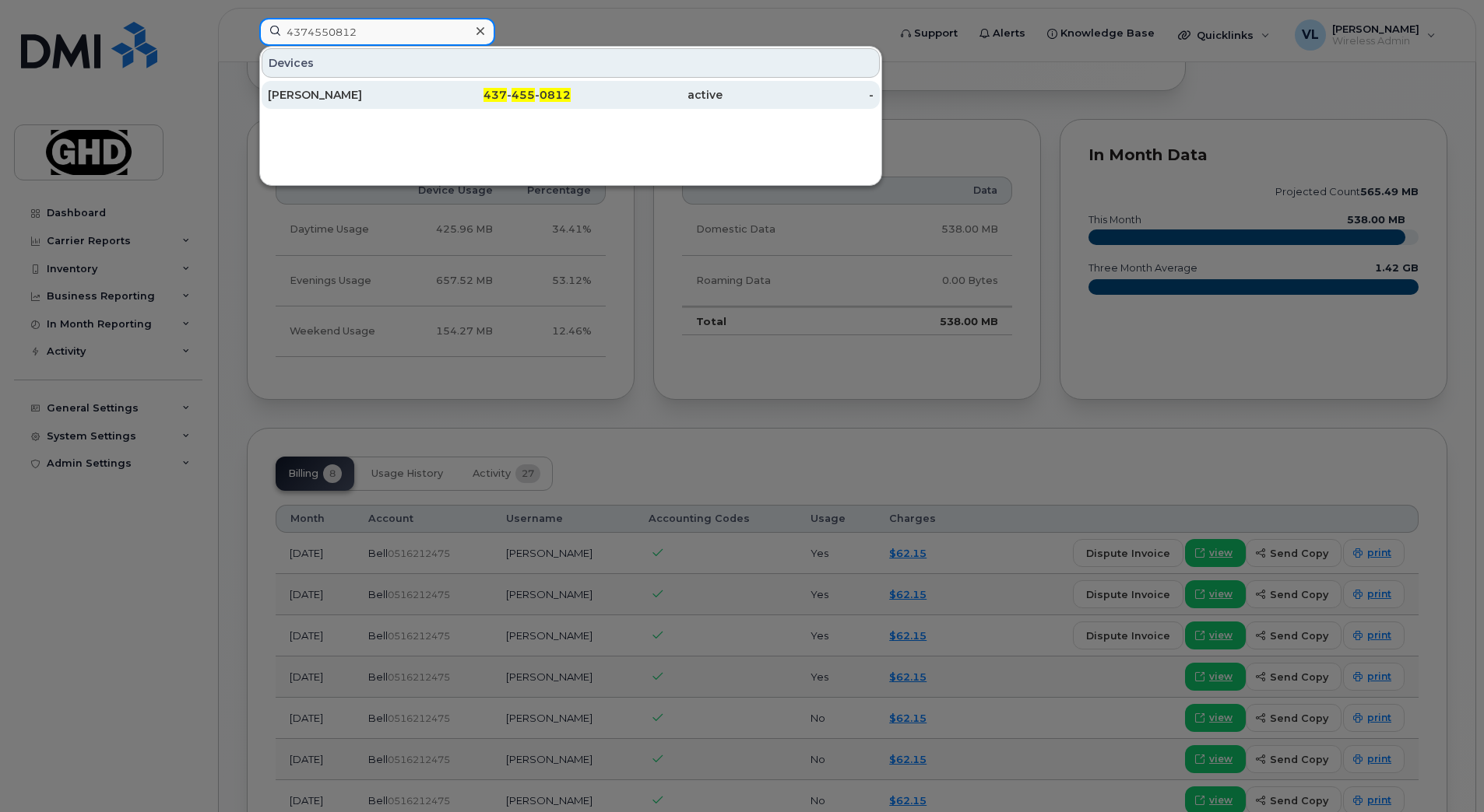
type input "4374550812"
click at [316, 92] on div "[PERSON_NAME]" at bounding box center [343, 95] width 152 height 16
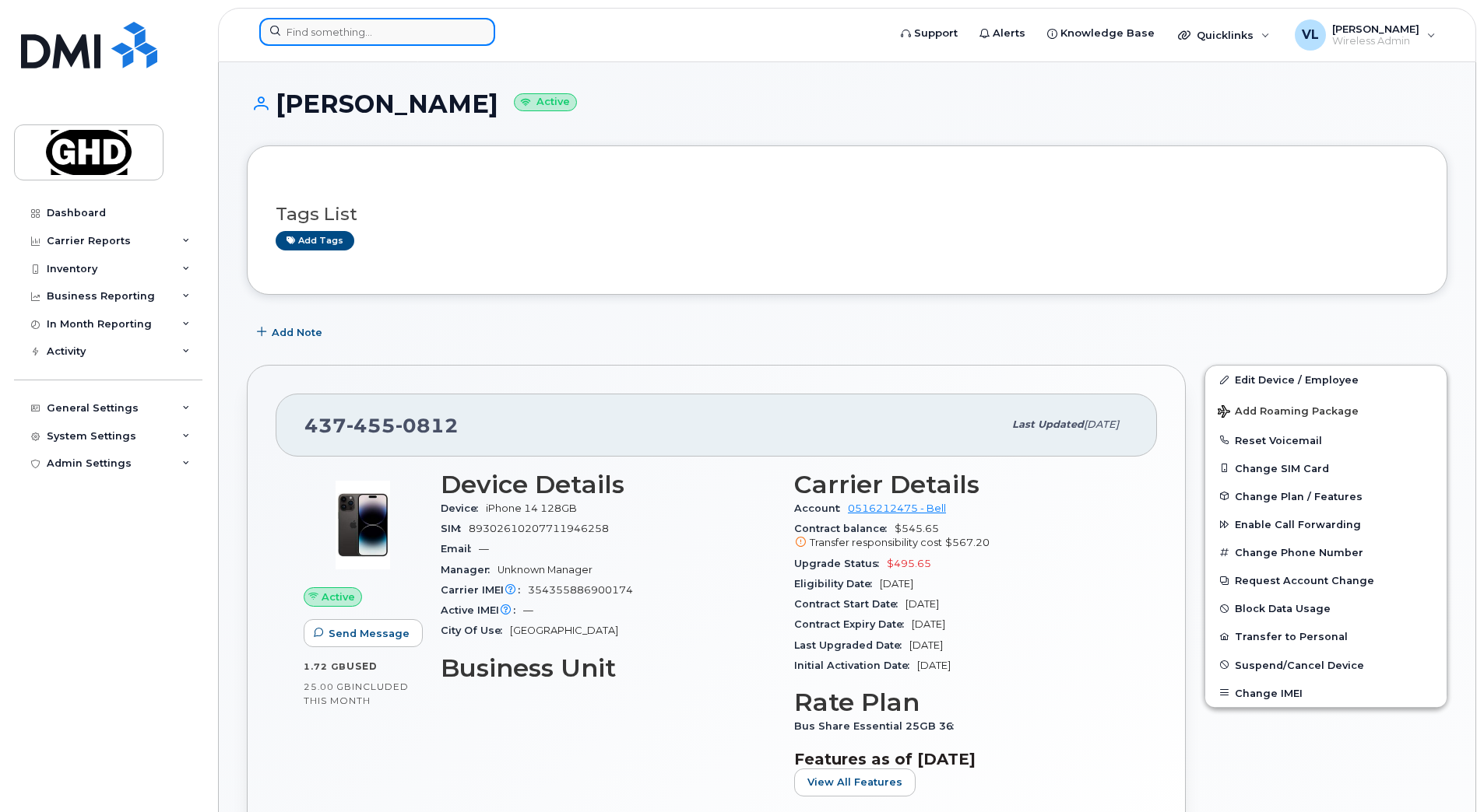
click at [359, 29] on input at bounding box center [377, 32] width 236 height 28
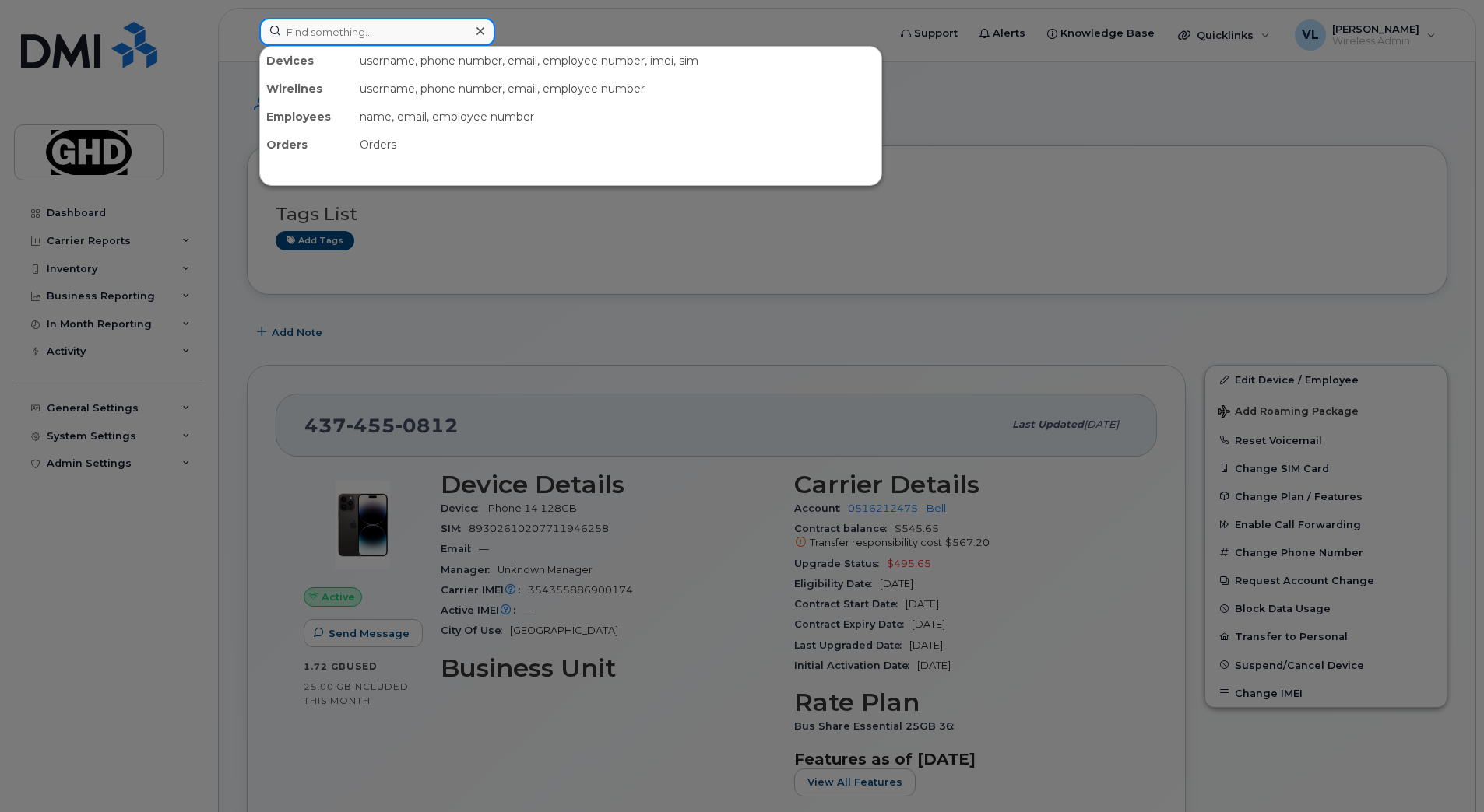
paste input "4383642626"
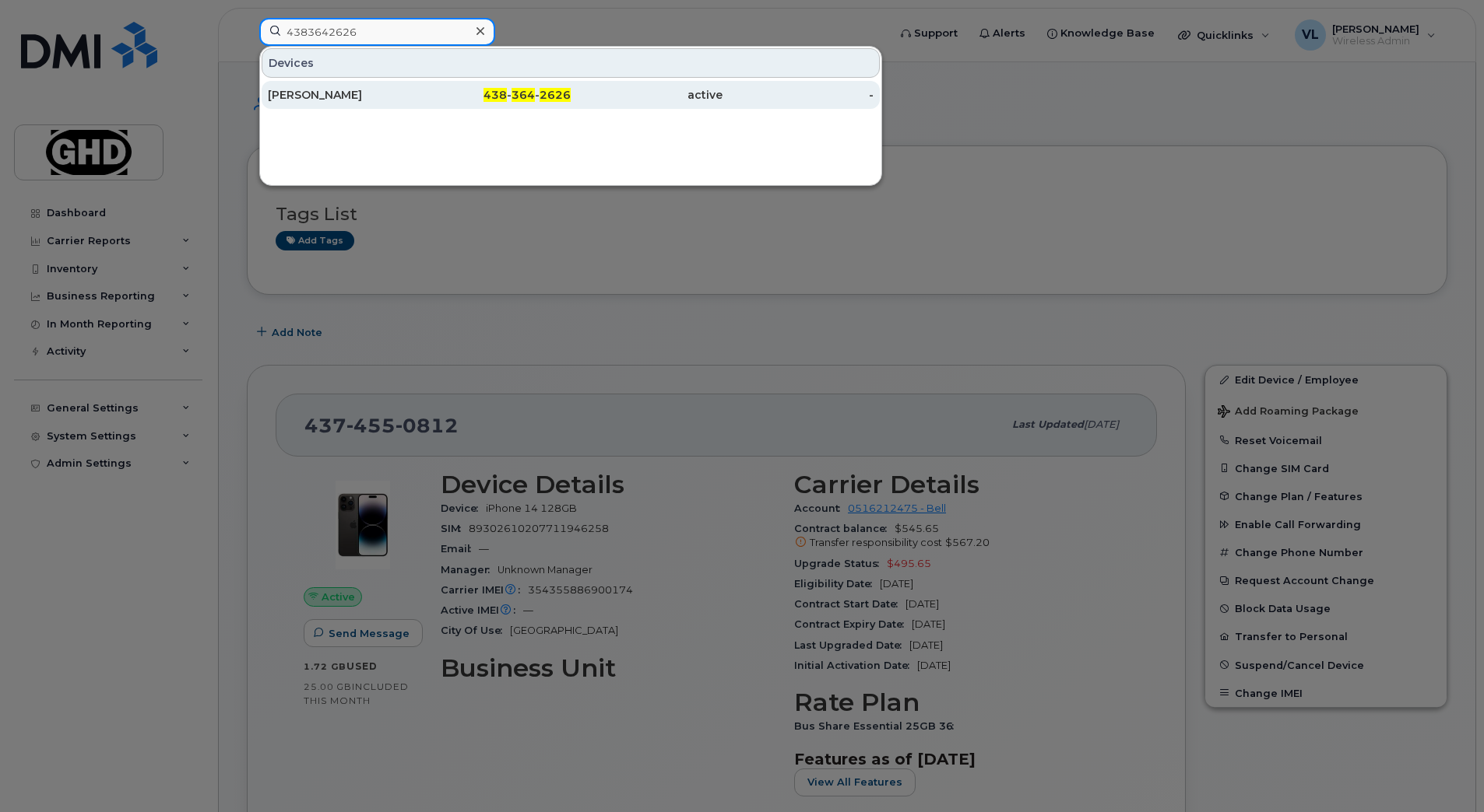
type input "4383642626"
click at [395, 89] on div "[PERSON_NAME]" at bounding box center [343, 95] width 152 height 16
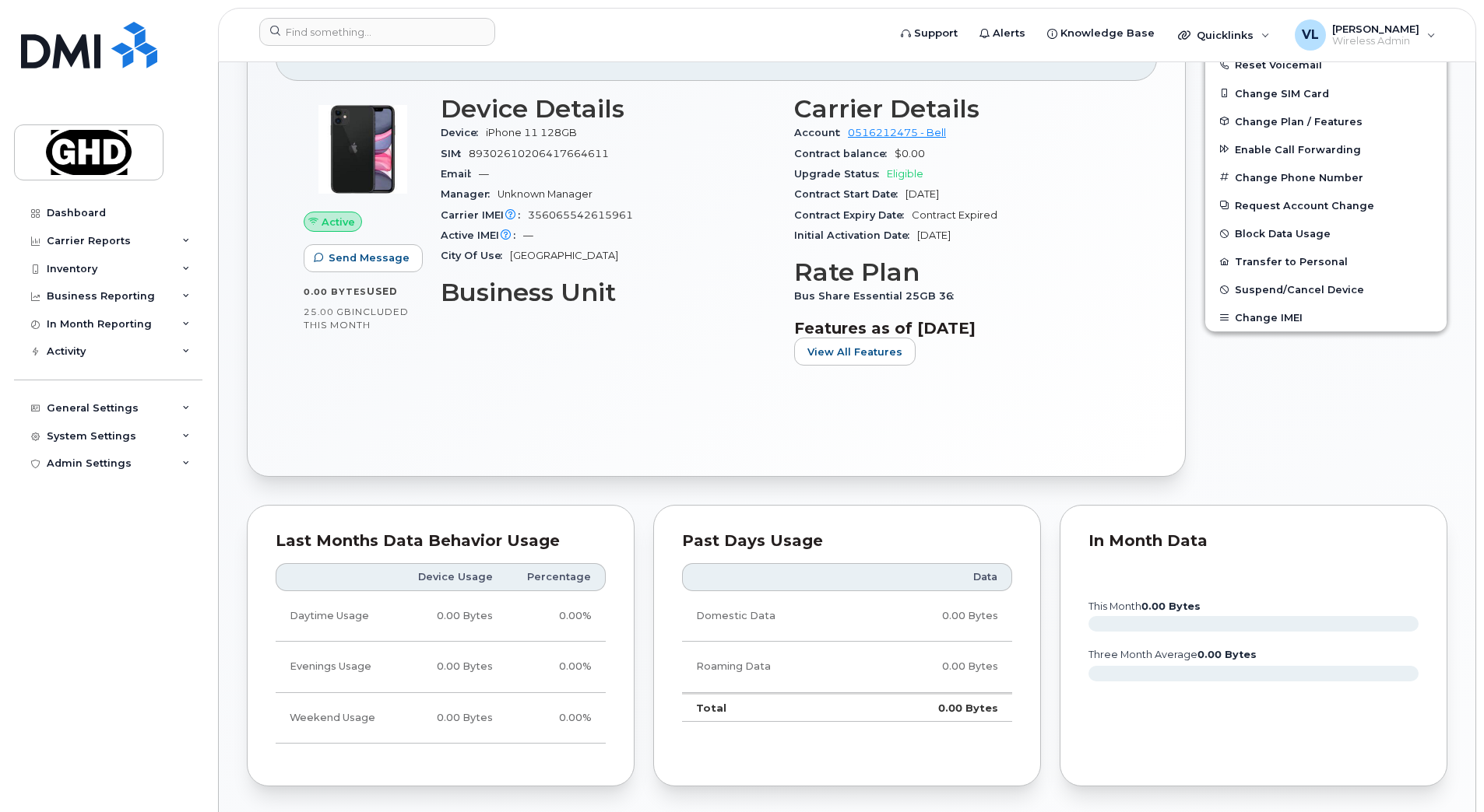
scroll to position [436, 0]
click at [280, 37] on input at bounding box center [377, 32] width 236 height 28
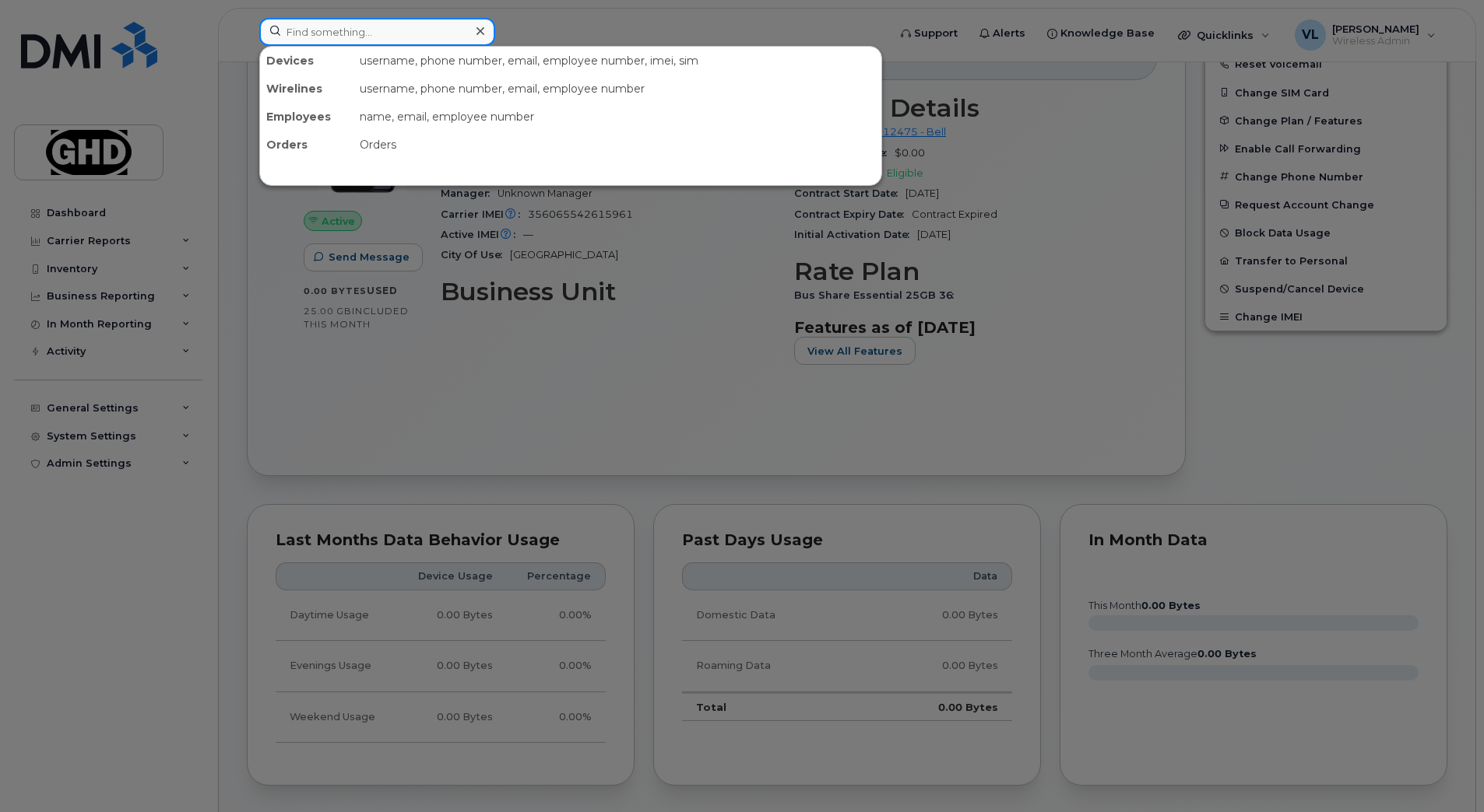
paste input "5192815693"
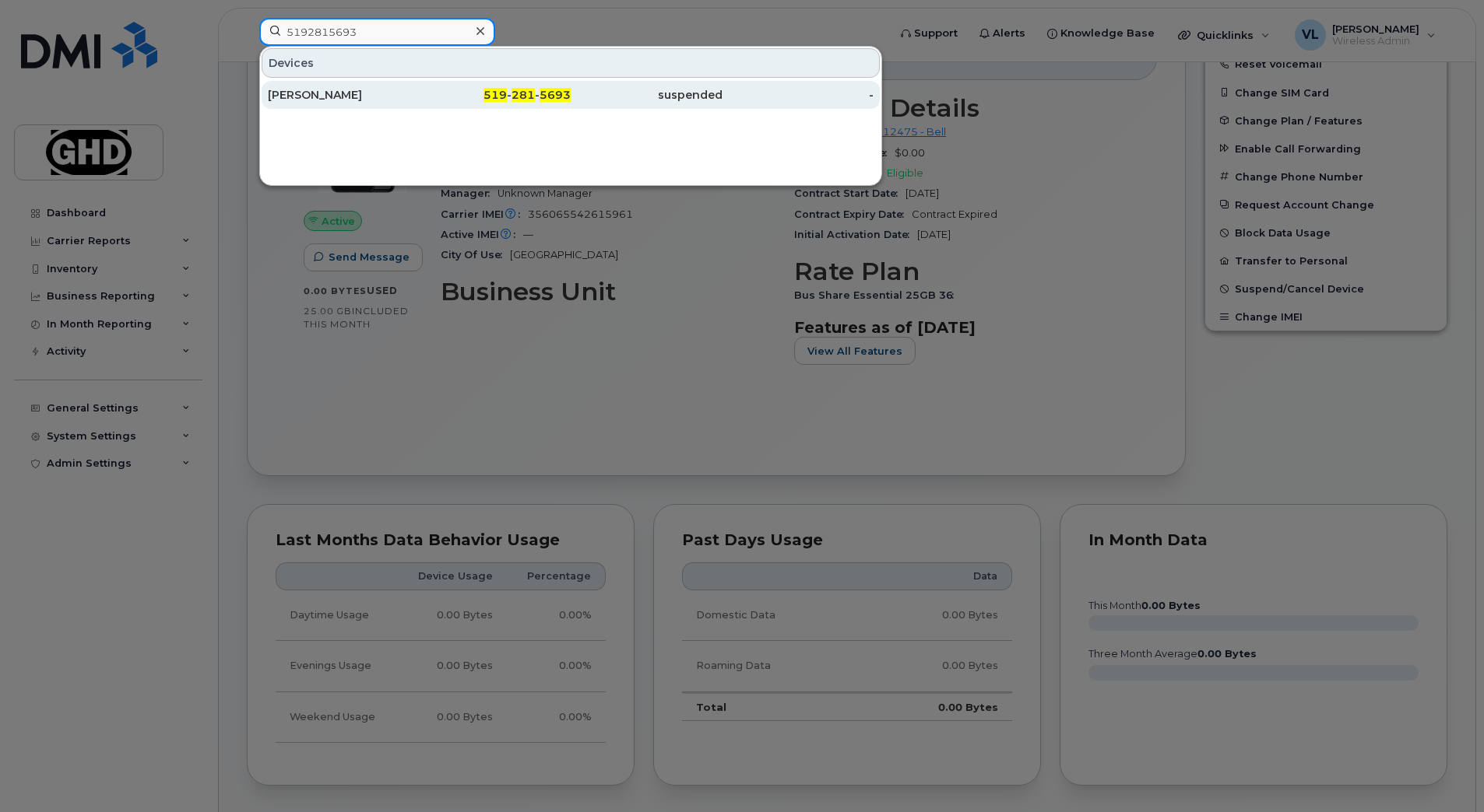
type input "5192815693"
click at [372, 101] on div "[PERSON_NAME]" at bounding box center [343, 95] width 152 height 16
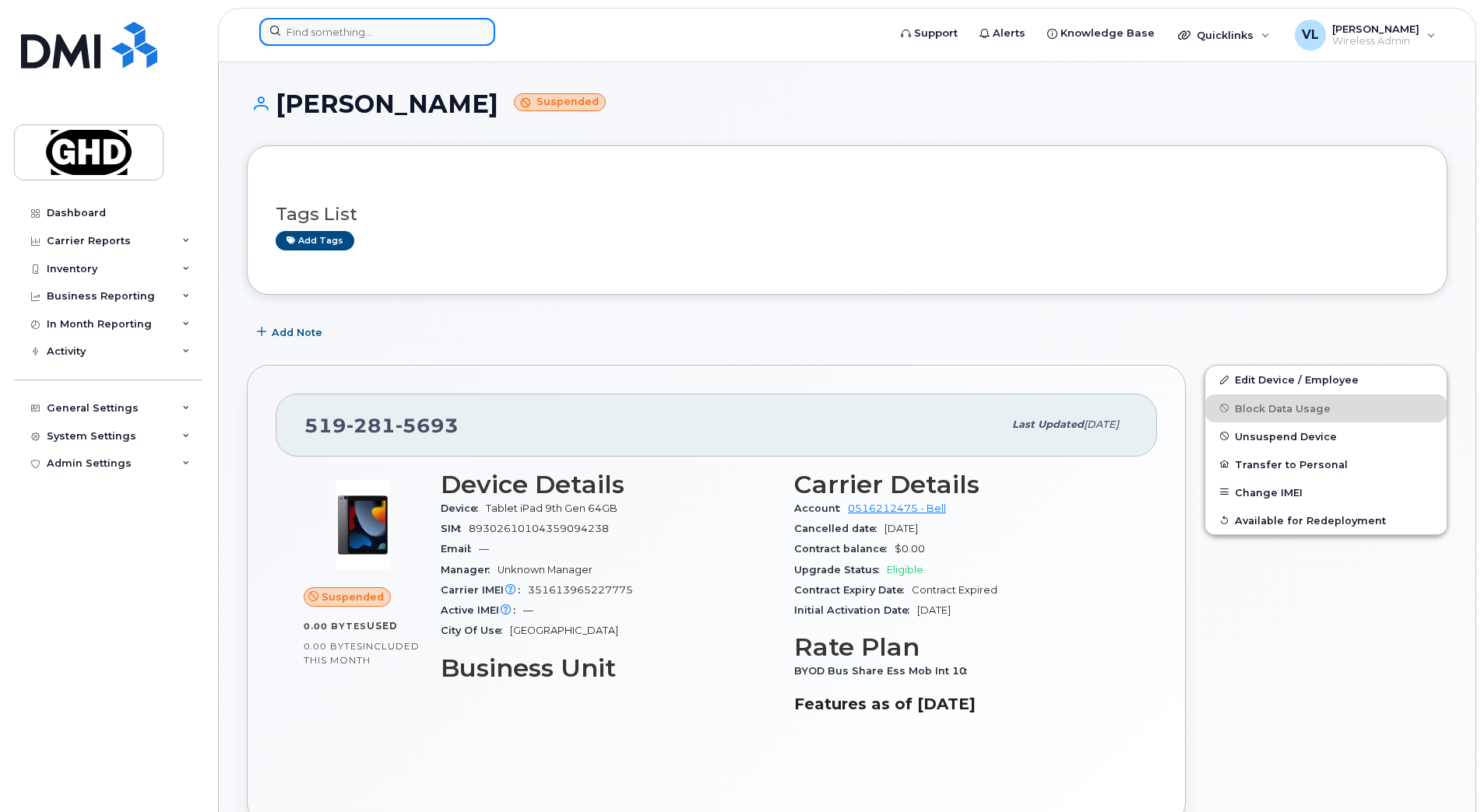
click at [433, 38] on input at bounding box center [377, 32] width 236 height 28
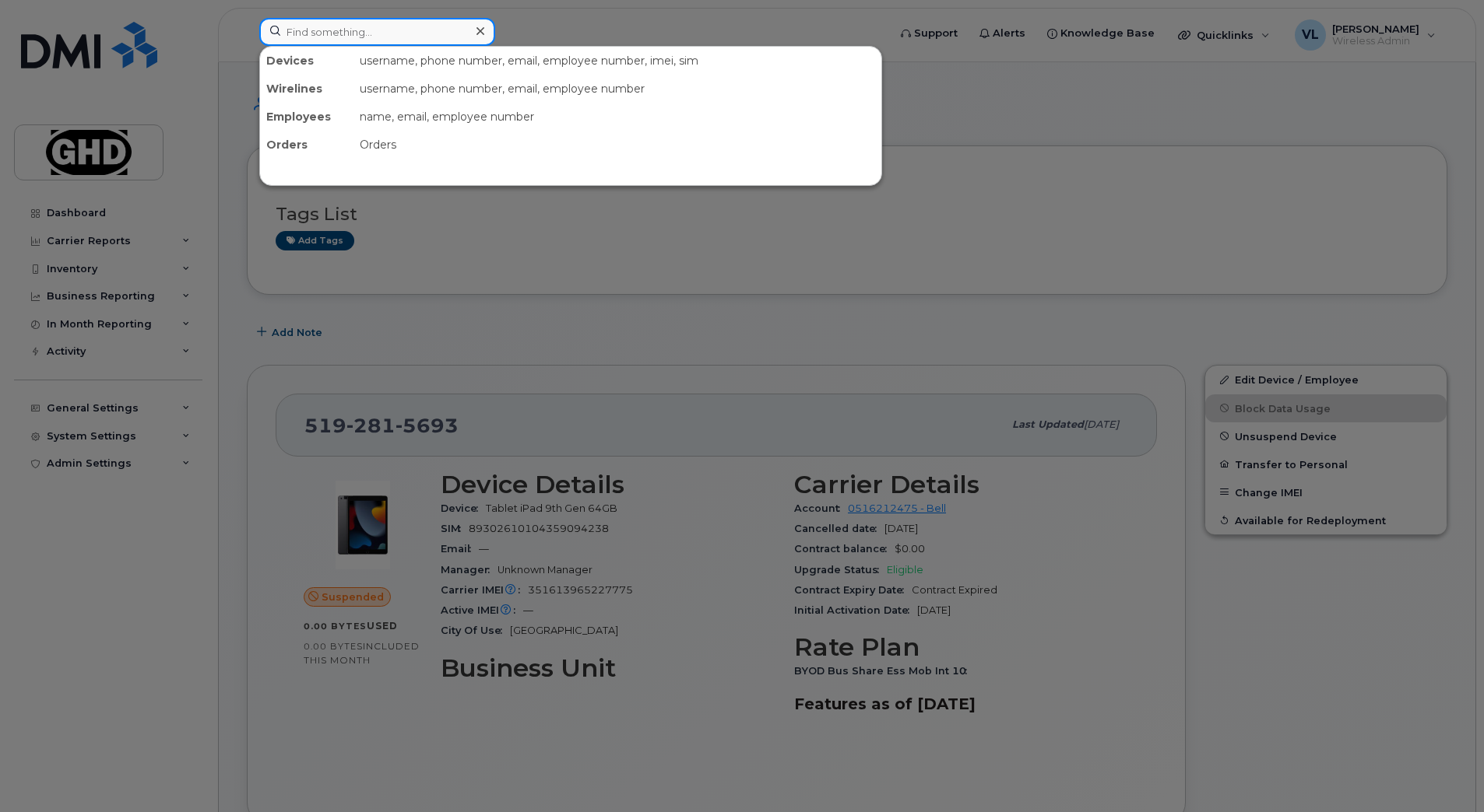
paste input "5195010492"
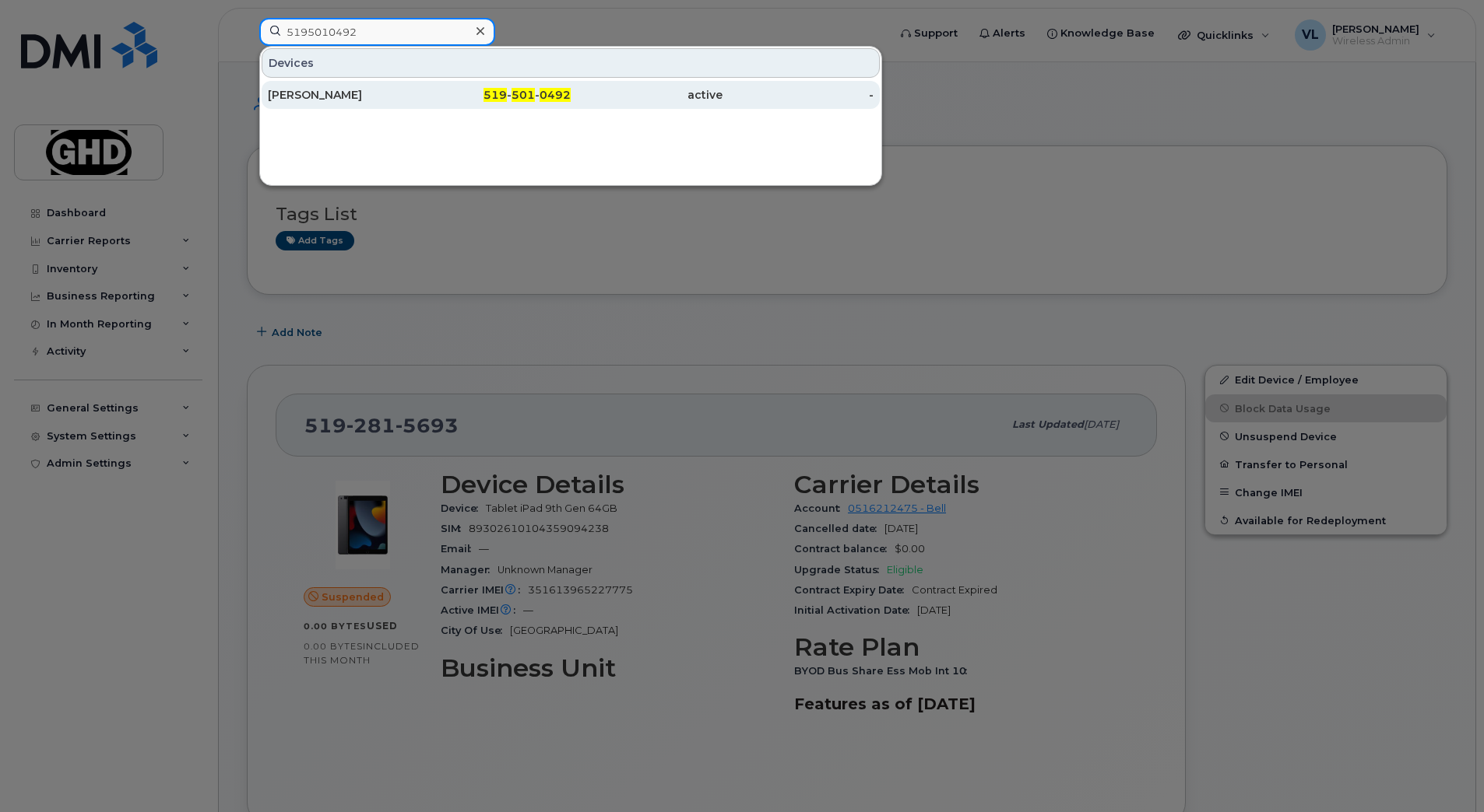
type input "5195010492"
click at [410, 104] on div "Lisa Hynds" at bounding box center [343, 95] width 152 height 28
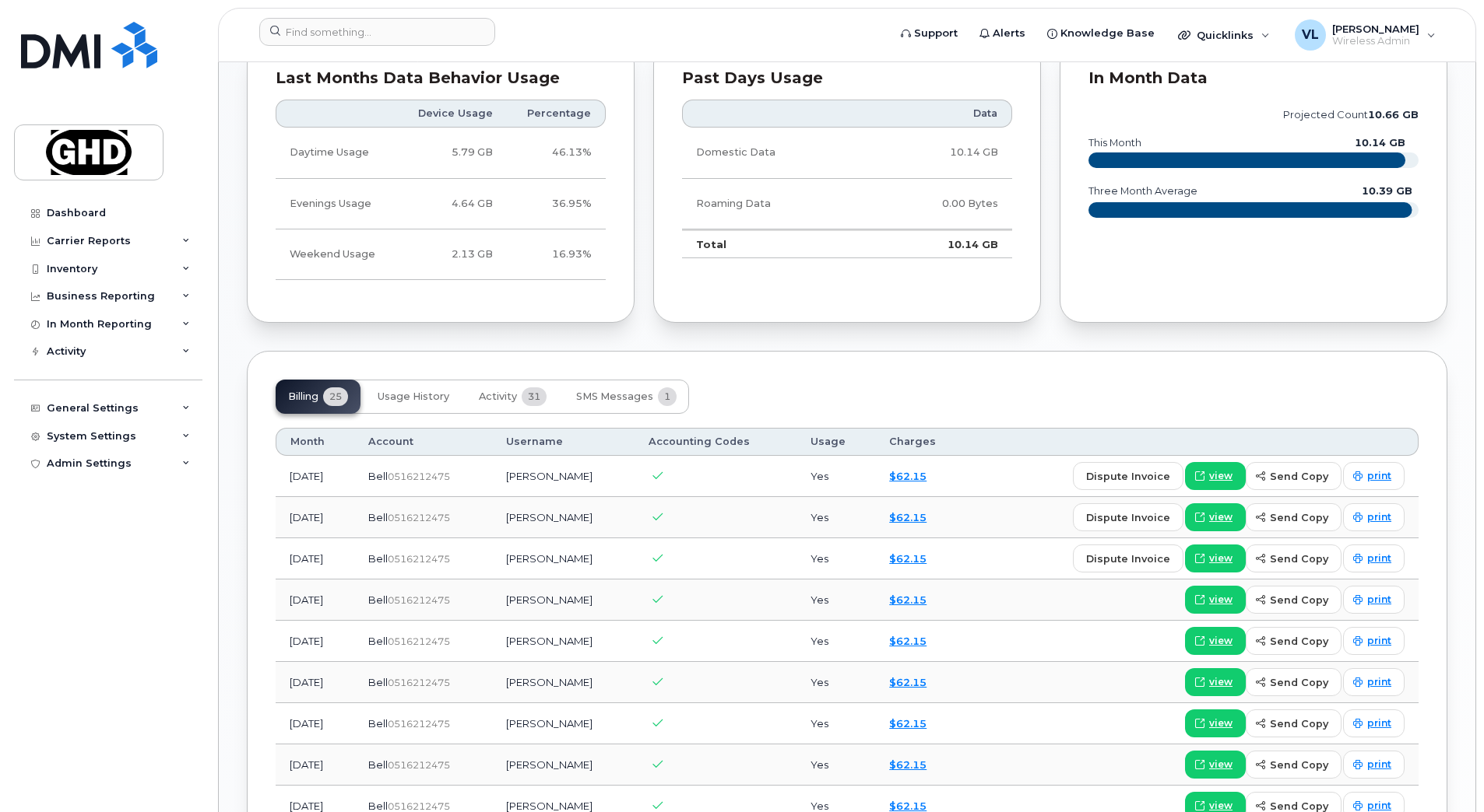
scroll to position [898, 0]
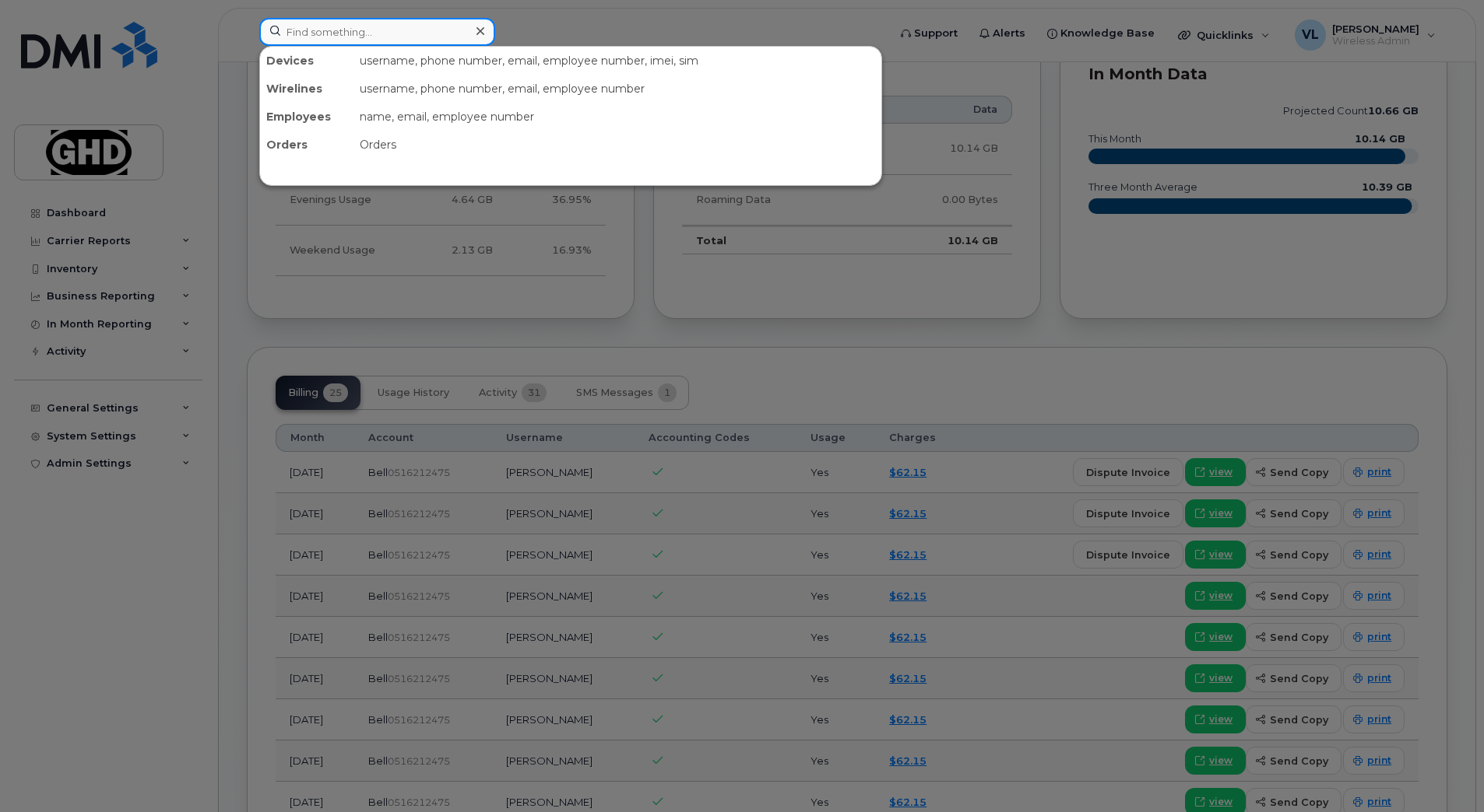
click at [385, 24] on input at bounding box center [377, 32] width 236 height 28
paste input "5195036833"
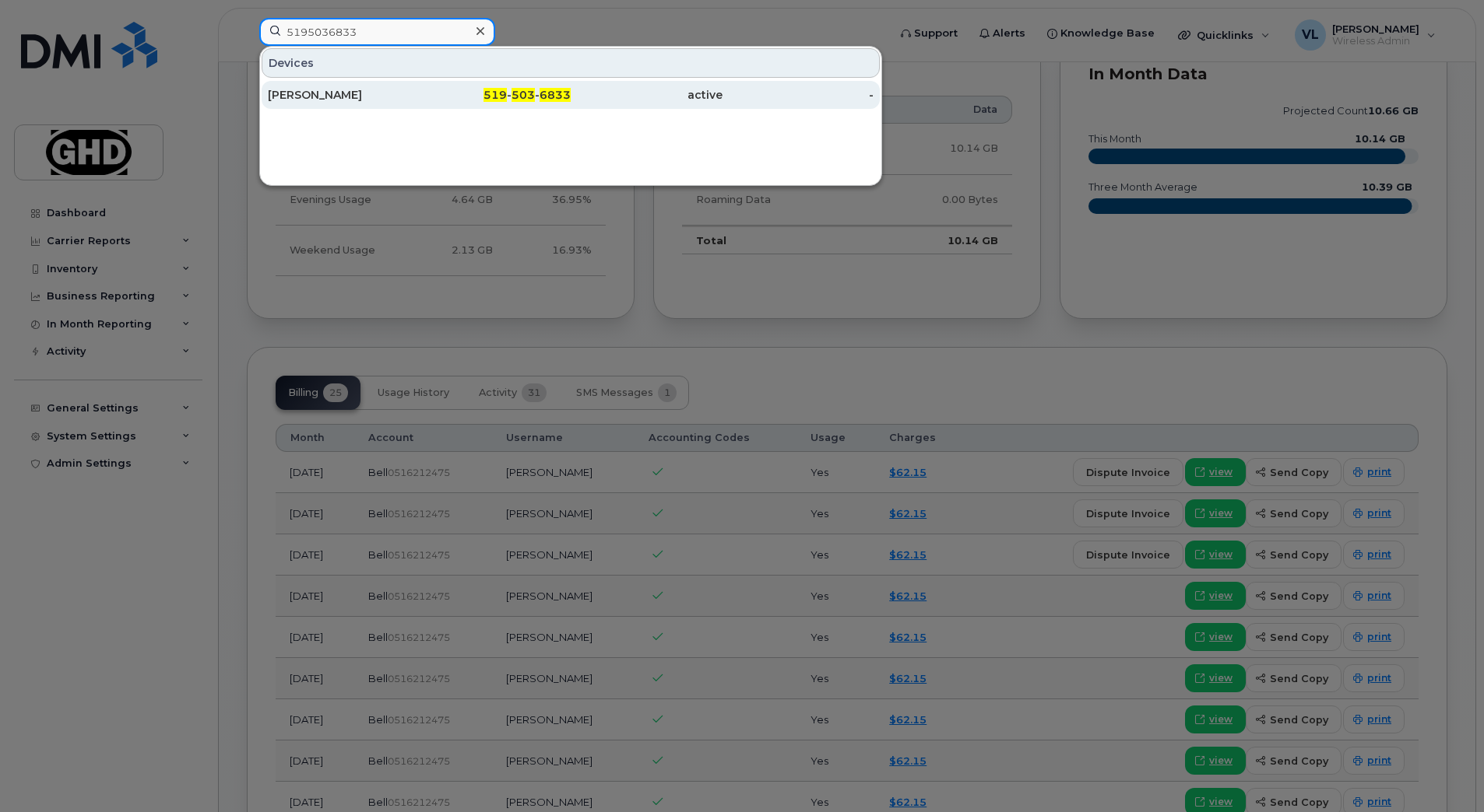
type input "5195036833"
click at [362, 89] on div "[PERSON_NAME]" at bounding box center [343, 95] width 152 height 16
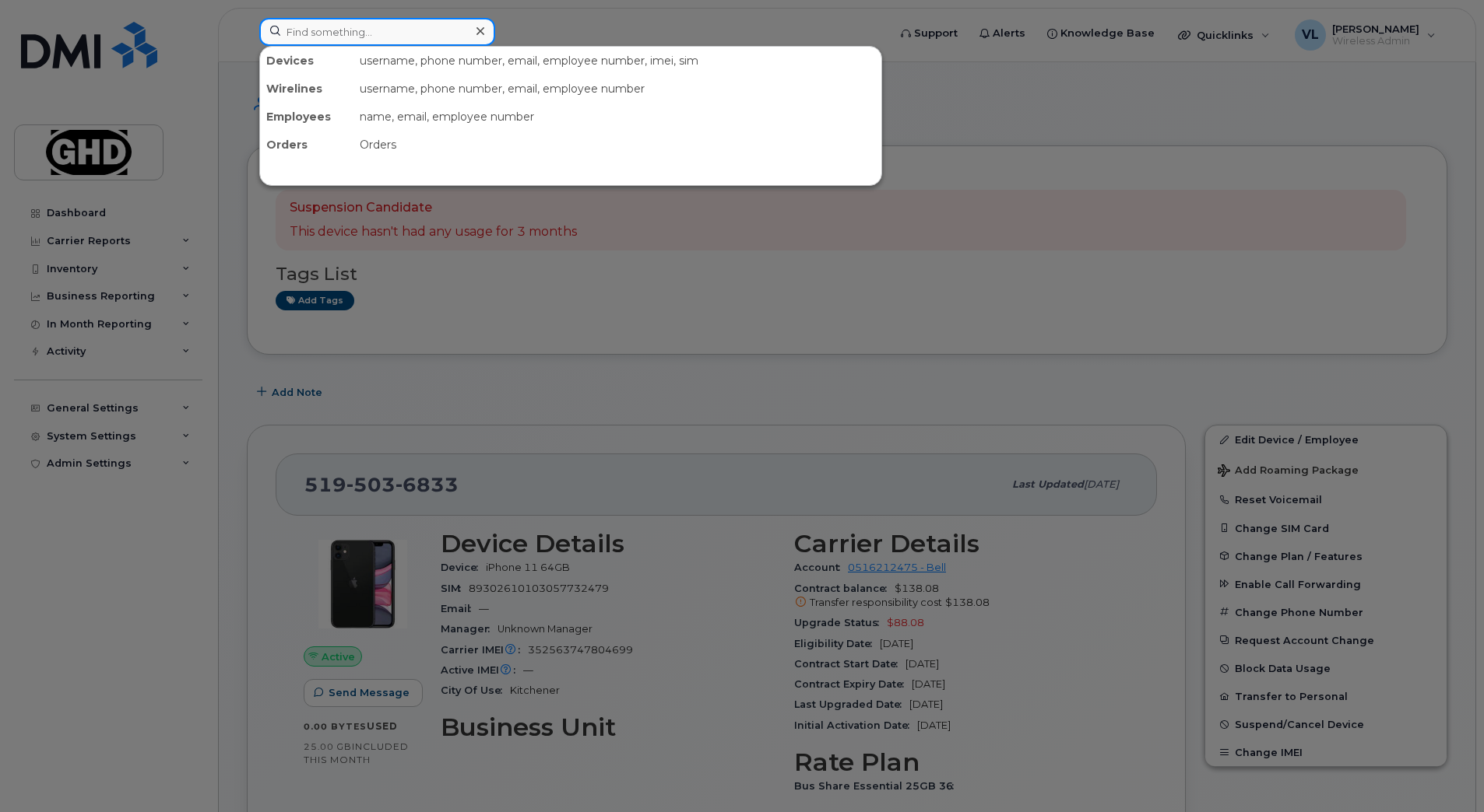
click at [322, 39] on input at bounding box center [377, 32] width 236 height 28
paste input "5195464512"
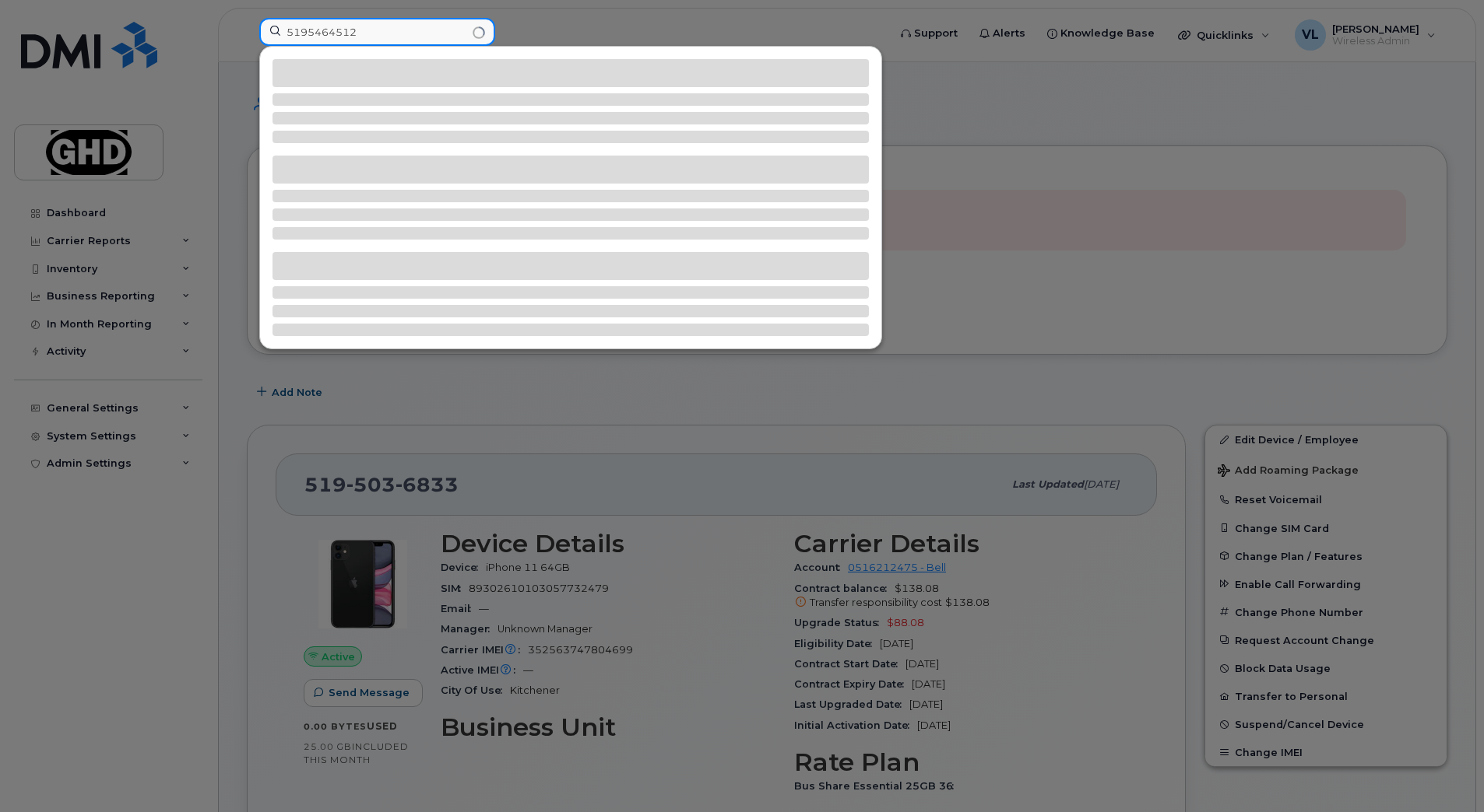
type input "5195464512"
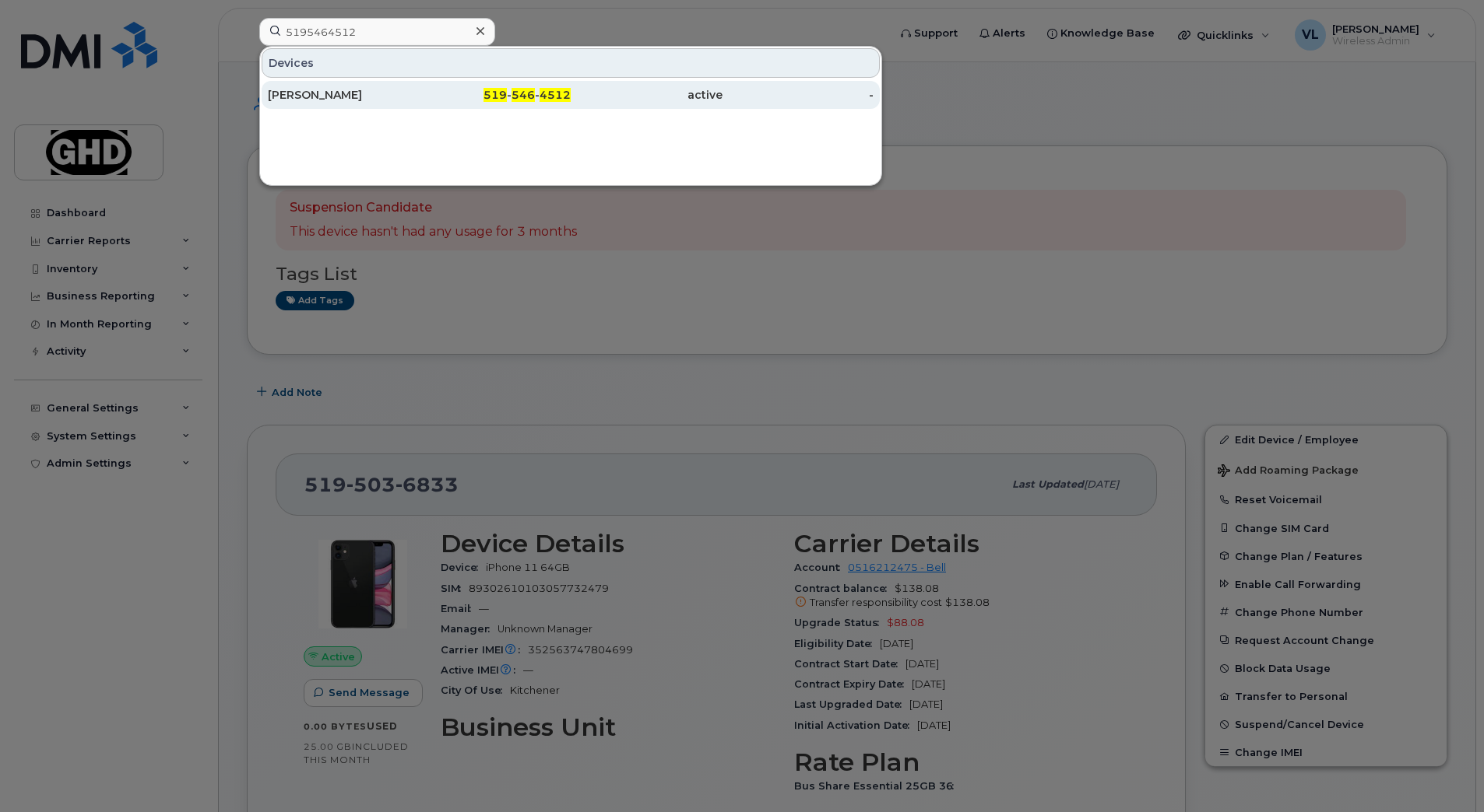
click at [347, 99] on div "[PERSON_NAME]" at bounding box center [343, 95] width 152 height 16
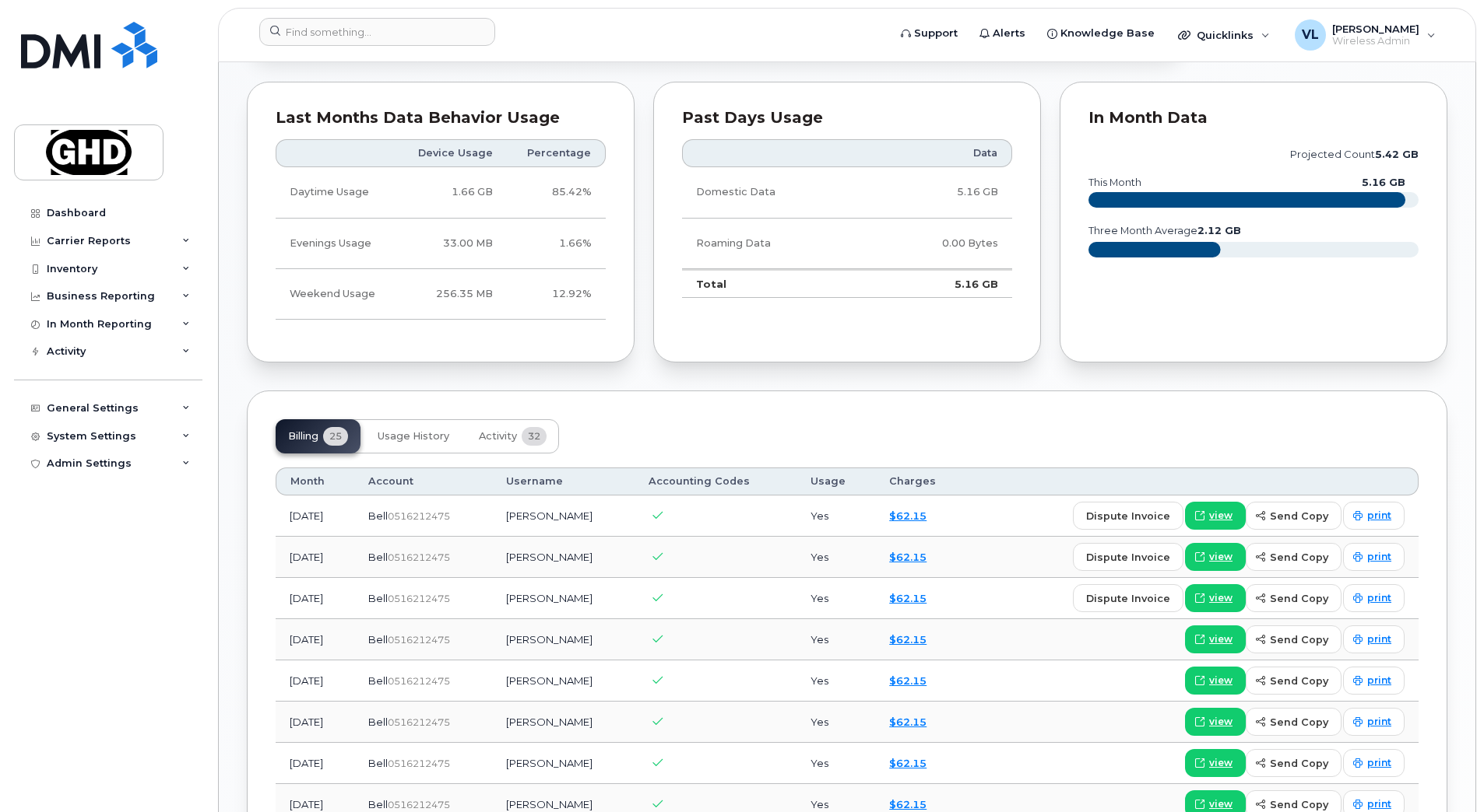
scroll to position [859, 0]
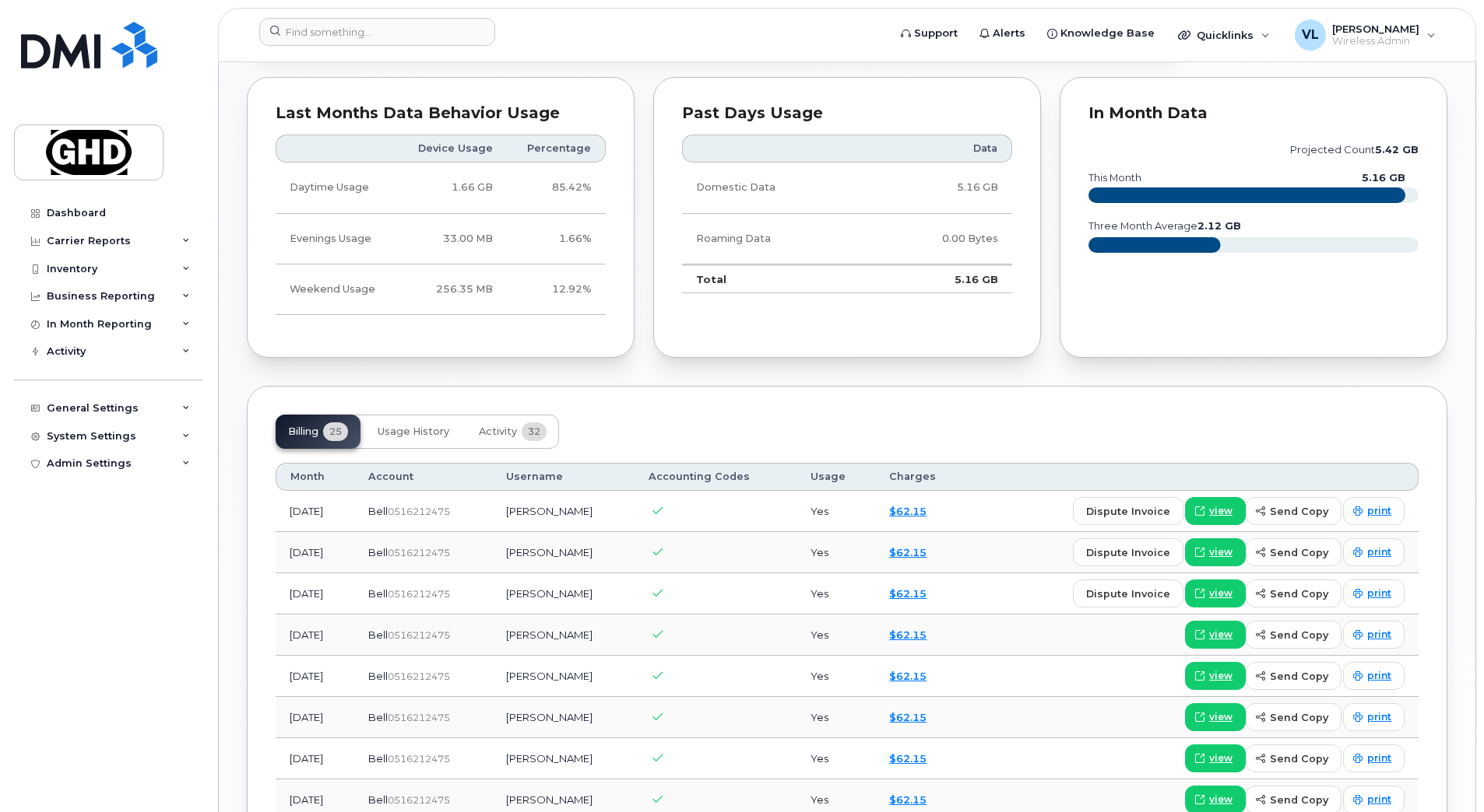
click at [715, 414] on div "Billing 25 Usage History Activity 32" at bounding box center [847, 431] width 1143 height 35
click at [364, 40] on input at bounding box center [377, 32] width 236 height 28
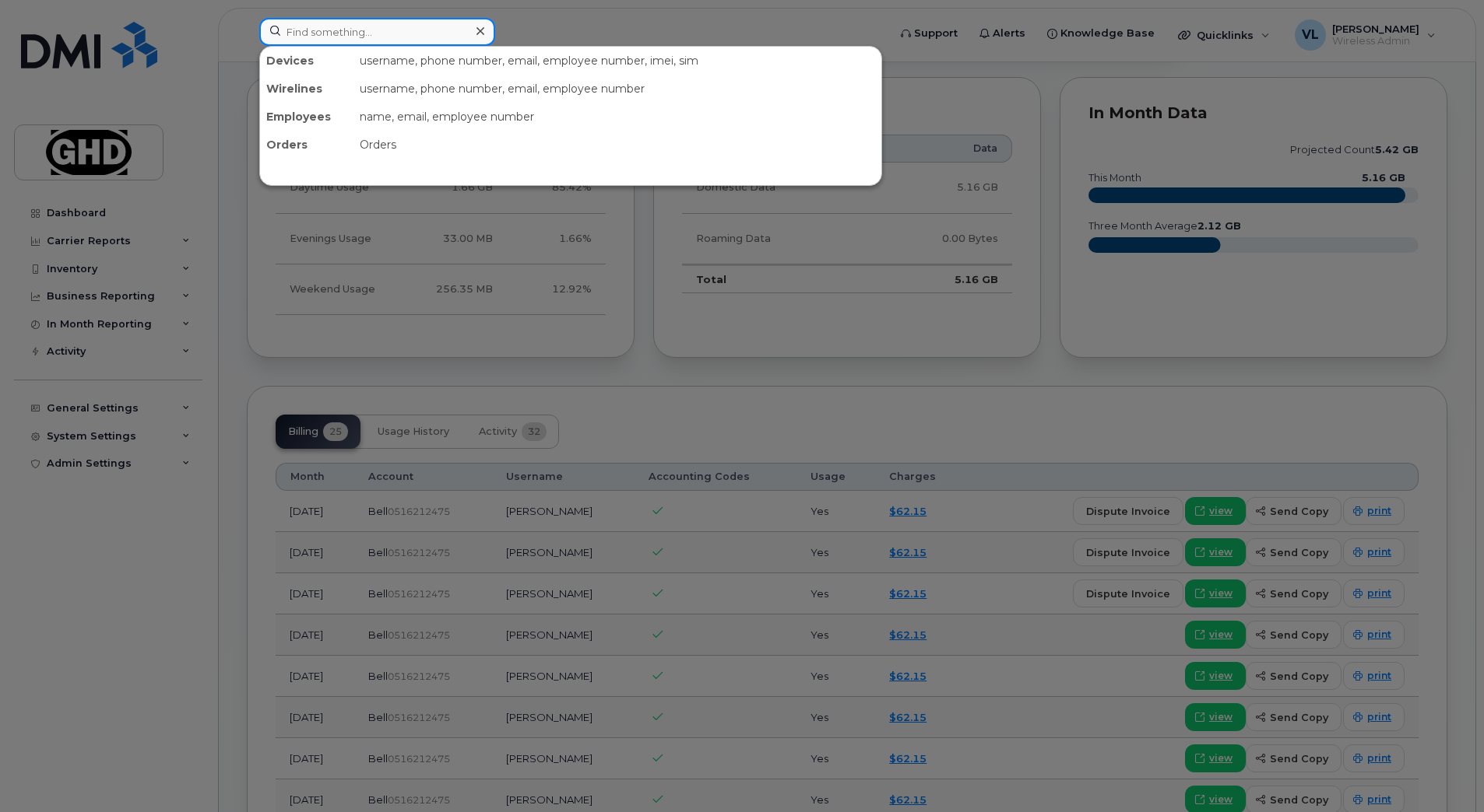
paste input "9053012728"
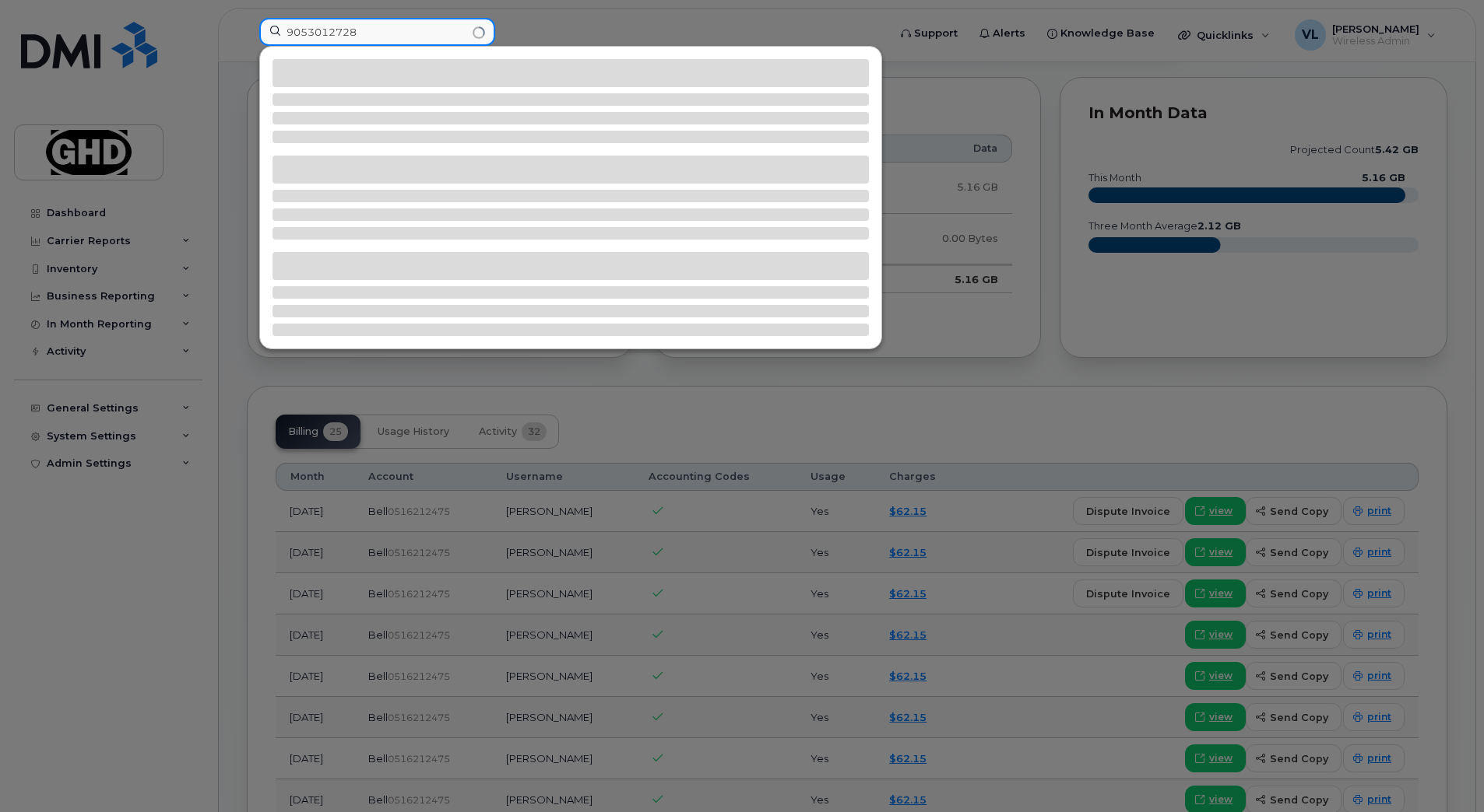
type input "9053012728"
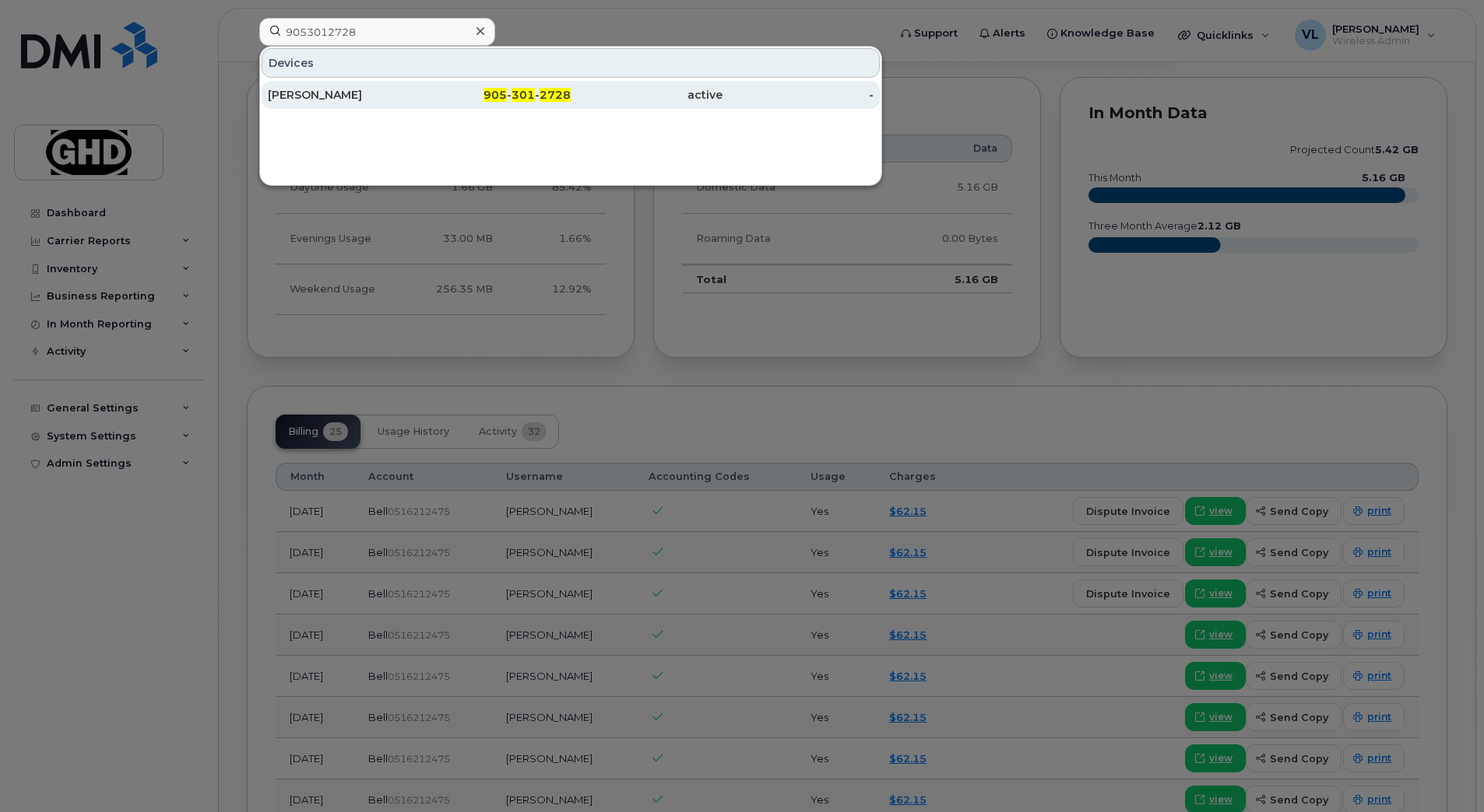
click at [390, 90] on div "[PERSON_NAME]" at bounding box center [343, 95] width 152 height 16
